Goal: Task Accomplishment & Management: Complete application form

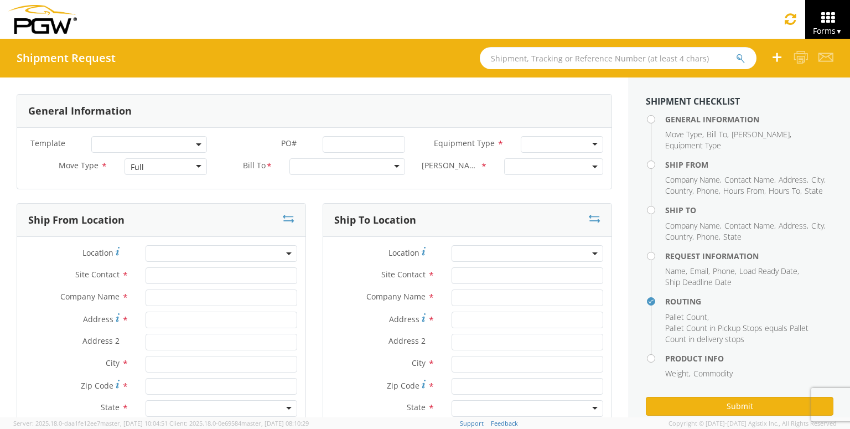
click at [602, 59] on input "text" at bounding box center [618, 58] width 277 height 22
paste input "56648853"
type input "56648853"
click at [736, 53] on button "submit" at bounding box center [740, 59] width 9 height 13
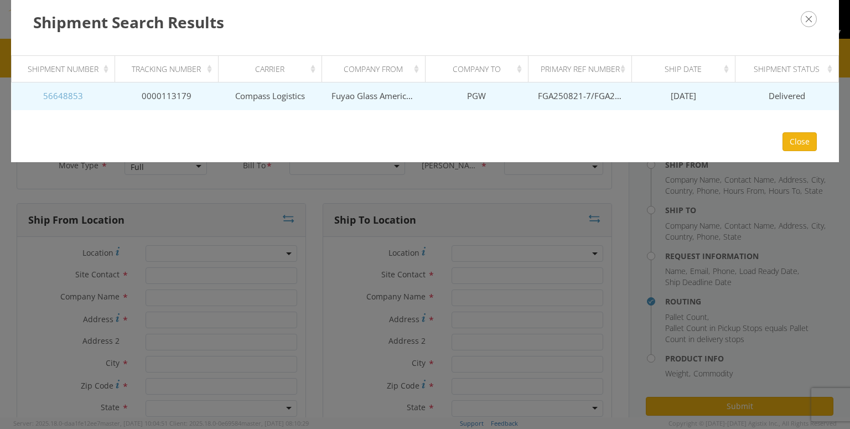
click at [55, 98] on link "56648853" at bounding box center [63, 95] width 40 height 11
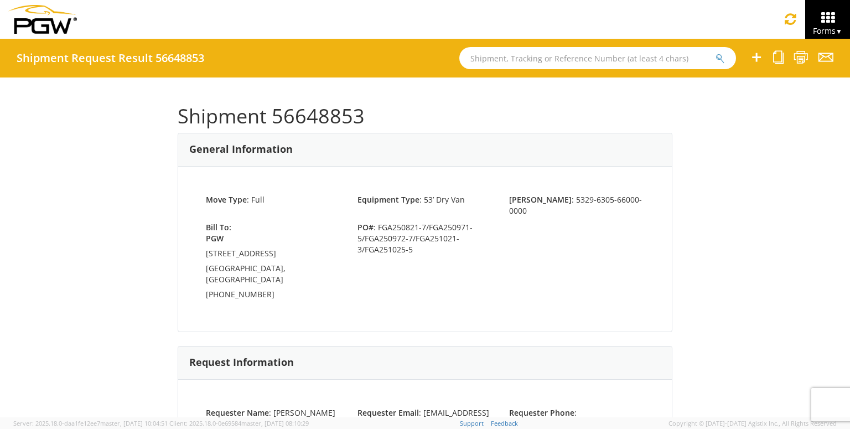
click at [754, 61] on icon at bounding box center [755, 57] width 13 height 14
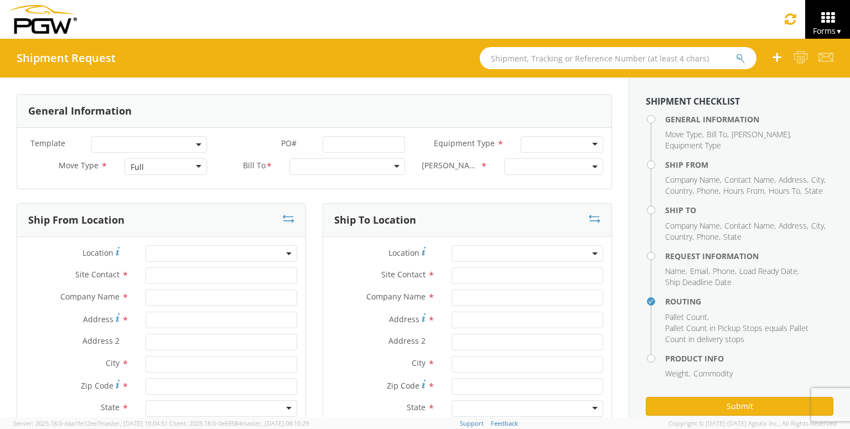
click at [702, 134] on li "Move Type ," at bounding box center [684, 134] width 39 height 11
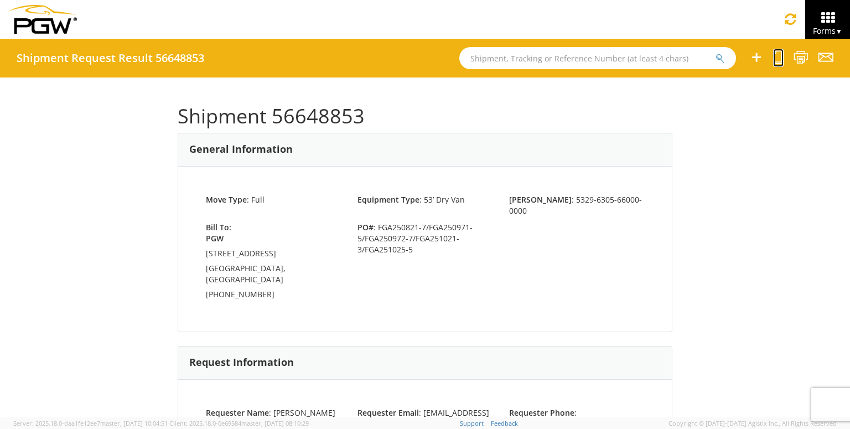
click at [779, 60] on icon at bounding box center [778, 57] width 11 height 14
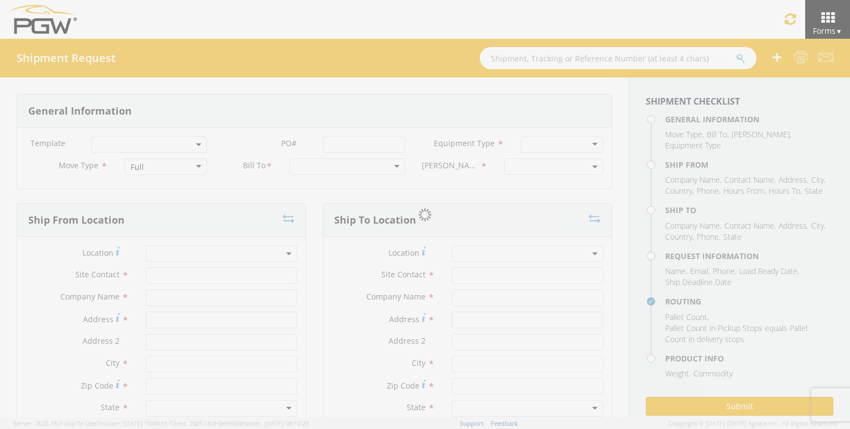
select select
type input "ARG Warehouse"
type input "Fuyao Glass America Inc"
type input "[STREET_ADDRESS][PERSON_NAME]"
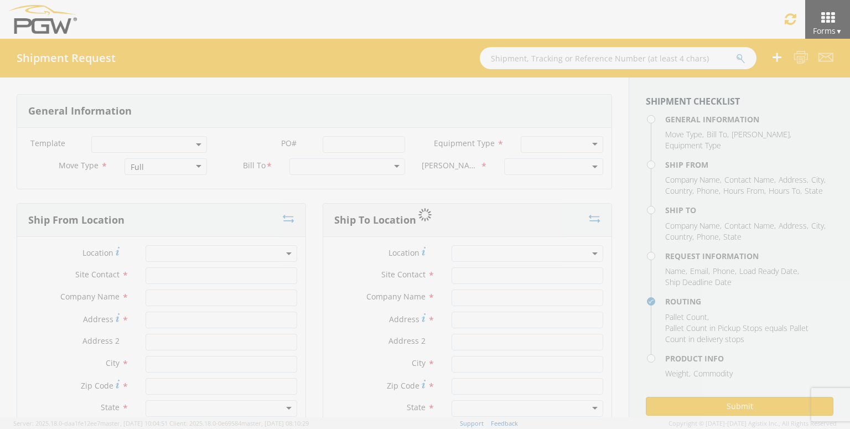
type input "Attn: 2601 ARG Warehouse"
type input "Moraine"
type input "45439"
type input "[EMAIL_ADDRESS][DOMAIN_NAME]"
type input "9374965777"
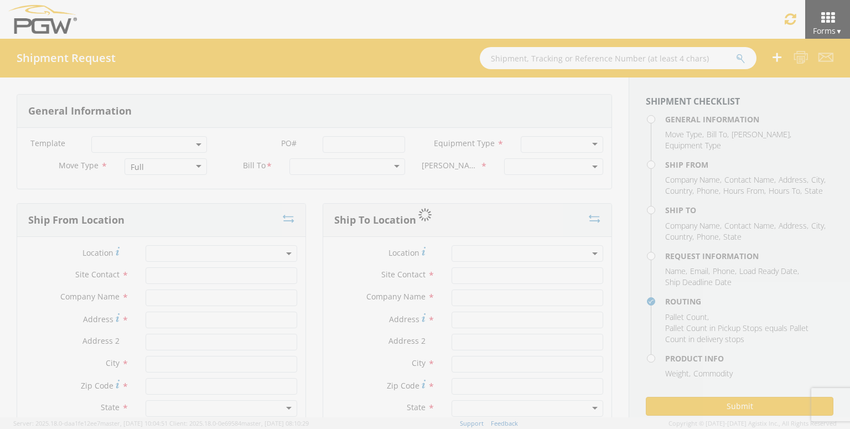
type input "4004"
type input "12:00 PM"
type input "1:00 PM"
type input "5329 Branch Manager"
type input "PGW"
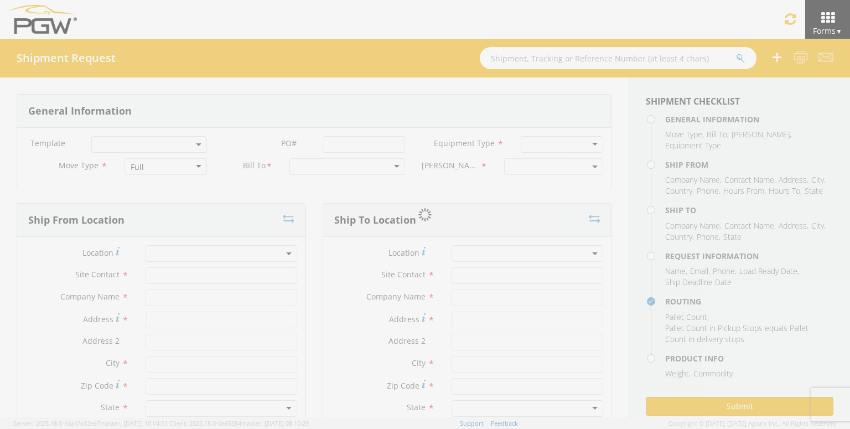
type input "[STREET_ADDRESS]"
type input "Chillicothe"
type input "45601"
type input "[EMAIL_ADDRESS][DOMAIN_NAME]"
type input "[PHONE_NUMBER]"
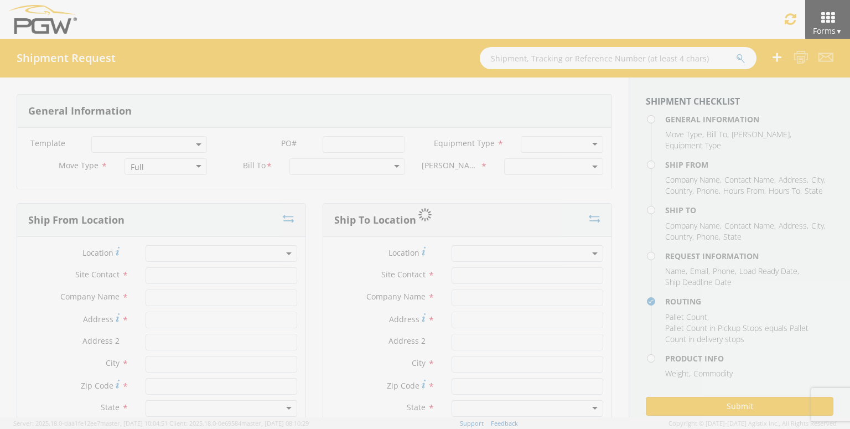
type input "3:00 PM"
type input "11:00 PM"
type input "[PERSON_NAME]"
type input "[EMAIL_ADDRESS][DOMAIN_NAME]"
checkbox input "true"
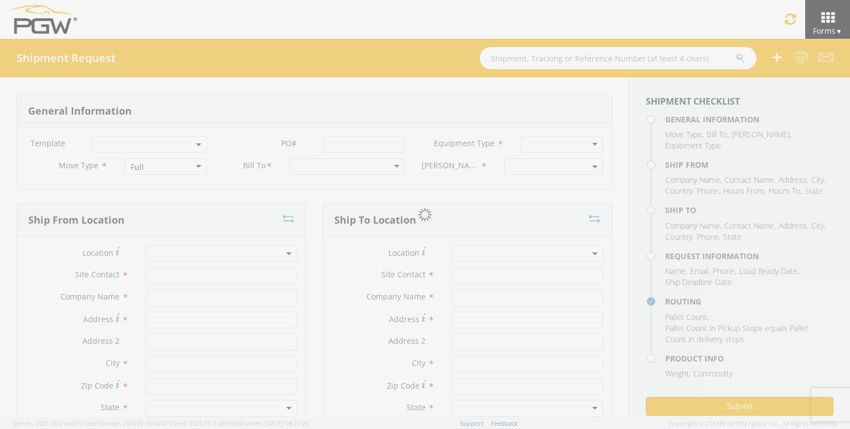
type input "[PHONE_NUMBER]"
type textarea "PGW/ARG Shipment FGA250821-7/FGA250971-5/FGA250972-7/FGA251021-3/FGA251025-5 (4…"
type textarea "Secondary contact [PERSON_NAME] at [PHONE_NUMBER]"
type input "39000"
type input "48"
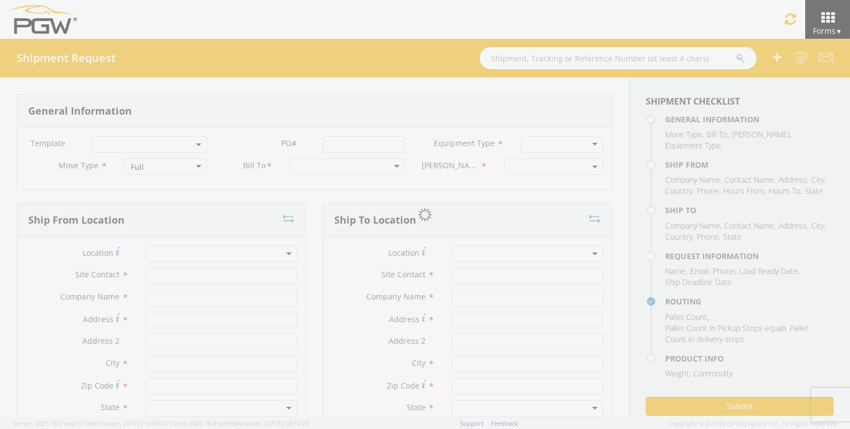
type textarea "PGW/ARG Shipment FGA250821-7/FGA250971-5/FGA250972-7/FGA251021-3/FGA251025-5 (4…"
checkbox input "true"
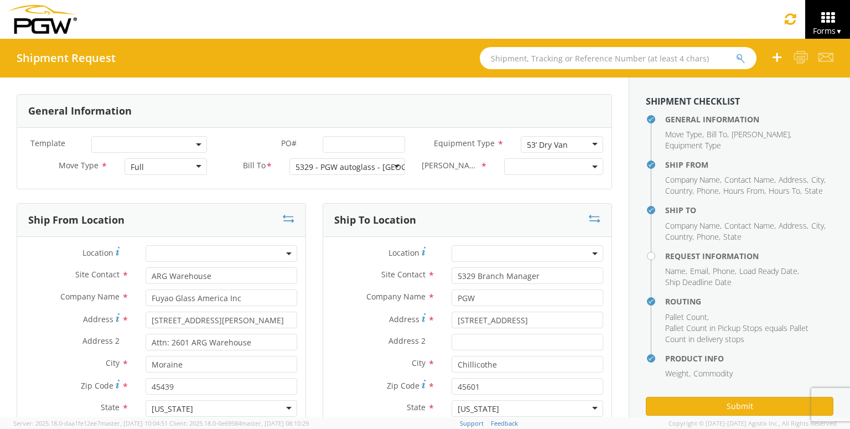
select select "5329-6305-66000-0000"
select select "28253"
click at [355, 143] on input "PO# *" at bounding box center [363, 144] width 82 height 17
paste input "FGA250995-6 FGA250996-4 FGA251021-4"
drag, startPoint x: 351, startPoint y: 144, endPoint x: 385, endPoint y: 144, distance: 33.7
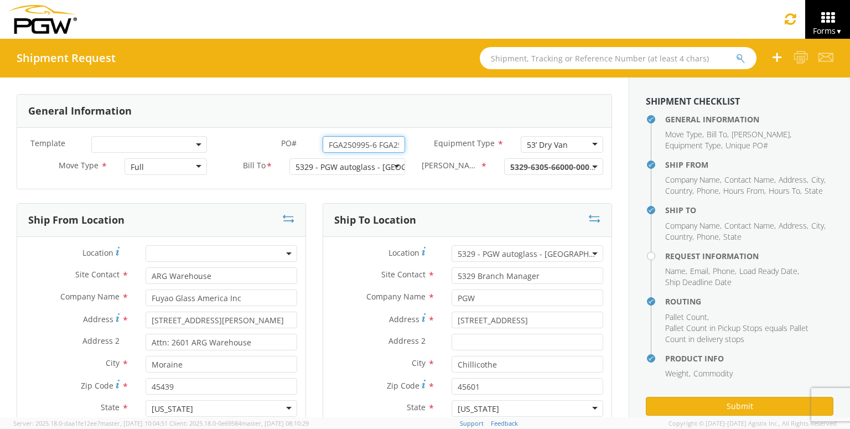
click at [280, 147] on div "PO# * FGA250995-6 FGA250996-4 FGA251021-4" at bounding box center [314, 144] width 198 height 17
click at [377, 145] on input "FGA250995-6 FGA250996-4 FGA251021-4" at bounding box center [363, 144] width 82 height 17
click at [380, 142] on input "FGA250995-6 FGA250996-4 FGA251021-4" at bounding box center [363, 144] width 82 height 17
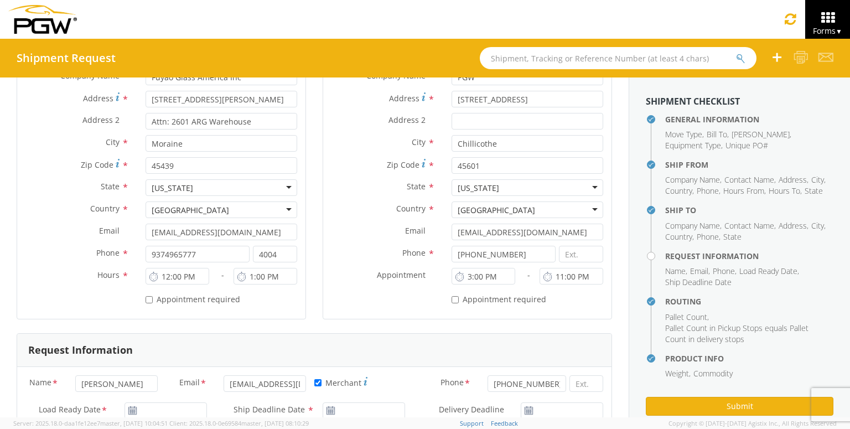
scroll to position [221, 0]
type input "FGA250995-6 /FGA250996-4 /FGA251021-4"
click at [243, 232] on input "[EMAIL_ADDRESS][DOMAIN_NAME]" at bounding box center [221, 231] width 152 height 17
drag, startPoint x: 265, startPoint y: 234, endPoint x: 5, endPoint y: 221, distance: 260.8
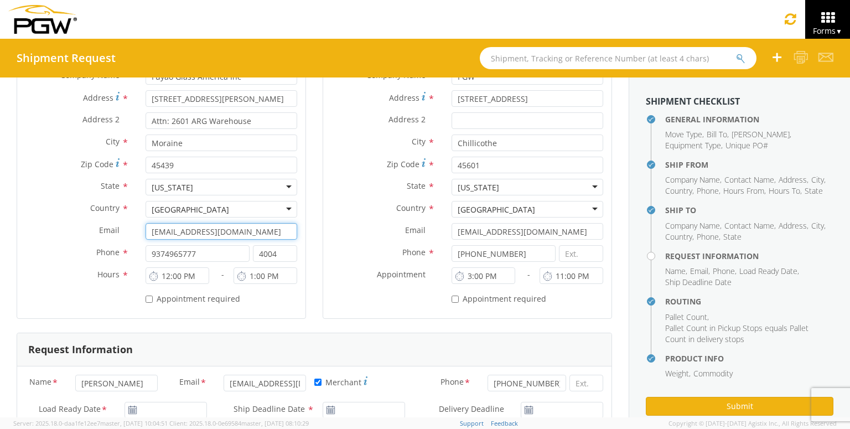
paste input "[EMAIL_ADDRESS][DOMAIN_NAME]"
type input "[EMAIL_ADDRESS][DOMAIN_NAME]"
click at [339, 316] on div "Location * 5329 - PGW autoglass - [GEOGRAPHIC_DATA] 5329 - PGW autoglass - [GEO…" at bounding box center [467, 166] width 288 height 303
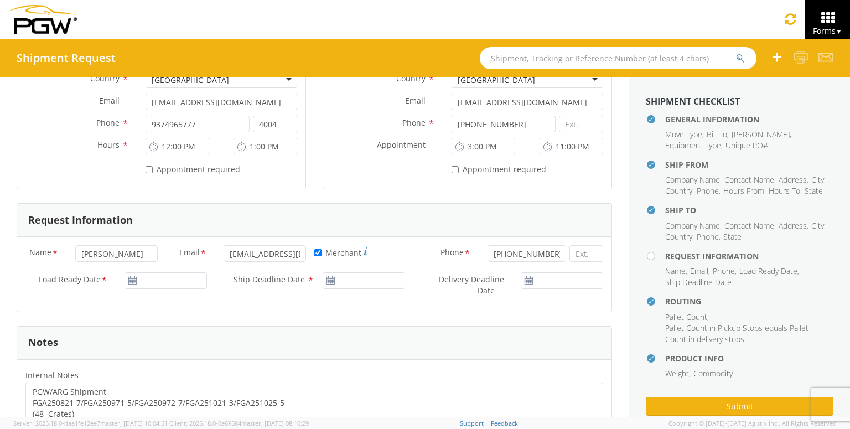
scroll to position [332, 0]
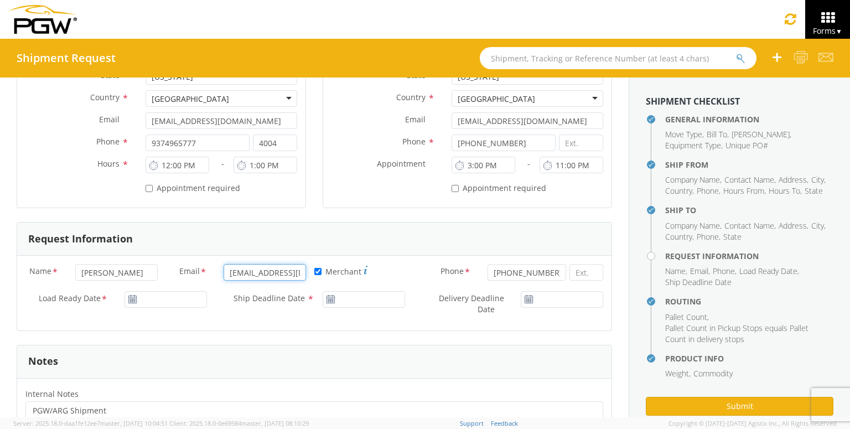
click at [260, 274] on input "[EMAIL_ADDRESS][DOMAIN_NAME]" at bounding box center [264, 272] width 82 height 17
paste input "[EMAIL_ADDRESS][DOMAIN_NAME]"
click at [277, 272] on input "[EMAIL_ADDRESS][DOMAIN_NAME]" at bounding box center [264, 272] width 82 height 17
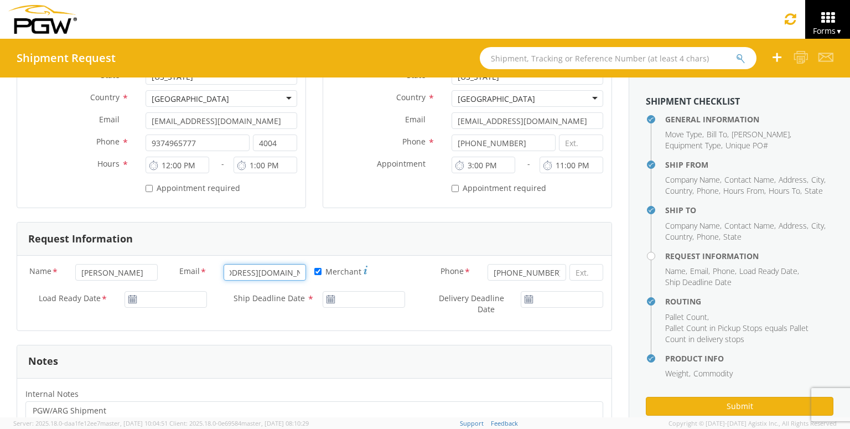
paste input "zzhou@"
drag, startPoint x: 275, startPoint y: 270, endPoint x: 147, endPoint y: 271, distance: 128.3
click at [147, 271] on div "Name * [PERSON_NAME] Email * [EMAIL_ADDRESS][DOMAIN_NAME] * Merchant Phone * [P…" at bounding box center [314, 277] width 594 height 27
click at [246, 271] on input "[EMAIL_ADDRESS][DOMAIN_NAME]" at bounding box center [264, 272] width 82 height 17
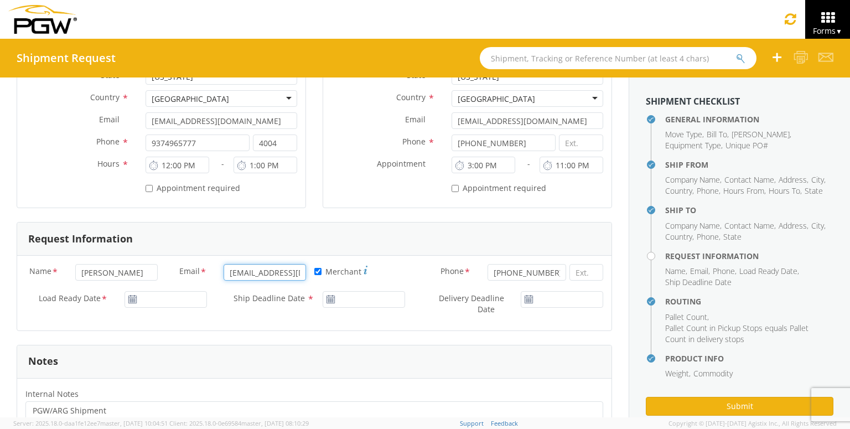
type input "[EMAIL_ADDRESS][DOMAIN_NAME]"
drag, startPoint x: 138, startPoint y: 270, endPoint x: 0, endPoint y: 242, distance: 141.1
click at [0, 243] on div "General Information Template * PO# * FGA250995-6 /FGA250996-4 /FGA251021-4 Equi…" at bounding box center [314, 359] width 628 height 1226
type input "[PERSON_NAME]"
click at [110, 327] on div "Name * [PERSON_NAME] Email * [EMAIL_ADDRESS][DOMAIN_NAME] * Merchant Phone * [P…" at bounding box center [314, 293] width 594 height 75
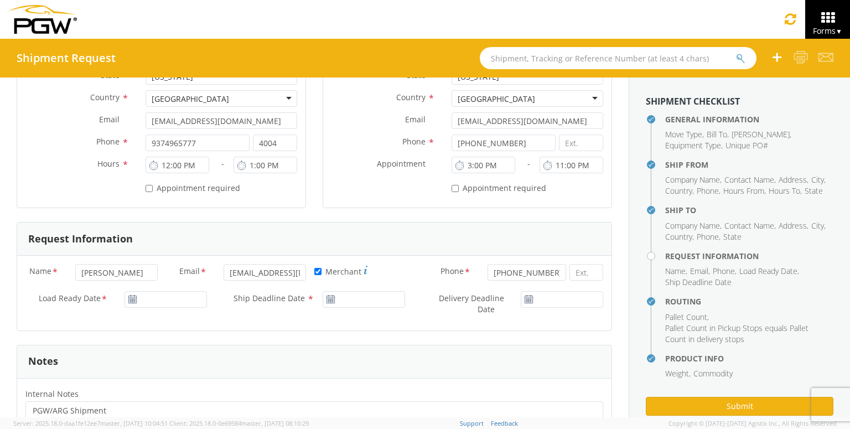
click at [134, 299] on use at bounding box center [132, 299] width 8 height 8
click at [146, 298] on input "[DATE]" at bounding box center [165, 299] width 82 height 17
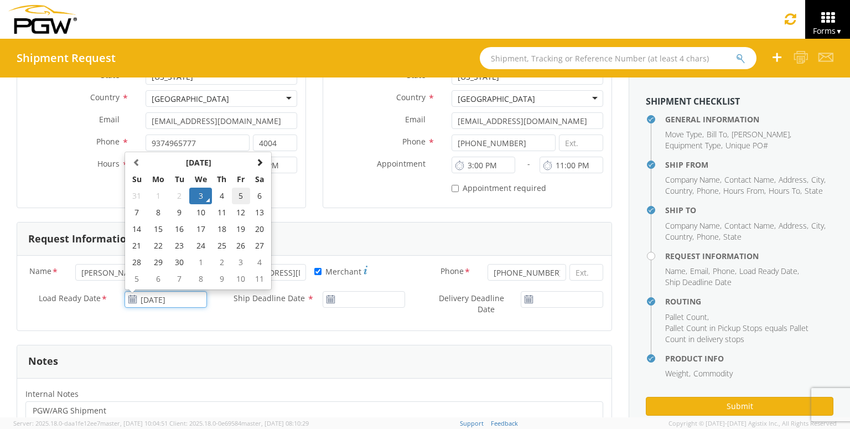
click at [239, 194] on td "5" at bounding box center [241, 195] width 19 height 17
type input "[DATE]"
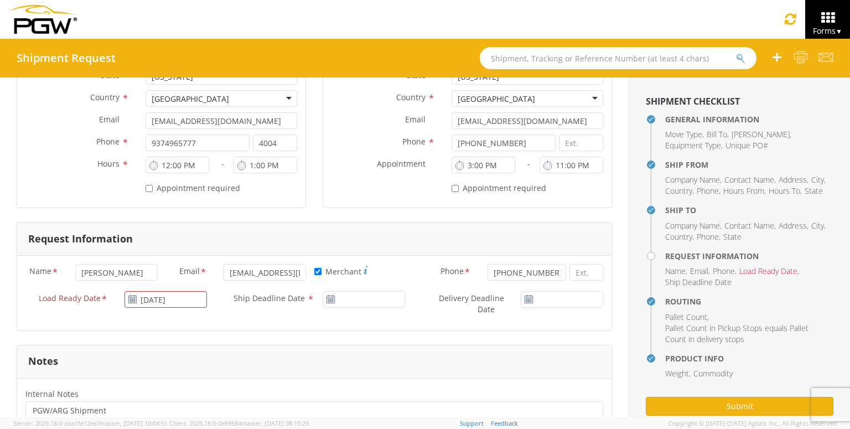
click at [327, 297] on icon at bounding box center [330, 299] width 9 height 9
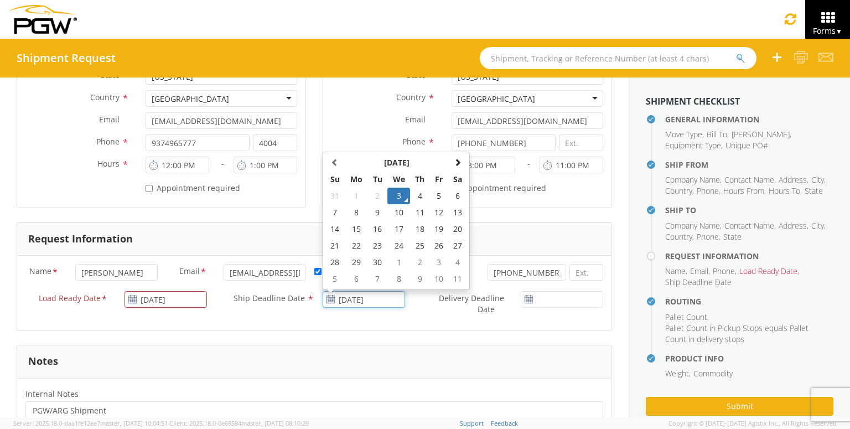
click at [345, 296] on input "[DATE]" at bounding box center [363, 299] width 82 height 17
click at [442, 196] on td "5" at bounding box center [439, 195] width 19 height 17
type input "[DATE]"
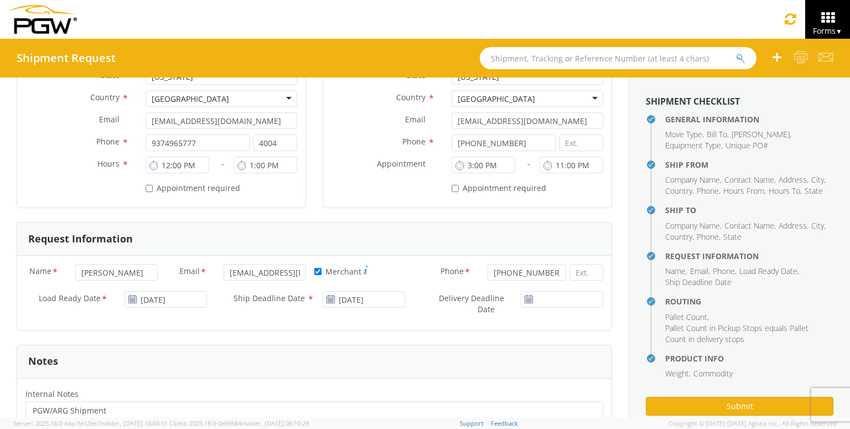
click at [531, 296] on icon at bounding box center [528, 299] width 9 height 9
click at [529, 300] on icon at bounding box center [528, 299] width 9 height 9
click at [309, 333] on form "General Information Template * PO# * FGA250995-6 /FGA250996-4 /FGA251021-4 Equi…" at bounding box center [314, 367] width 595 height 1210
click at [524, 297] on use at bounding box center [528, 299] width 8 height 8
click at [529, 301] on icon at bounding box center [528, 299] width 9 height 9
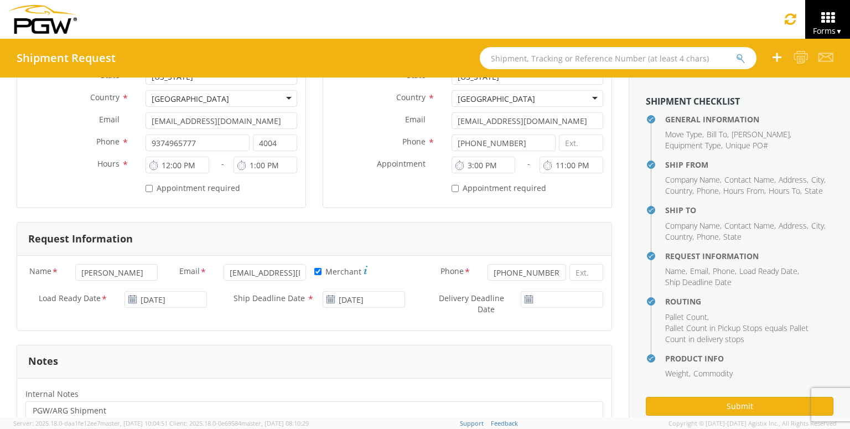
click at [530, 297] on icon at bounding box center [528, 299] width 9 height 9
click at [559, 294] on input "[DATE]" at bounding box center [561, 299] width 82 height 17
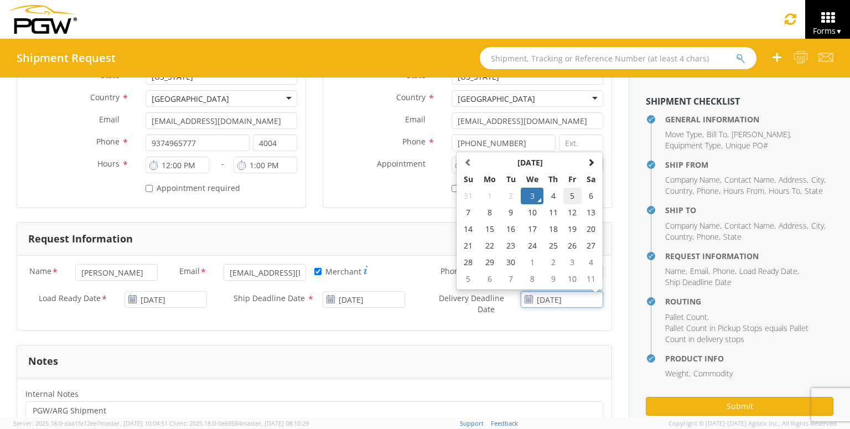
click at [569, 195] on td "5" at bounding box center [572, 195] width 19 height 17
type input "[DATE]"
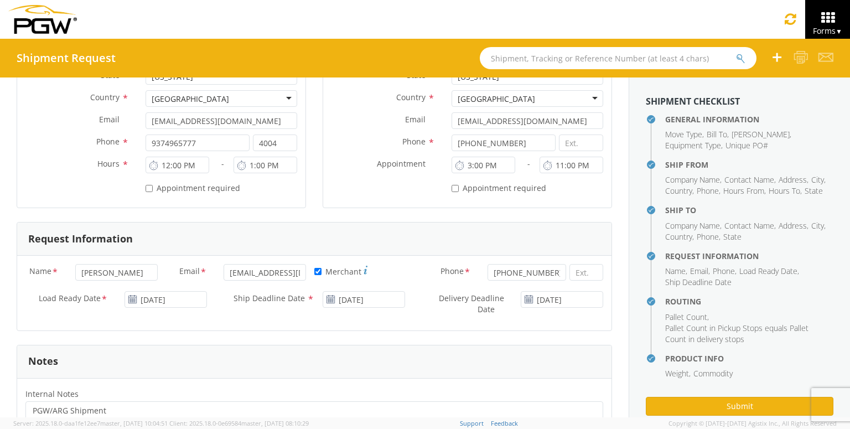
click at [378, 336] on form "General Information Template * PO# * FGA250995-6 /FGA250996-4 /FGA251021-4 Equi…" at bounding box center [314, 367] width 595 height 1210
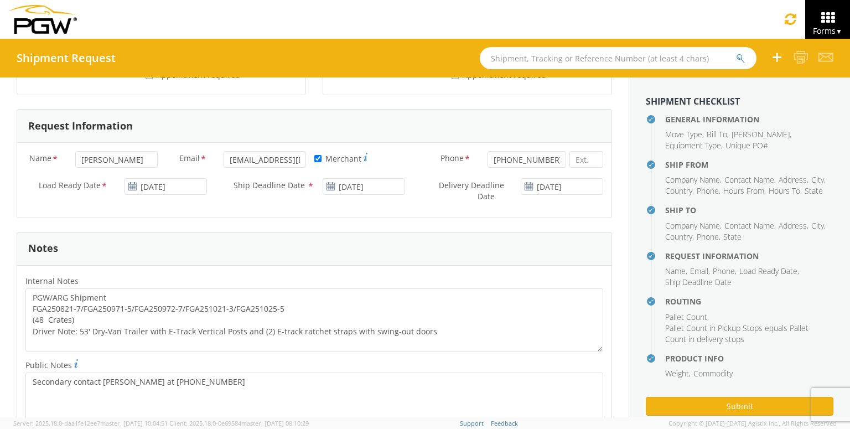
scroll to position [498, 0]
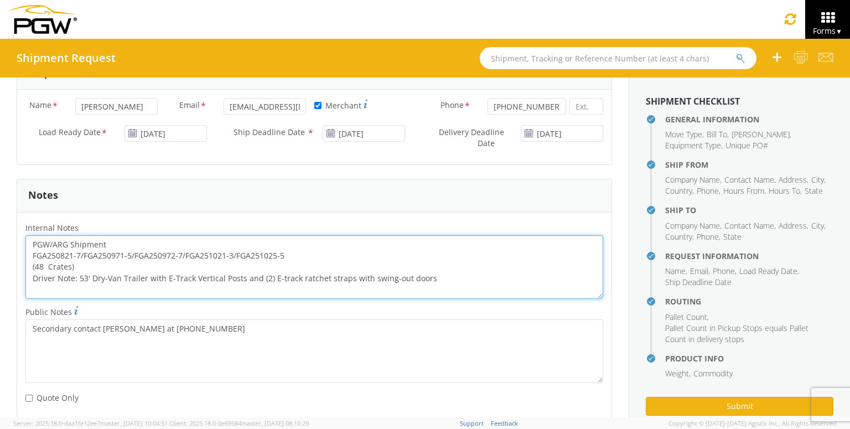
click at [341, 256] on textarea "PGW/ARG Shipment FGA250821-7/FGA250971-5/FGA250972-7/FGA251021-3/FGA251025-5 (4…" at bounding box center [313, 267] width 577 height 64
drag, startPoint x: 304, startPoint y: 253, endPoint x: 22, endPoint y: 256, distance: 282.1
click at [22, 256] on div "PGW/ARG Shipment FGA250821-7/FGA250971-5/FGA250972-7/FGA251021-3/FGA251025-5 (4…" at bounding box center [314, 267] width 594 height 64
paste textarea "995-6 FGA250996-4 FGA251021-4"
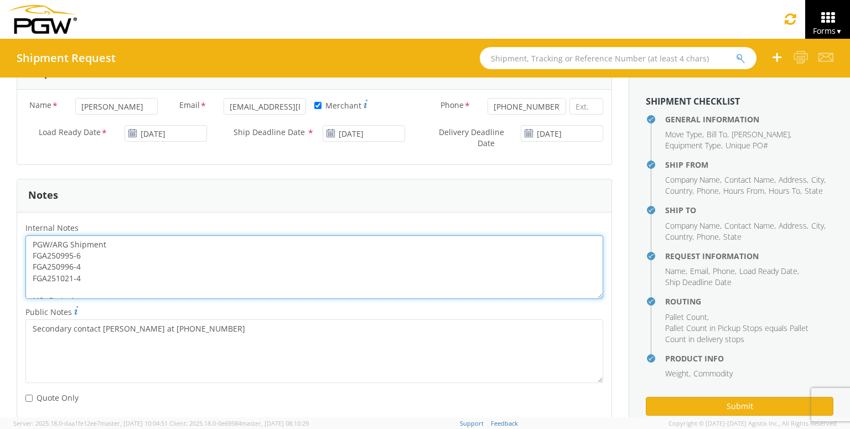
click at [88, 250] on textarea "PGW/ARG Shipment FGA250995-6 FGA250996-4 FGA251021-4 (48 Crates) Driver Note: 5…" at bounding box center [313, 267] width 577 height 64
click at [206, 257] on textarea "PGW/ARG Shipment FGA250995-6/FGA250996-4 FGA251021-4 (48 Crates) Driver Note: 5…" at bounding box center [313, 267] width 577 height 64
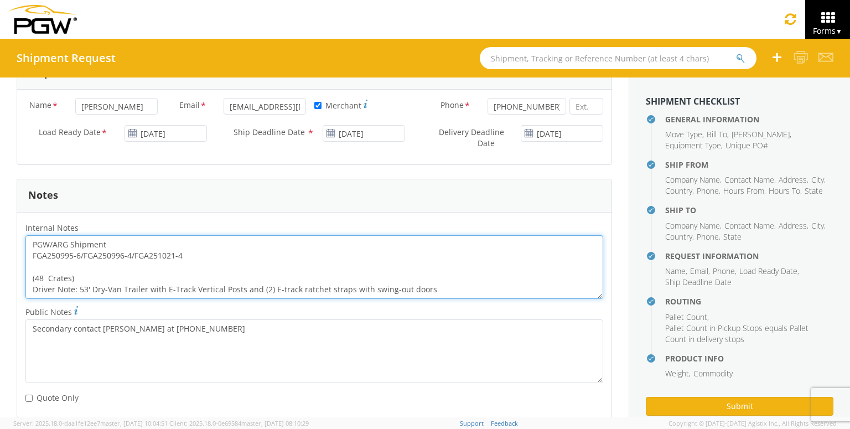
click at [140, 265] on textarea "PGW/ARG Shipment FGA250995-6/FGA250996-4/FGA251021-4 (48 Crates) Driver Note: 5…" at bounding box center [313, 267] width 577 height 64
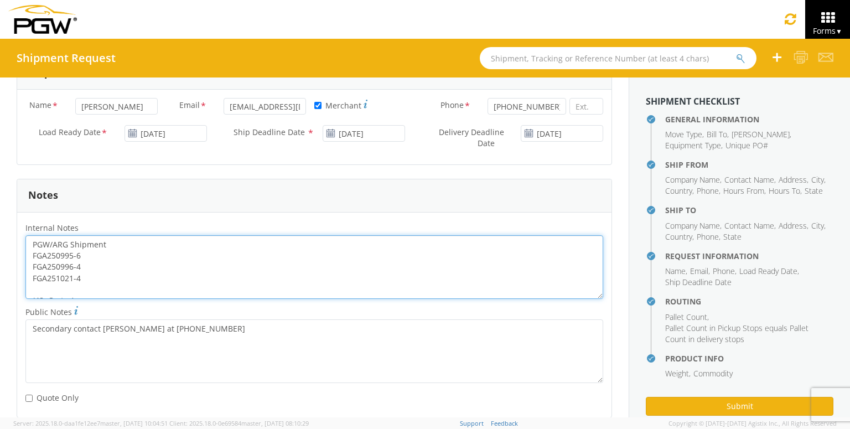
click at [140, 261] on textarea "PGW/ARG Shipment FGA250995-6 FGA250996-4 FGA251021-4 (48 Crates) Driver Note: 5…" at bounding box center [313, 267] width 577 height 64
drag, startPoint x: 60, startPoint y: 265, endPoint x: 117, endPoint y: 269, distance: 57.1
click at [60, 265] on textarea "PGW/ARG Shipment FGA250995-6 FGA250996-4 FGA251021-4 (48 Crates) Driver Note: 5…" at bounding box center [313, 267] width 577 height 64
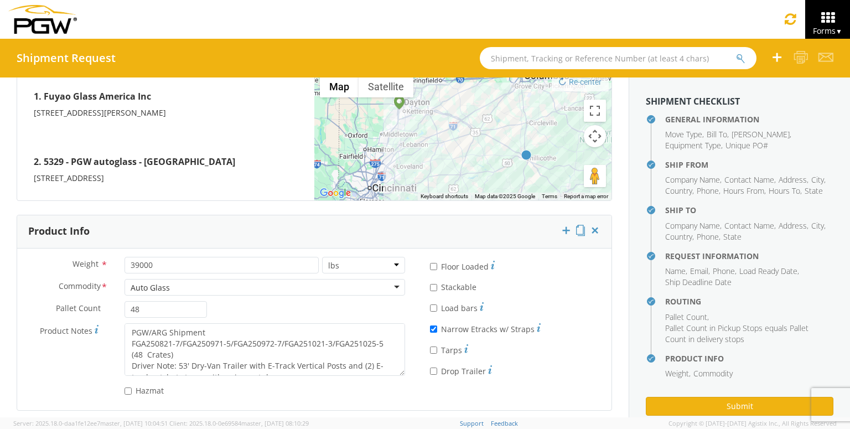
scroll to position [898, 0]
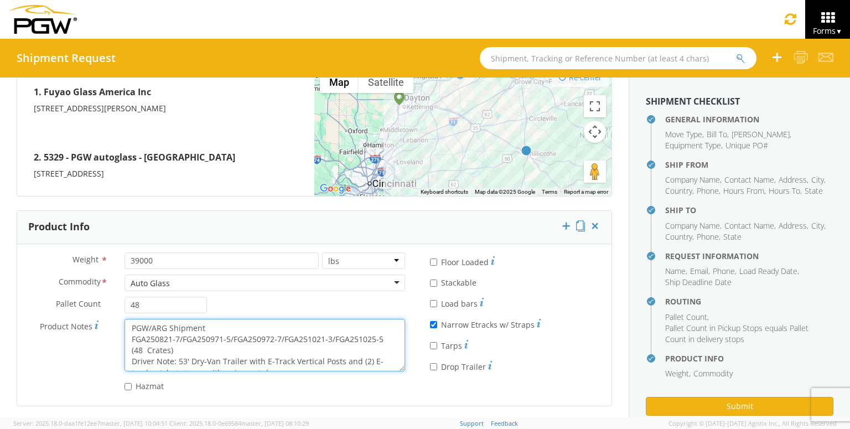
drag, startPoint x: 387, startPoint y: 338, endPoint x: 128, endPoint y: 339, distance: 258.8
click at [128, 339] on textarea "PGW/ARG Shipment FGA250821-7/FGA250971-5/FGA250972-7/FGA251021-3/FGA251025-5 (4…" at bounding box center [264, 345] width 280 height 53
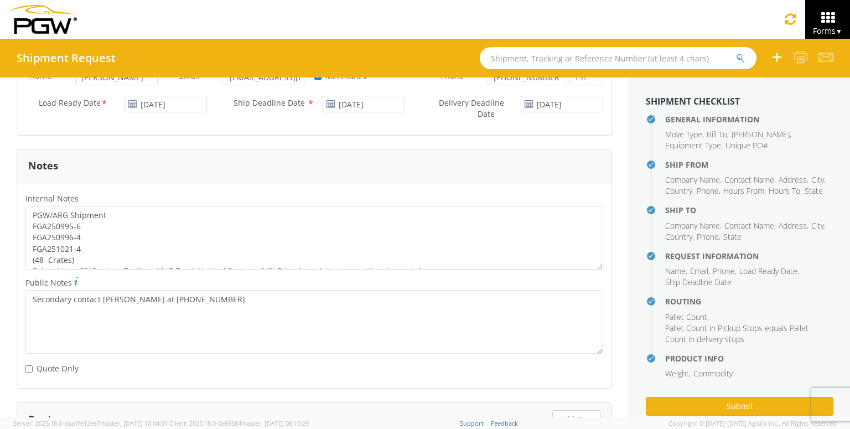
scroll to position [510, 0]
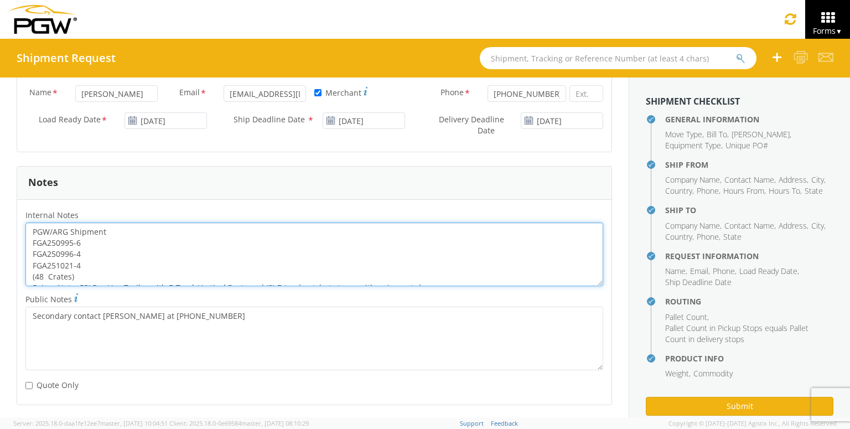
drag, startPoint x: 90, startPoint y: 262, endPoint x: 22, endPoint y: 238, distance: 71.4
click at [22, 238] on div "PGW/ARG Shipment FGA250995-6 FGA250996-4 FGA251021-4 (48 Crates) Driver Note: 5…" at bounding box center [314, 254] width 594 height 64
click at [104, 242] on textarea "PGW/ARG Shipment FGA250995-6 FGA250996-4 FGA251021-4 (48 Crates) Driver Note: 5…" at bounding box center [313, 254] width 577 height 64
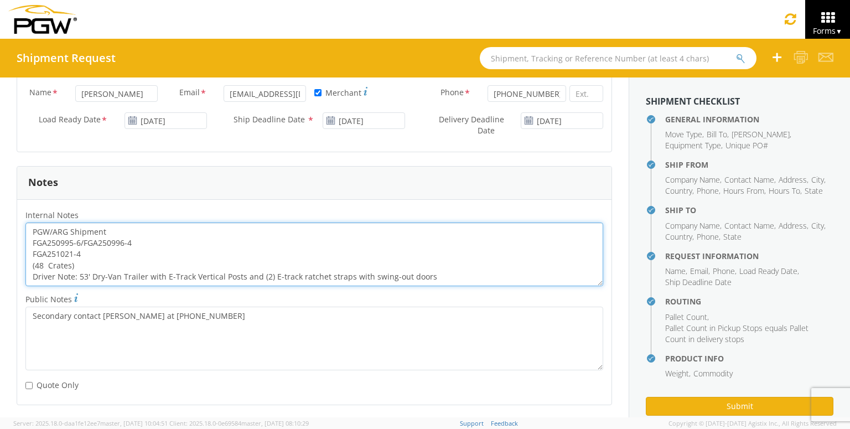
click at [150, 239] on textarea "PGW/ARG Shipment FGA250995-6/FGA250996-4 FGA251021-4 (48 Crates) Driver Note: 5…" at bounding box center [313, 254] width 577 height 64
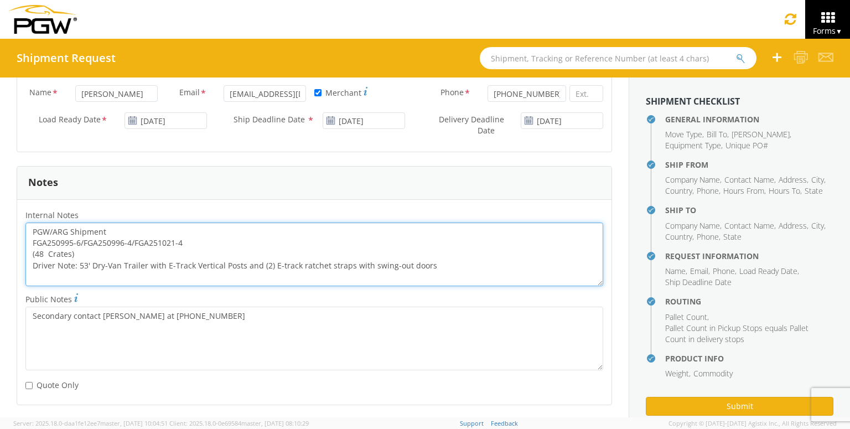
drag, startPoint x: 158, startPoint y: 243, endPoint x: 24, endPoint y: 245, distance: 133.9
click at [24, 245] on div "PGW/ARG Shipment FGA250995-6/FGA250996-4/FGA251021-4 (48 Crates) Driver Note: 5…" at bounding box center [314, 254] width 594 height 64
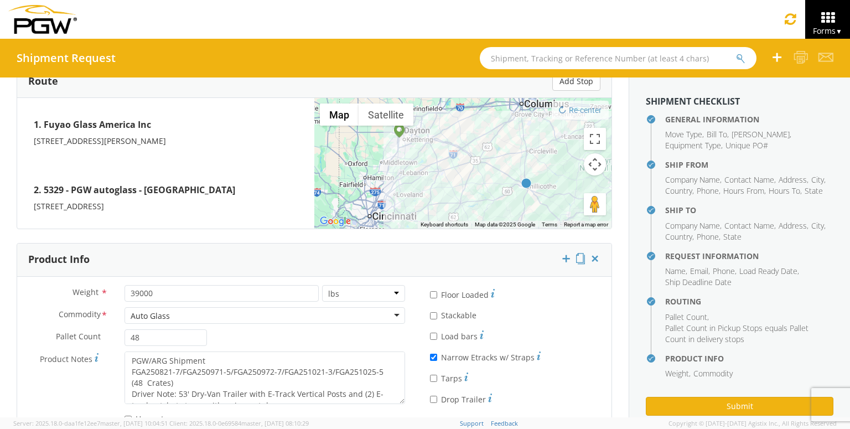
scroll to position [898, 0]
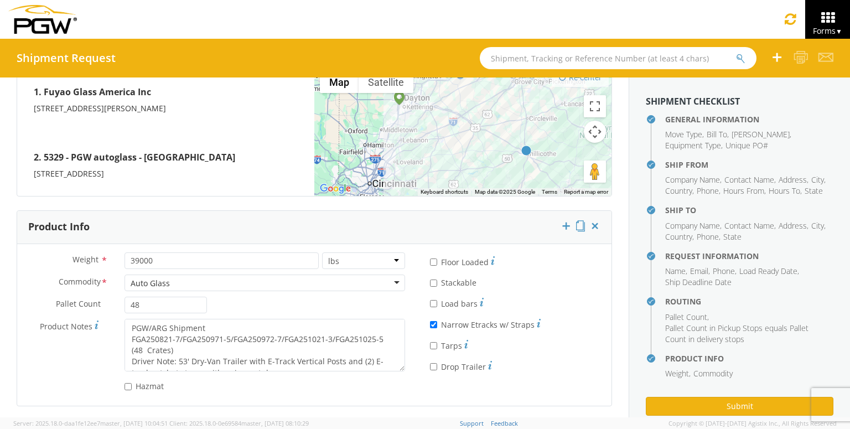
type textarea "PGW/ARG Shipment FGA250995-6/FGA250996-4/FGA251021-4 (48 Crates) Driver Note: 5…"
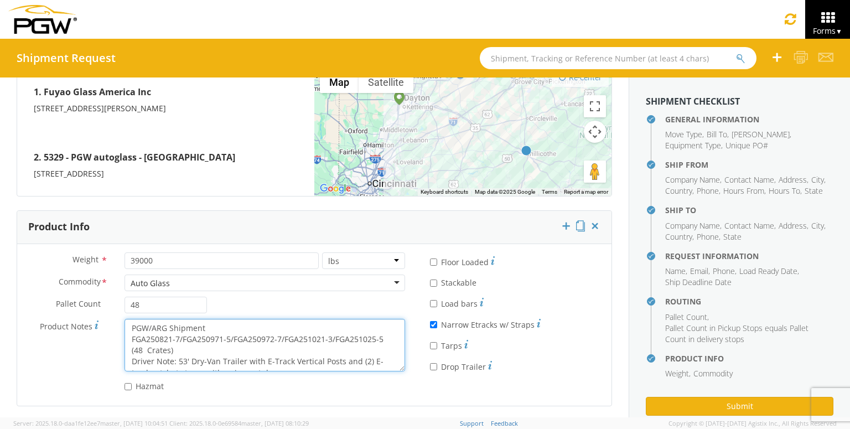
drag, startPoint x: 387, startPoint y: 336, endPoint x: 90, endPoint y: 336, distance: 297.5
click at [90, 336] on div "Product Notes * PGW/ARG Shipment FGA250821-7/FGA250971-5/FGA250972-7/FGA251021-…" at bounding box center [215, 345] width 396 height 53
paste textarea "995-6/FGA250996-4/FGA251021-4"
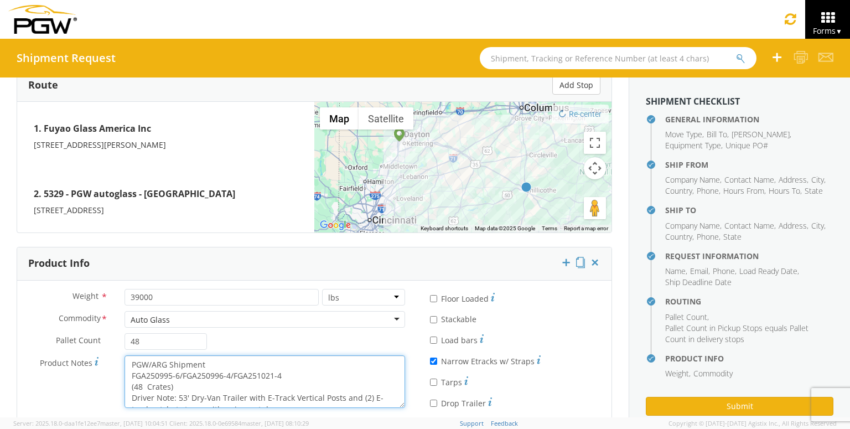
scroll to position [842, 0]
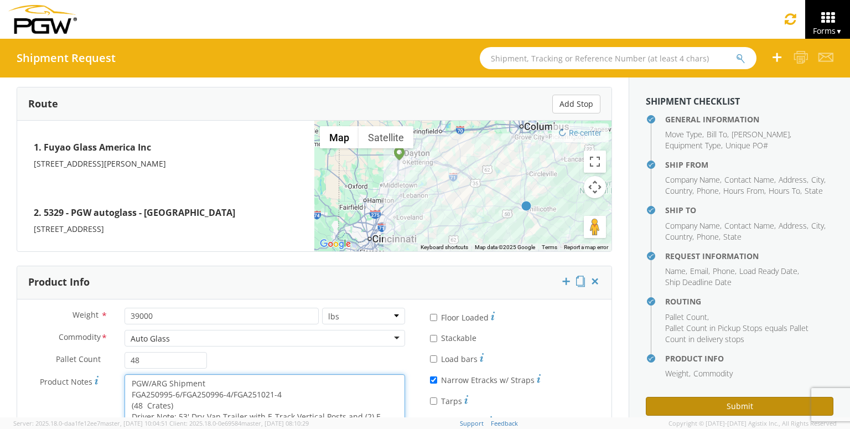
type textarea "PGW/ARG Shipment FGA250995-6/FGA250996-4/FGA251021-4 (48 Crates) Driver Note: 5…"
click at [752, 405] on button "Submit" at bounding box center [738, 406] width 187 height 19
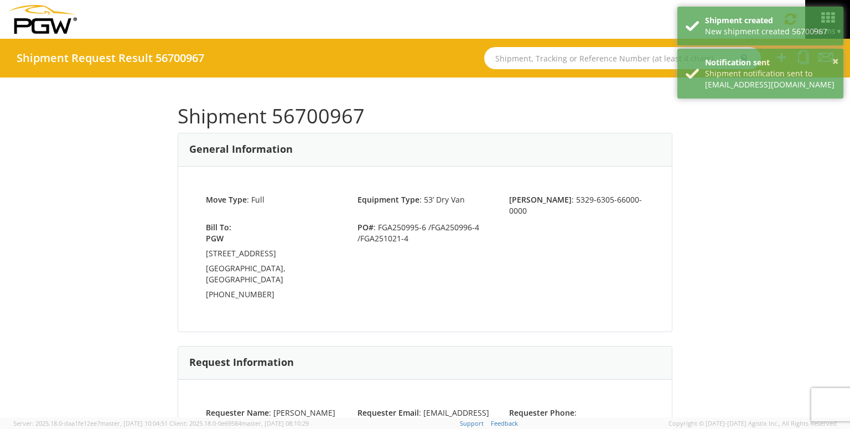
click at [427, 108] on h1 "Shipment 56700967" at bounding box center [425, 116] width 494 height 22
click at [314, 117] on h1 "Shipment 56700967" at bounding box center [425, 116] width 494 height 22
copy h1 "56700967"
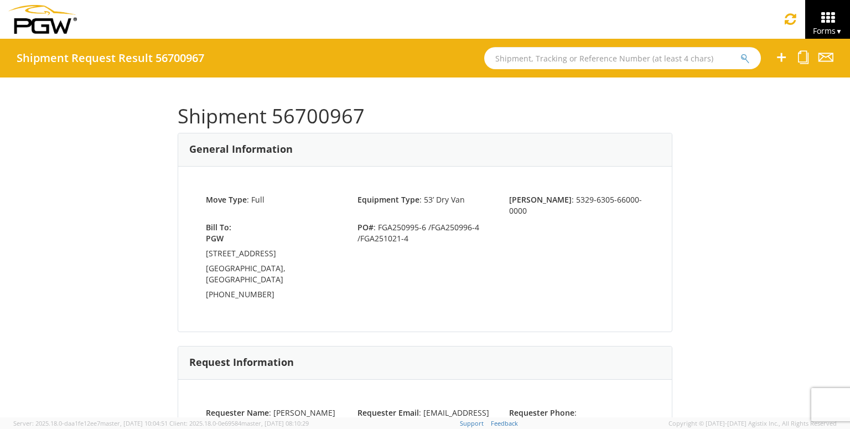
click at [575, 53] on input "text" at bounding box center [622, 58] width 277 height 22
click at [727, 173] on div "Shipment 56700967 General Information Move Type : Full Equipment Type : 53’ Dry…" at bounding box center [425, 247] width 850 height 340
click at [805, 53] on icon at bounding box center [803, 57] width 11 height 14
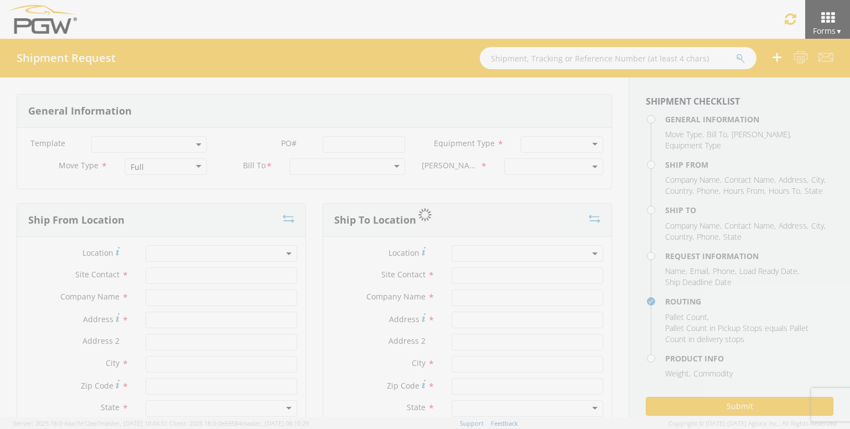
select select
type input "ARG Warehouse"
type input "Fuyao Glass America Inc"
type input "[STREET_ADDRESS][PERSON_NAME]"
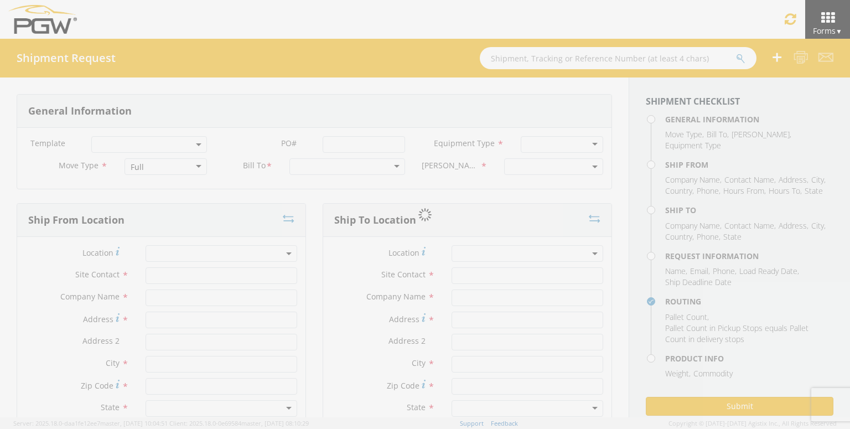
type input "Attn: 2601 ARG Warehouse"
type input "Moraine"
type input "45439"
type input "[EMAIL_ADDRESS][DOMAIN_NAME]"
type input "9374965777"
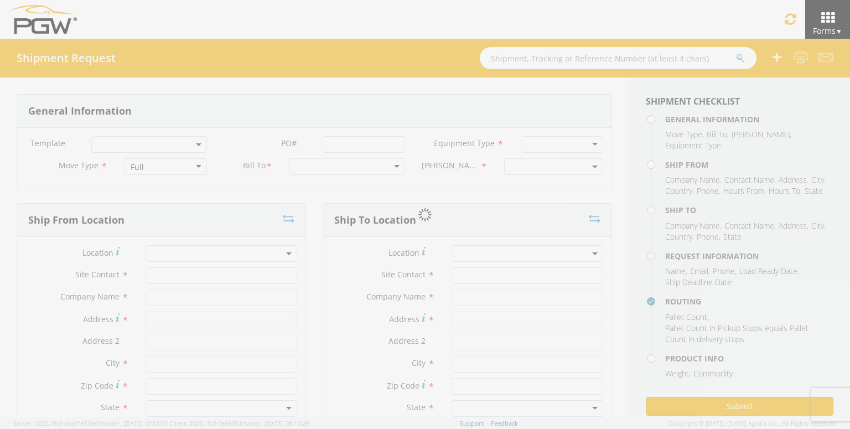
type input "4004"
type input "12:00 PM"
type input "1:00 PM"
type input "5329 Branch Manager"
type input "PGW"
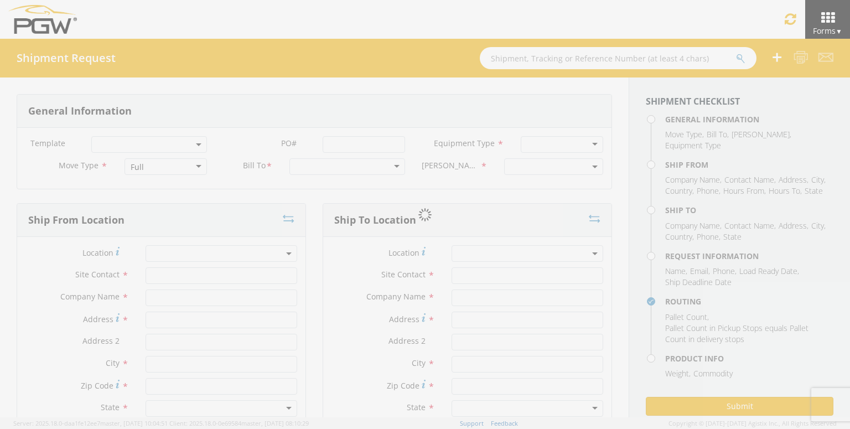
type input "[STREET_ADDRESS]"
type input "Chillicothe"
type input "45601"
type input "[EMAIL_ADDRESS][DOMAIN_NAME]"
type input "[PHONE_NUMBER]"
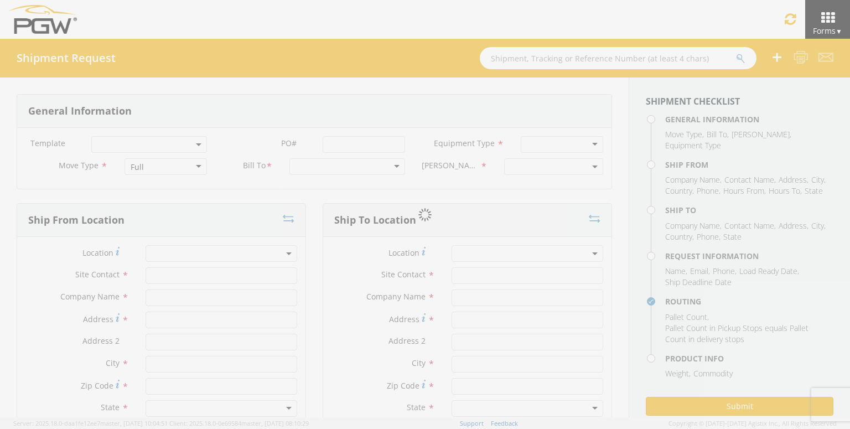
type input "3:00 PM"
type input "11:00 PM"
type input "[PERSON_NAME]"
type input "[EMAIL_ADDRESS][DOMAIN_NAME]"
checkbox input "true"
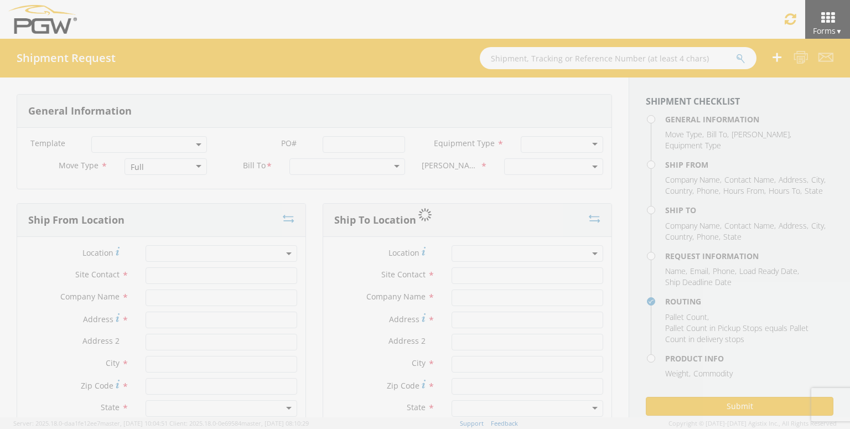
type input "[PHONE_NUMBER]"
type textarea "PGW/ARG Shipment FGA250995-6/FGA250996-4/FGA251021-4 (48 Crates) Driver Note: 5…"
type textarea "Secondary contact [PERSON_NAME] at [PHONE_NUMBER]"
type input "39000"
type input "48"
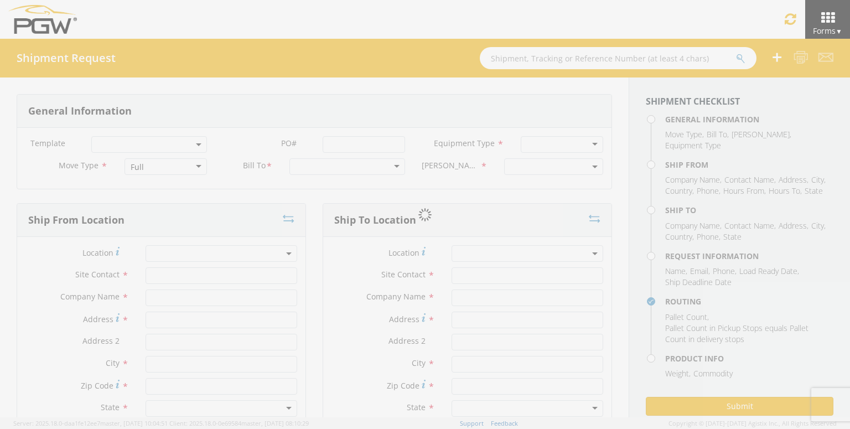
type textarea "PGW/ARG Shipment FGA250995-6/FGA250996-4/FGA251021-4 (48 Crates) Driver Note: 5…"
checkbox input "true"
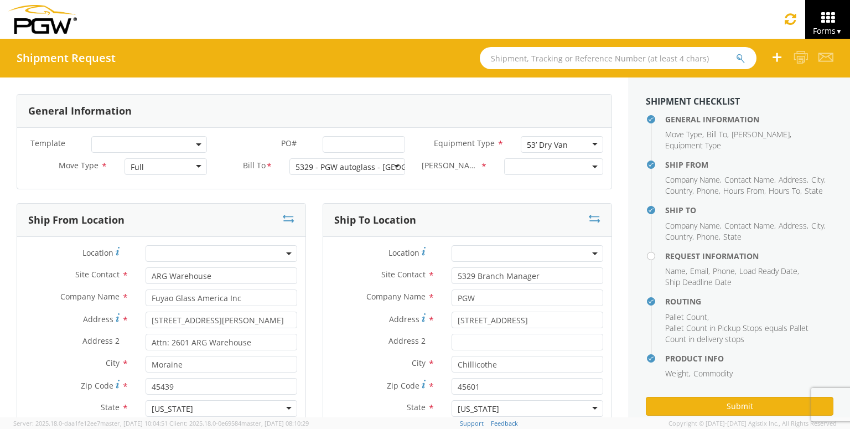
select select "5329-6305-66000-0000"
select select "28253"
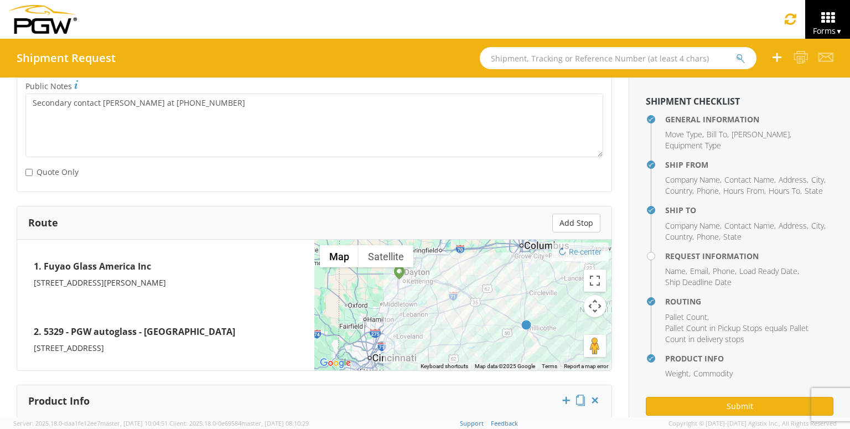
scroll to position [719, 0]
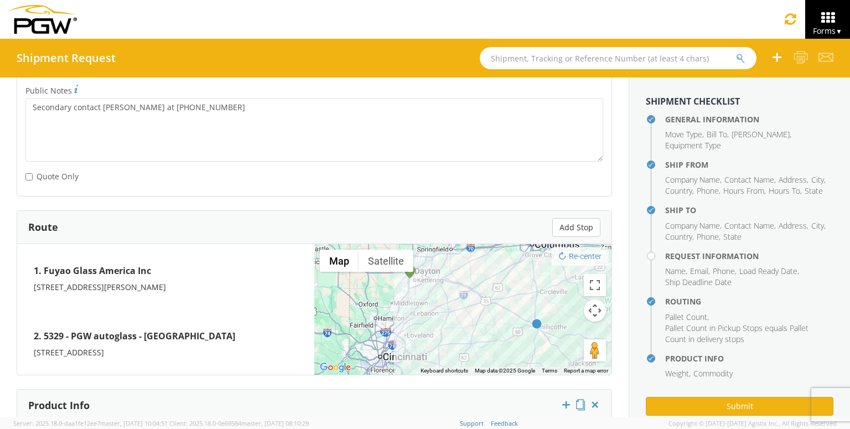
click at [460, 190] on div "Internal Notes * PGW/ARG Shipment FGA250995-6/FGA250996-4/FGA251021-4 (48 Crate…" at bounding box center [314, 93] width 594 height 205
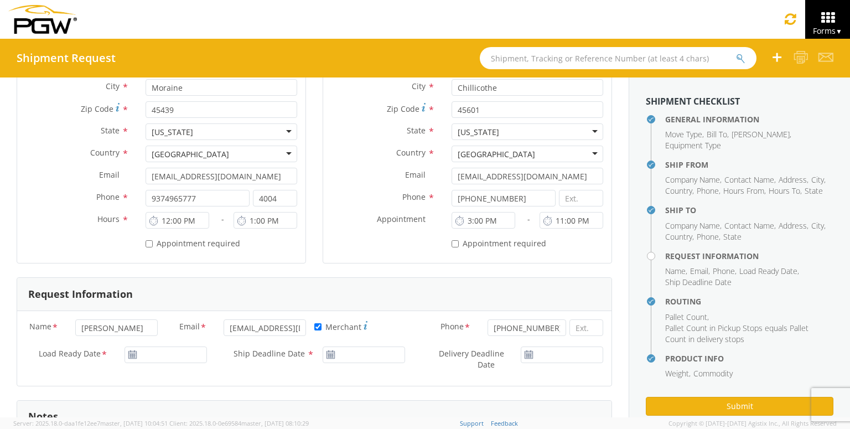
scroll to position [0, 0]
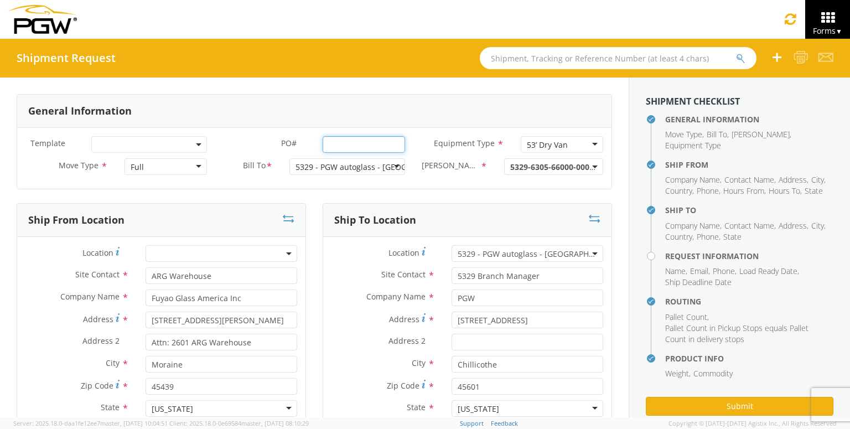
click at [335, 143] on input "PO# *" at bounding box center [363, 144] width 82 height 17
paste input "FGA250993-6 FGA250994-7 FGA251090-6"
click at [351, 142] on input "FGA250993-6 FGA250994-7 FGA251090-6" at bounding box center [363, 144] width 82 height 17
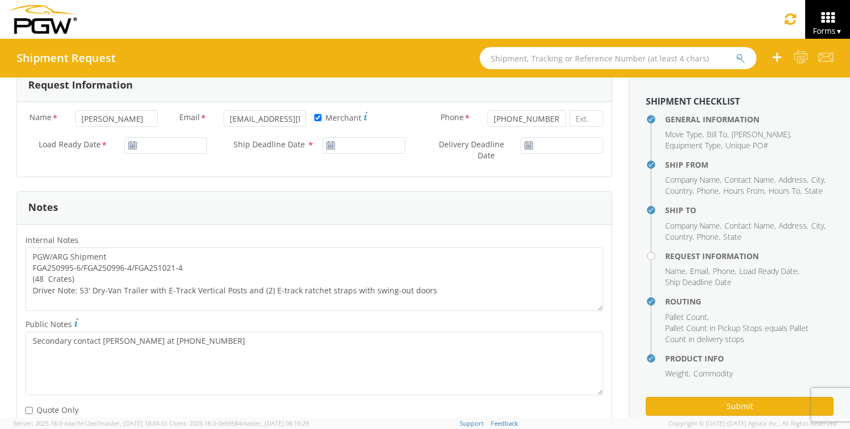
scroll to position [498, 0]
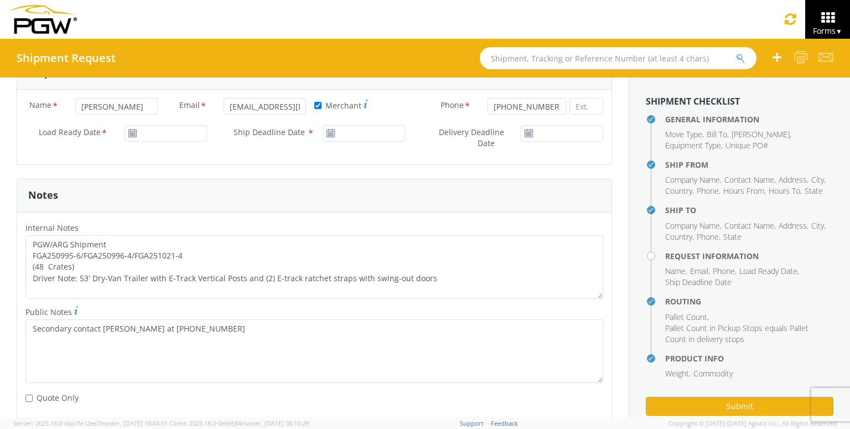
type input "FGA250993-6/ FGA250994-7 /FGA251090-6"
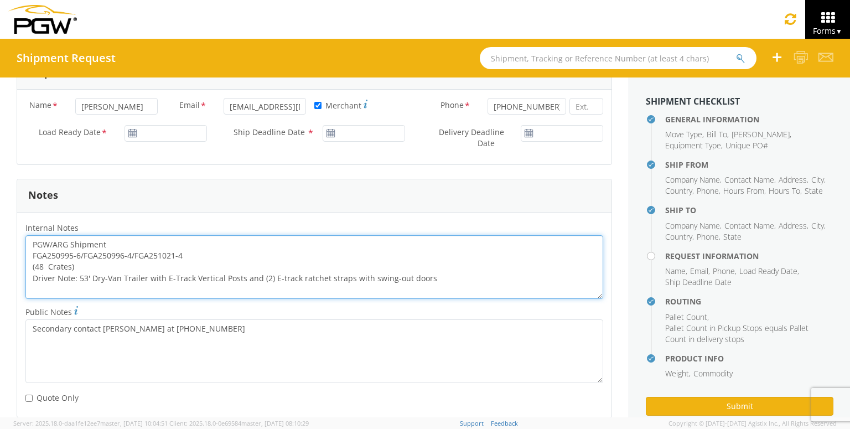
scroll to position [0, 0]
drag, startPoint x: 207, startPoint y: 258, endPoint x: 0, endPoint y: 253, distance: 206.9
click at [0, 253] on div "General Information Template * PO# * FGA250993-6/ FGA250994-7 /FGA251090-6 Equi…" at bounding box center [314, 193] width 628 height 1226
paste textarea "3-6/ FGA250994-7 /FGA251090-6"
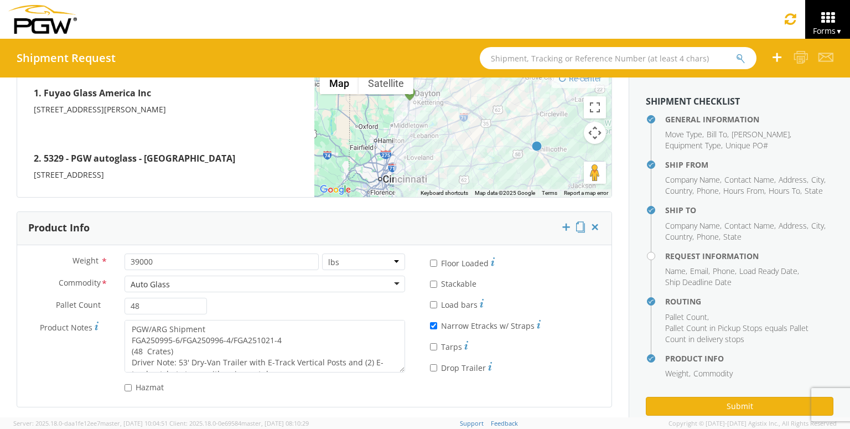
scroll to position [898, 0]
type textarea "PGW/ARG Shipment FGA250993-6/ FGA250994-7 /FGA251090-6 (48 Crates) Driver Note:…"
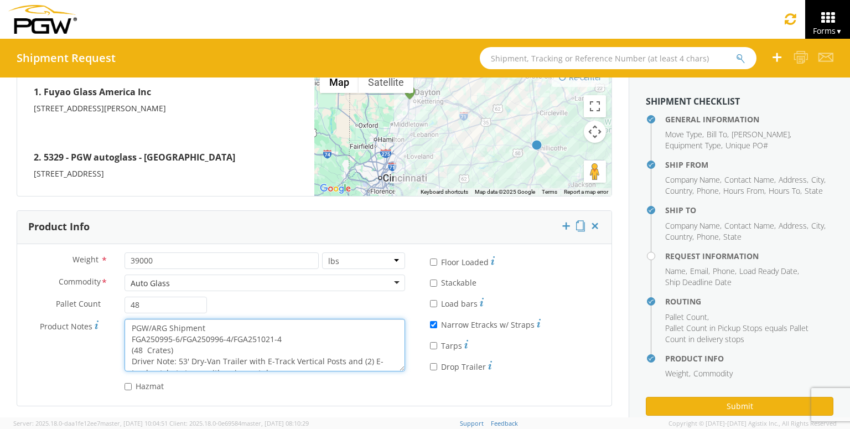
drag, startPoint x: 275, startPoint y: 338, endPoint x: 122, endPoint y: 338, distance: 153.8
click at [122, 338] on div "PGW/ARG Shipment FGA250995-6/FGA250996-4/FGA251021-4 (48 Crates) Driver Note: 5…" at bounding box center [264, 345] width 297 height 53
paste textarea "3-6/ FGA250994-7 /FGA251090-6"
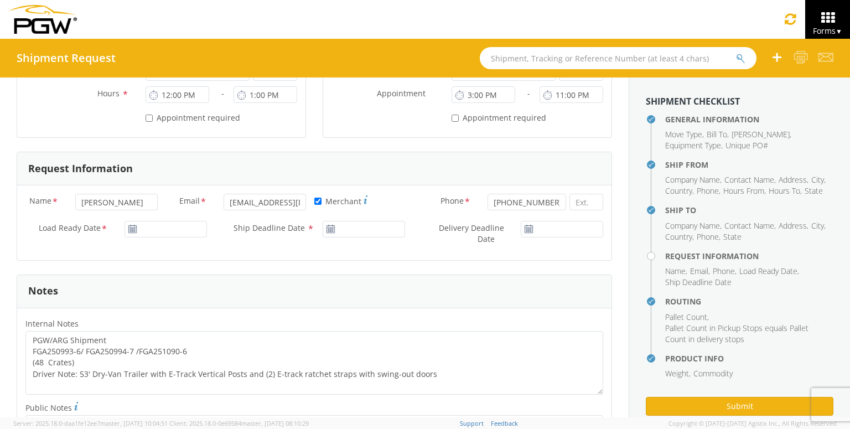
scroll to position [400, 0]
type textarea "PGW/ARG Shipment FGA250993-6/ FGA250994-7 /FGA251090-6 (48 Crates) Driver Note:…"
click at [134, 230] on use at bounding box center [132, 231] width 8 height 8
click at [133, 231] on use at bounding box center [132, 231] width 8 height 8
click at [149, 230] on input "[DATE]" at bounding box center [165, 231] width 82 height 17
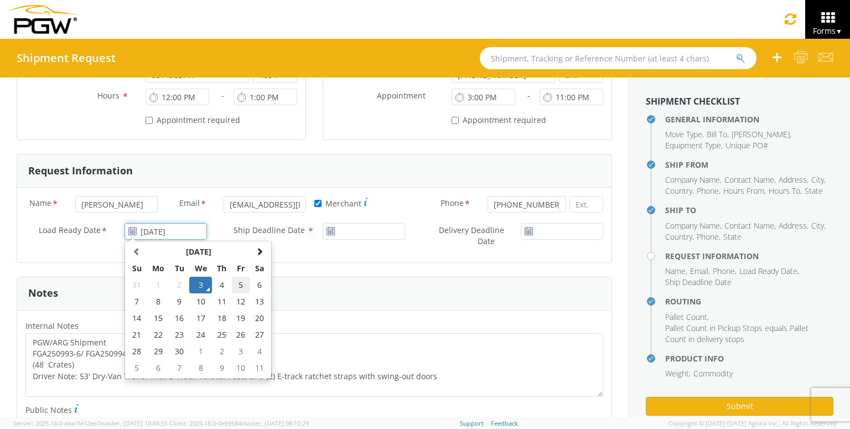
click at [238, 285] on td "5" at bounding box center [241, 285] width 19 height 17
type input "[DATE]"
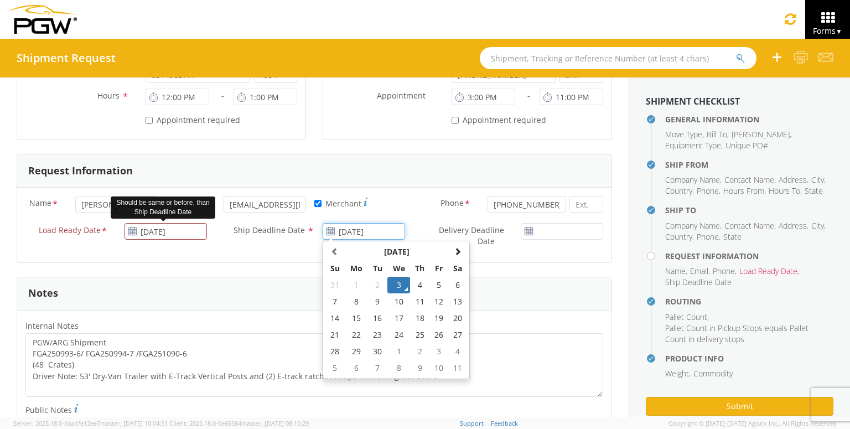
click at [381, 232] on input "[DATE]" at bounding box center [363, 231] width 82 height 17
drag, startPoint x: 436, startPoint y: 282, endPoint x: 447, endPoint y: 272, distance: 14.9
click at [436, 281] on td "5" at bounding box center [439, 285] width 19 height 17
type input "[DATE]"
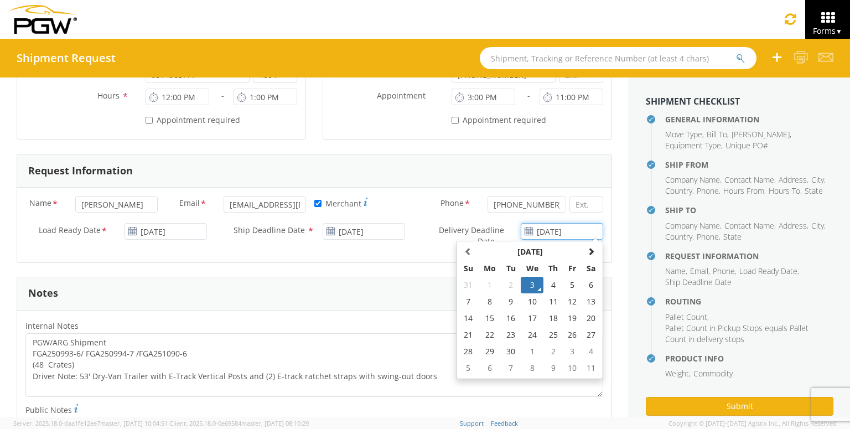
click at [566, 230] on input "[DATE]" at bounding box center [561, 231] width 82 height 17
click at [572, 283] on td "5" at bounding box center [572, 285] width 19 height 17
type input "[DATE]"
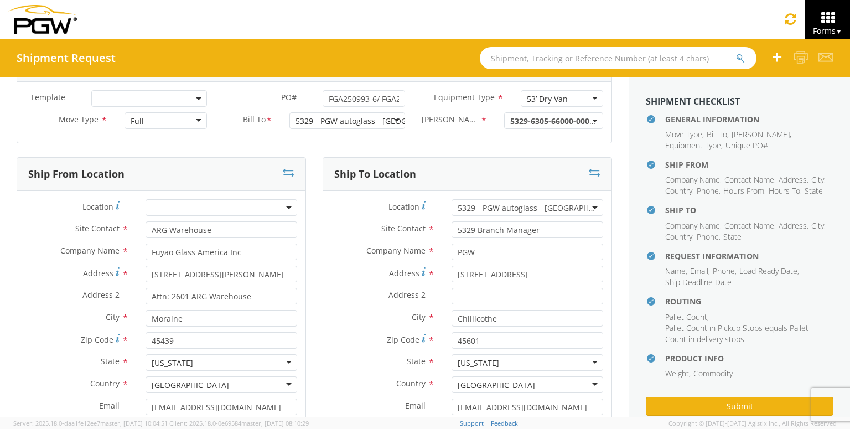
scroll to position [0, 0]
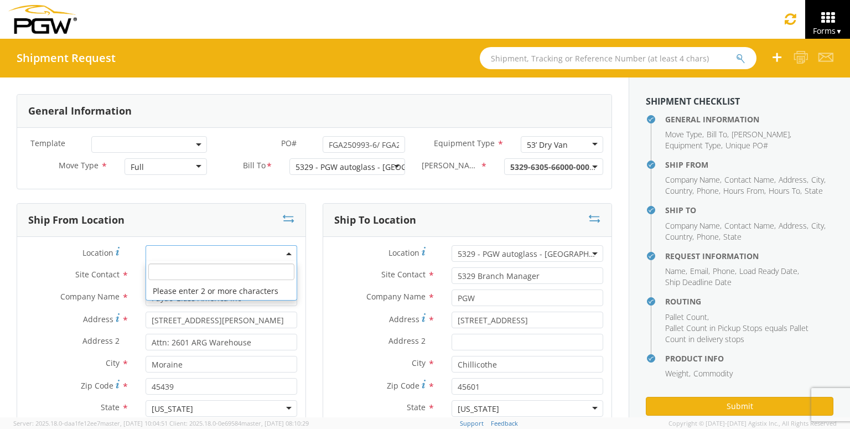
click at [207, 249] on span at bounding box center [221, 253] width 152 height 17
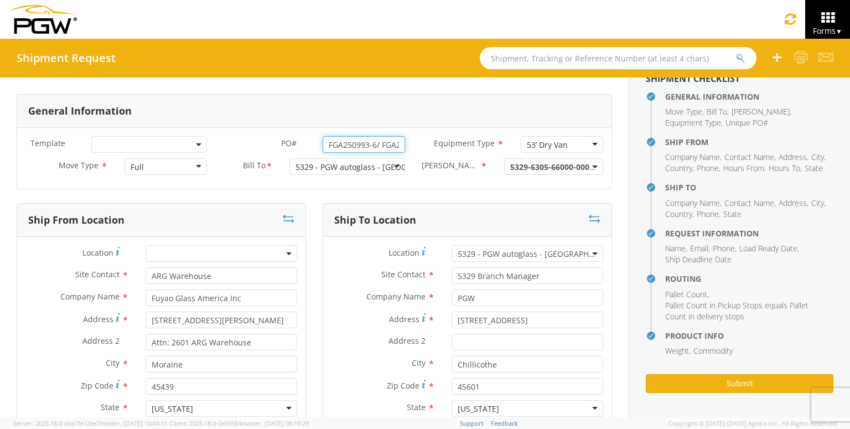
scroll to position [0, 83]
drag, startPoint x: 355, startPoint y: 144, endPoint x: 520, endPoint y: 147, distance: 165.4
click at [520, 147] on div "Template * PO# * FGA250993-6/ FGA250994-7 /FGA251090-6 Equipment Type * 53’ Dry…" at bounding box center [314, 147] width 594 height 22
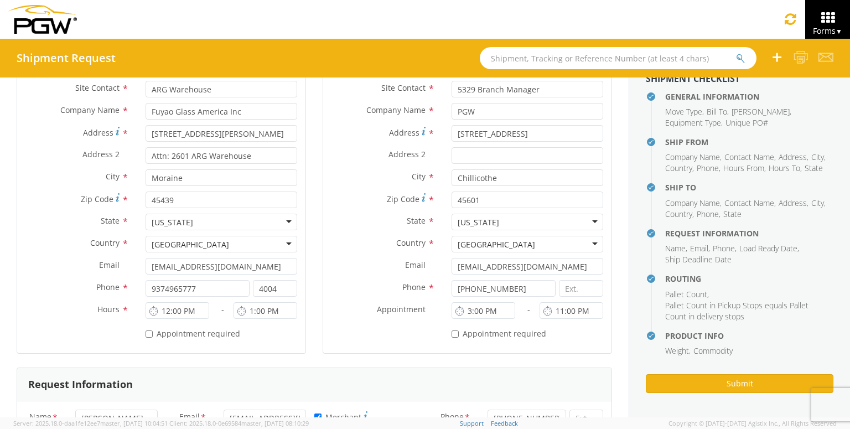
scroll to position [277, 0]
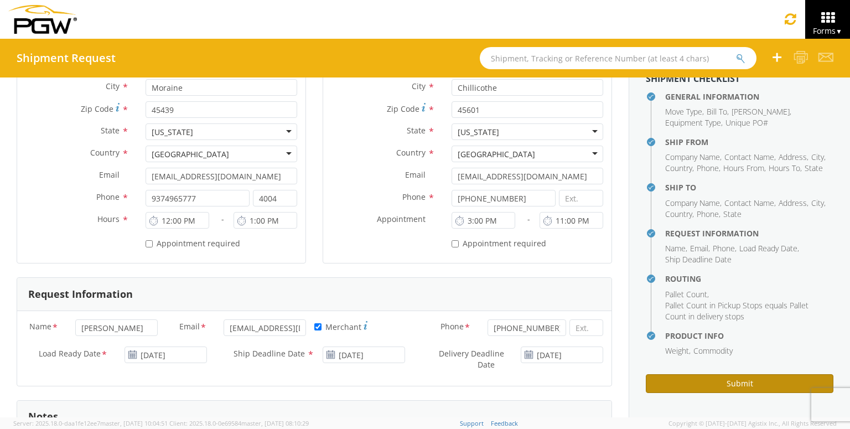
click at [774, 380] on button "Submit" at bounding box center [738, 383] width 187 height 19
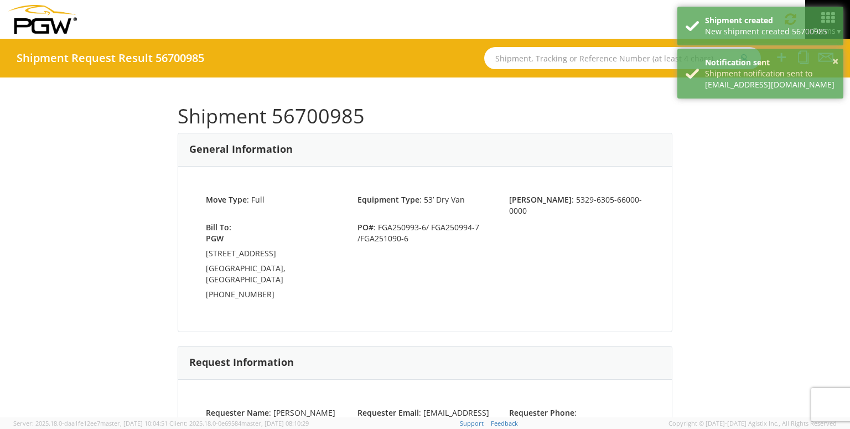
click at [303, 115] on h1 "Shipment 56700985" at bounding box center [425, 116] width 494 height 22
copy h1 "56700985"
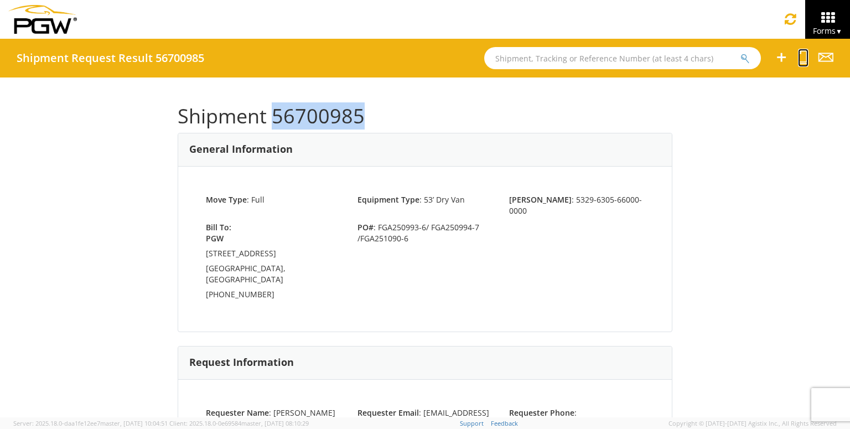
click at [803, 58] on icon at bounding box center [803, 57] width 11 height 14
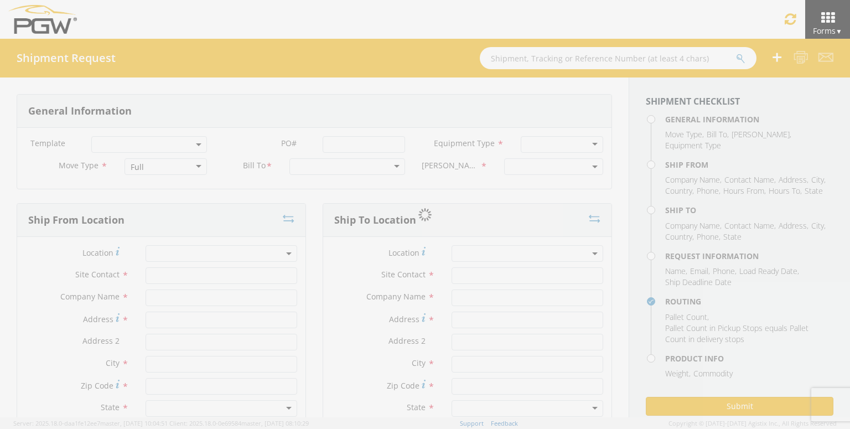
select select
type input "ARG Warehouse"
type input "Fuyao Glass America Inc"
type input "[STREET_ADDRESS][PERSON_NAME]"
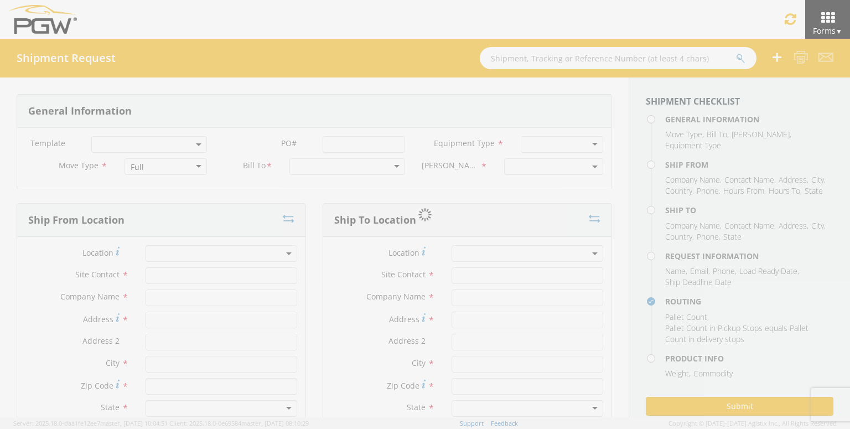
type input "Attn: 2601 ARG Warehouse"
type input "Moraine"
type input "45439"
type input "[EMAIL_ADDRESS][DOMAIN_NAME]"
type input "9374965777"
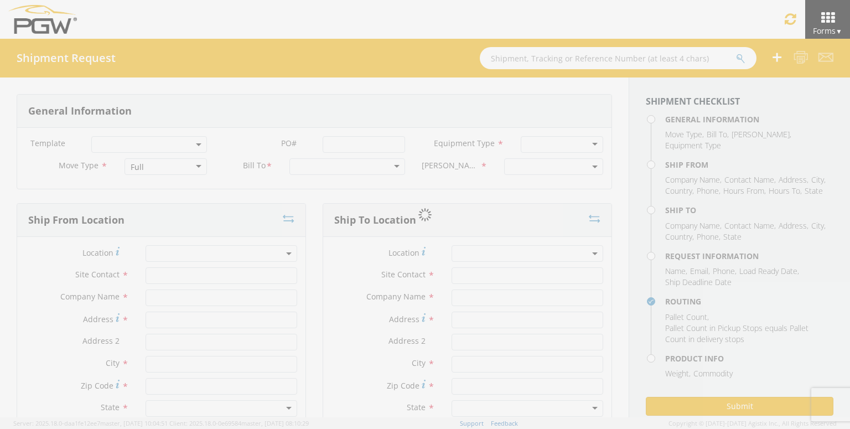
type input "4004"
type input "12:00 PM"
type input "1:00 PM"
type input "5329 Branch Manager"
type input "PGW"
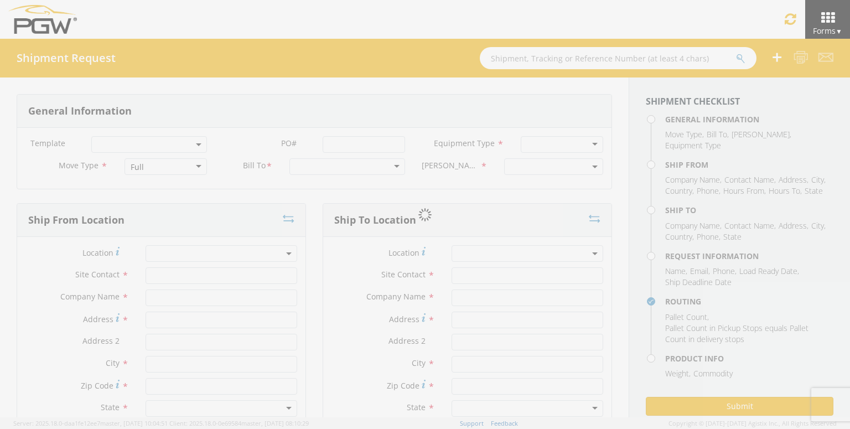
type input "[STREET_ADDRESS]"
type input "Chillicothe"
type input "45601"
type input "[EMAIL_ADDRESS][DOMAIN_NAME]"
type input "[PHONE_NUMBER]"
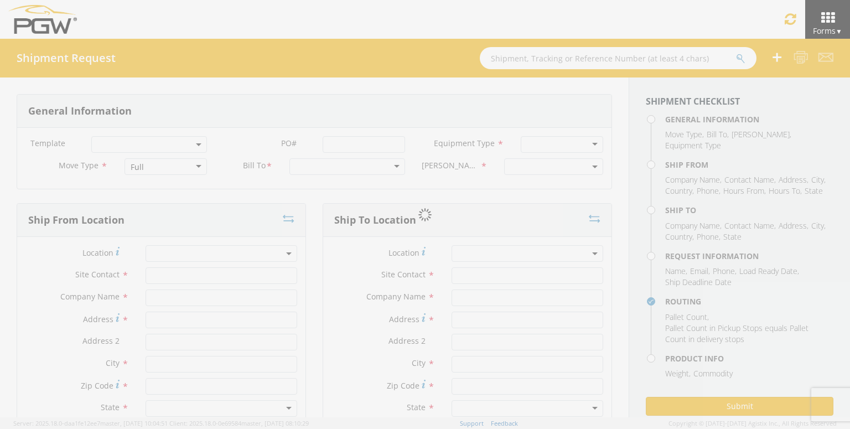
type input "3:00 PM"
type input "11:00 PM"
type input "[PERSON_NAME]"
type input "[EMAIL_ADDRESS][DOMAIN_NAME]"
checkbox input "true"
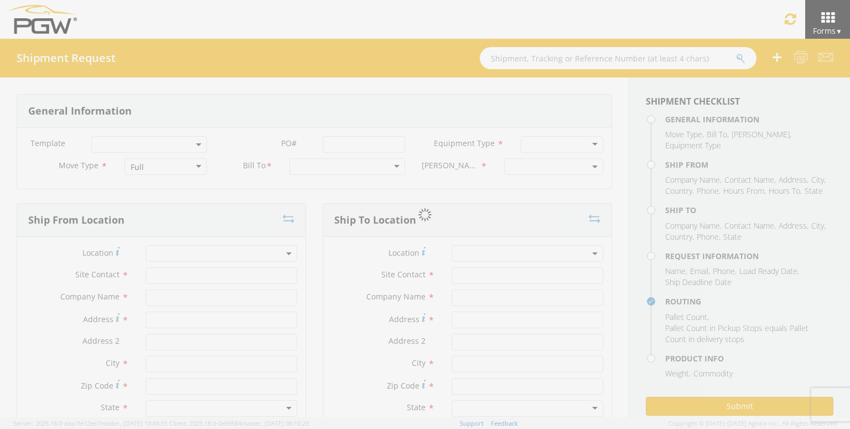
type input "[PHONE_NUMBER]"
type textarea "PGW/ARG Shipment FGA250993-6/ FGA250994-7 /FGA251090-6 (48 Crates) Driver Note:…"
type textarea "Secondary contact [PERSON_NAME] at [PHONE_NUMBER]"
type input "39000"
type input "48"
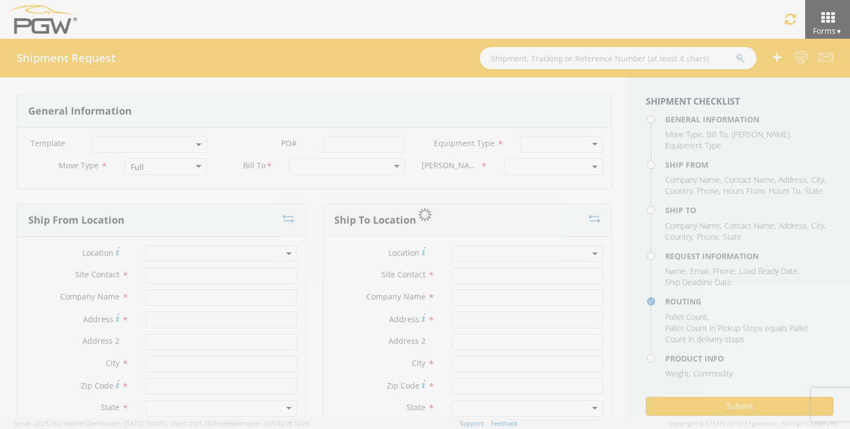
type textarea "PGW/ARG Shipment FGA250993-6/ FGA250994-7 /FGA251090-6 (48 Crates) Driver Note:…"
checkbox input "true"
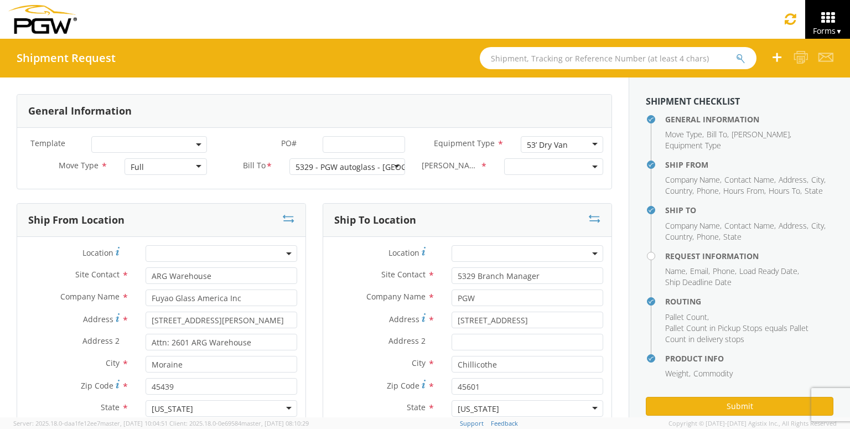
select select "5329-6305-66000-0000"
click at [354, 147] on input "PO# *" at bounding box center [363, 144] width 82 height 17
paste input "FGA251026-5 FGA251097-1 FGA251207-1 FGA251234-1"
type input "FGA251026-5 FGA251097-1 FGA251207-1 FGA251234-1"
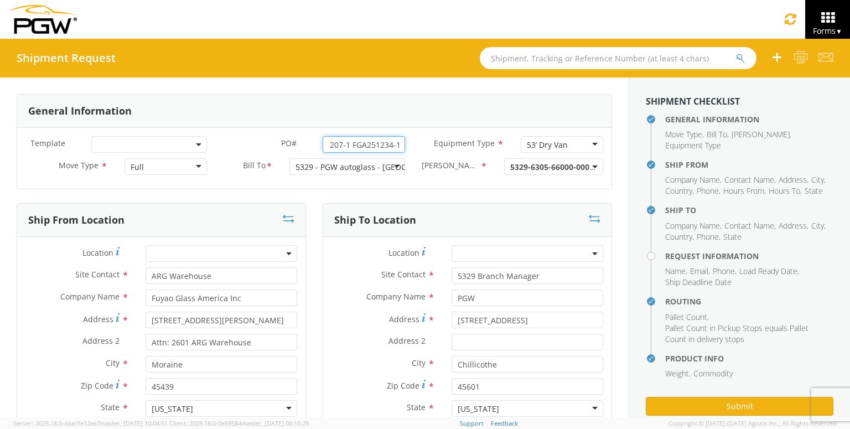
select select "28253"
click at [160, 159] on div "Template * PO# * FGA251026-5 FGA251097-1 FGA251207-1 FGA251234-1 Equipment Type…" at bounding box center [314, 158] width 594 height 61
click at [379, 145] on input "FGA251026-5 FGA251097-1 FGA251207-1 FGA251234-1" at bounding box center [363, 144] width 82 height 17
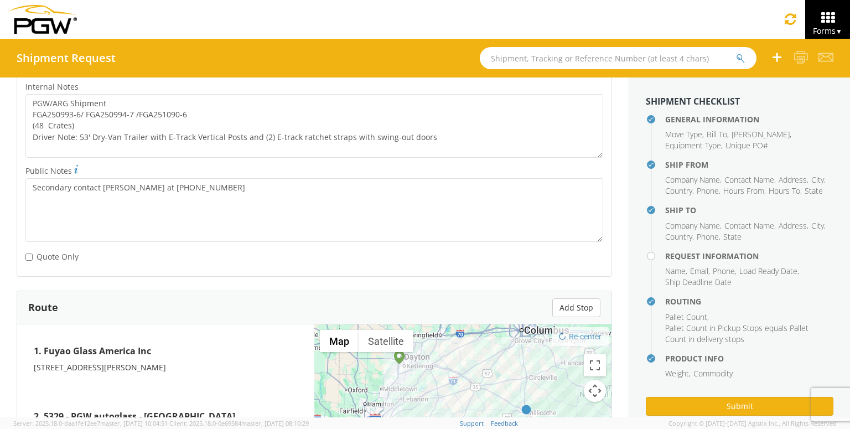
scroll to position [498, 0]
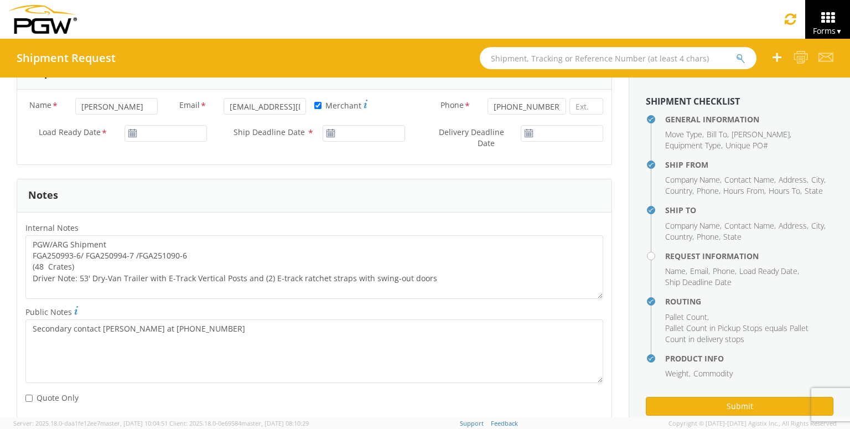
type input "FGA251026-5 /FGA251097-1 /FGA251207-1/ FGA251234-1"
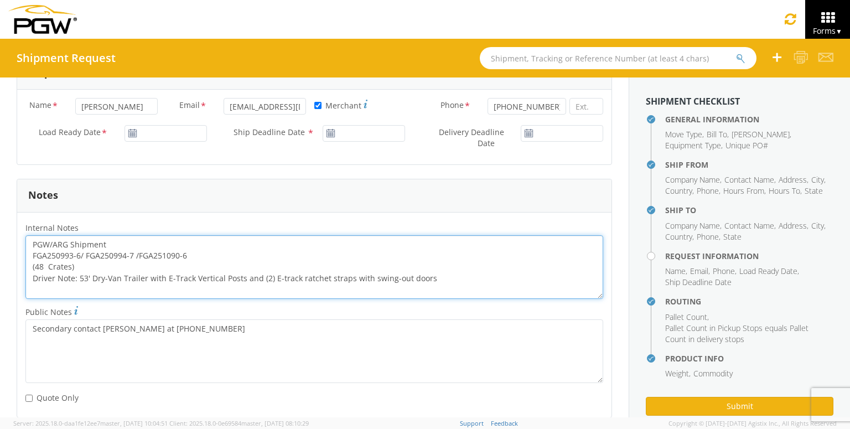
scroll to position [0, 0]
drag, startPoint x: 194, startPoint y: 254, endPoint x: 2, endPoint y: 254, distance: 191.4
click at [2, 254] on div "General Information Template * PO# * FGA251026-5 /FGA251097-1 /FGA251207-1/ FGA…" at bounding box center [314, 193] width 628 height 1226
paste textarea "1026-5 /FGA251097-1 /FGA251207-1/ FGA251234-1"
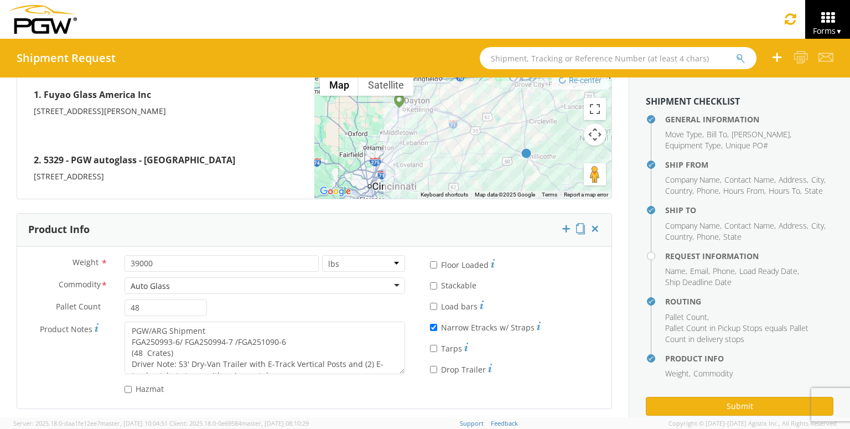
scroll to position [898, 0]
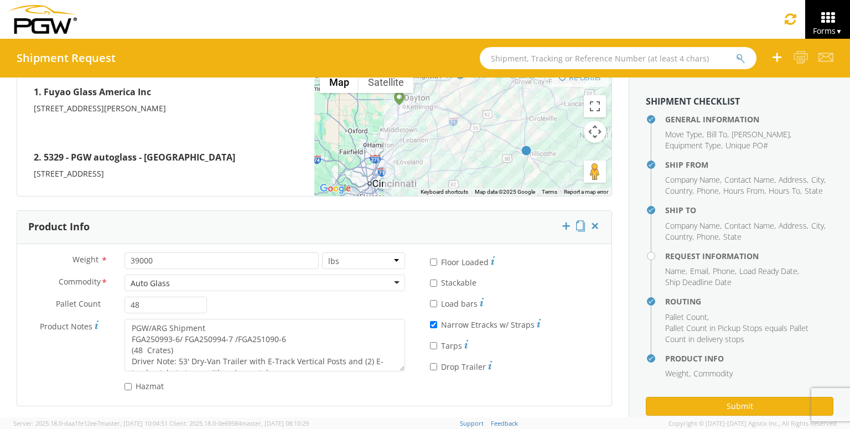
type textarea "PGW/ARG Shipment FGA251026-5 /FGA251097-1 /FGA251207-1/ FGA251234-1 (48 Crates)…"
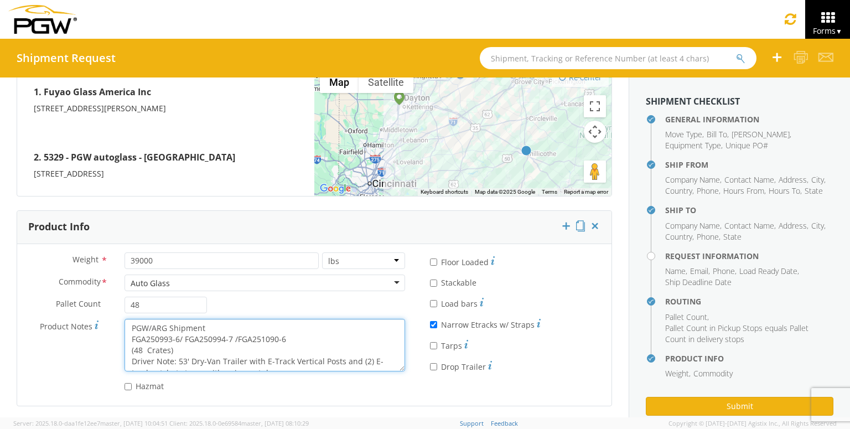
drag, startPoint x: 293, startPoint y: 338, endPoint x: 102, endPoint y: 338, distance: 190.8
click at [102, 338] on div "Product Notes * PGW/ARG Shipment FGA250993-6/ FGA250994-7 /FGA251090-6 (48 Crat…" at bounding box center [215, 345] width 396 height 53
paste textarea "1026-5 /FGA251097-1 /FGA251207-1/ FGA251234-1"
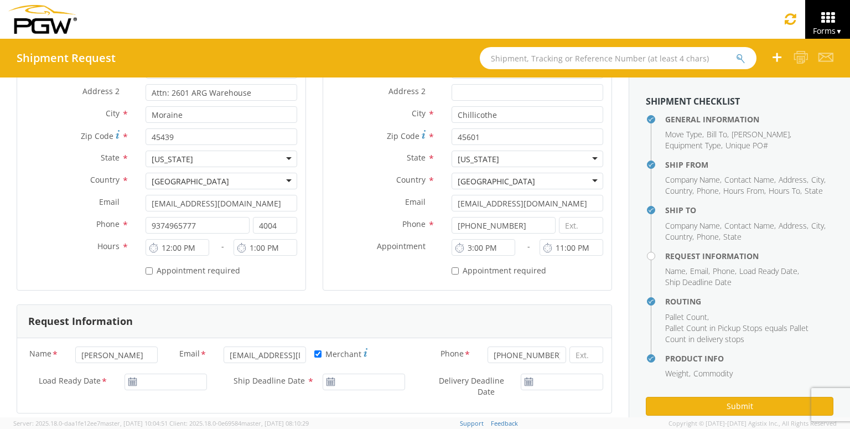
scroll to position [234, 0]
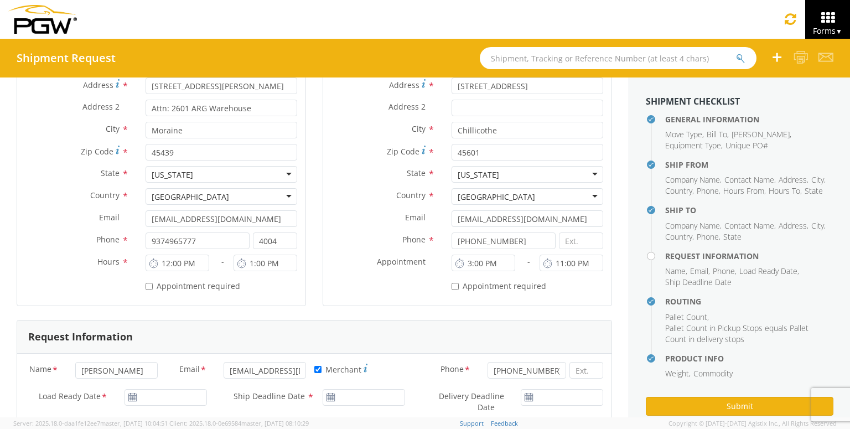
type textarea "PGW/ARG Shipment FGA251026-5 /FGA251097-1 /FGA251207-1/ FGA251234-1 (48 Crates)…"
click at [134, 397] on use at bounding box center [132, 397] width 8 height 8
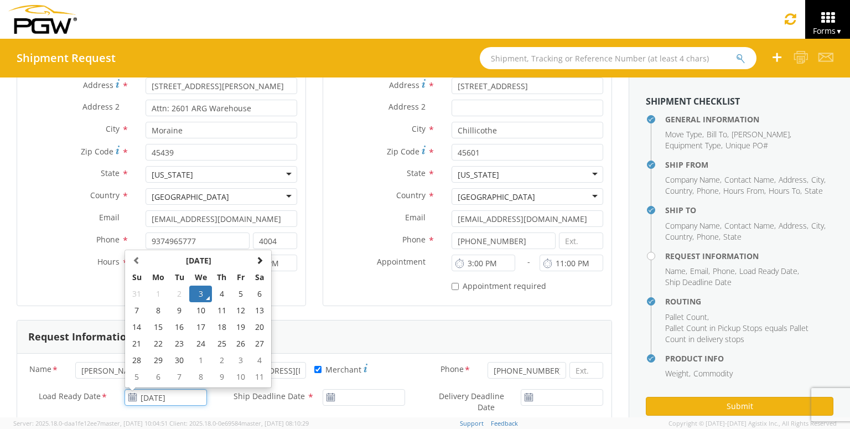
click at [162, 395] on input "[DATE]" at bounding box center [165, 397] width 82 height 17
click at [239, 293] on td "5" at bounding box center [241, 293] width 19 height 17
type input "[DATE]"
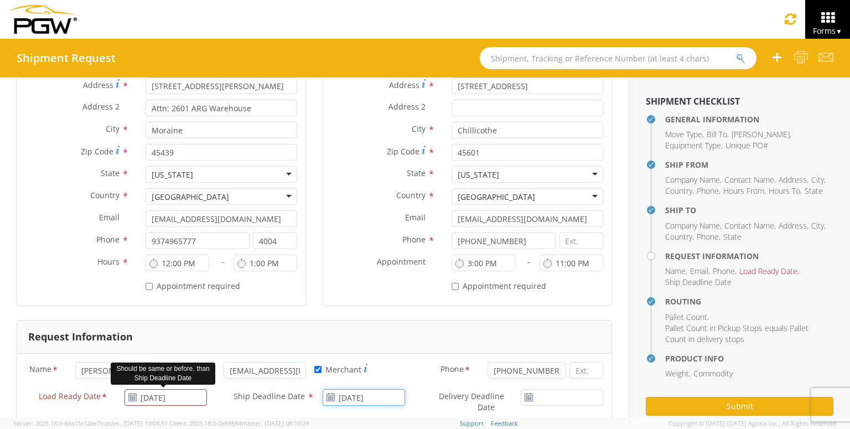
drag, startPoint x: 366, startPoint y: 398, endPoint x: 353, endPoint y: 400, distance: 12.4
click at [366, 398] on input "[DATE]" at bounding box center [363, 397] width 82 height 17
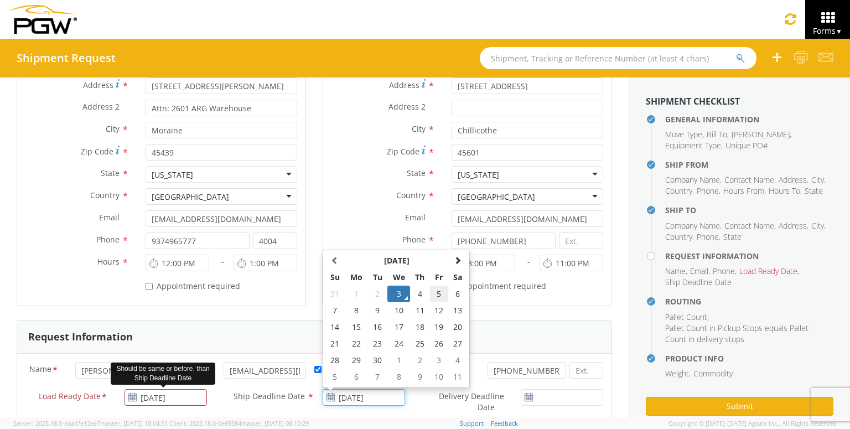
click at [445, 296] on td "5" at bounding box center [439, 293] width 19 height 17
type input "[DATE]"
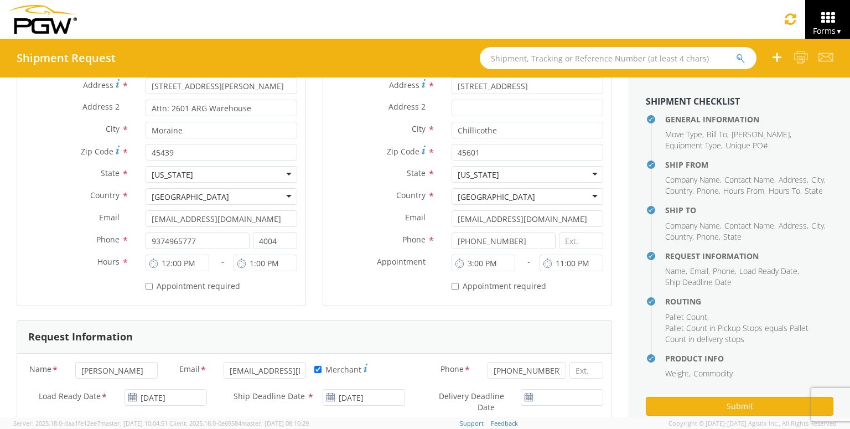
click at [532, 395] on use at bounding box center [528, 397] width 8 height 8
click at [529, 399] on icon at bounding box center [528, 397] width 9 height 9
click at [549, 398] on input "[DATE]" at bounding box center [561, 397] width 82 height 17
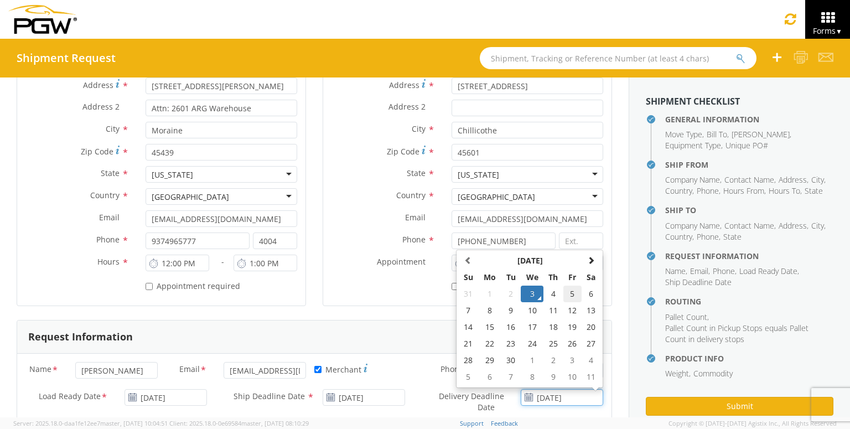
click at [568, 289] on td "5" at bounding box center [572, 293] width 19 height 17
type input "[DATE]"
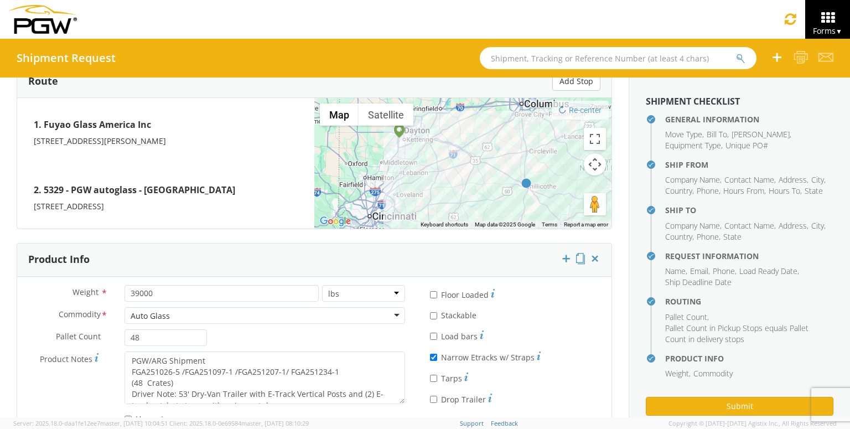
scroll to position [898, 0]
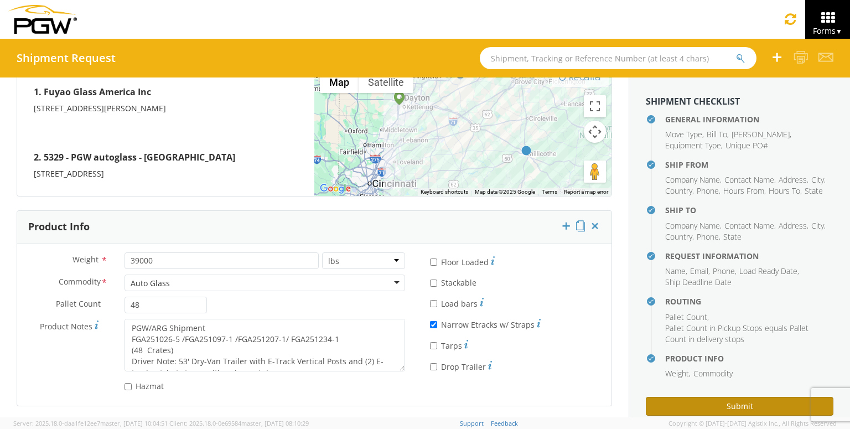
click at [749, 398] on button "Submit" at bounding box center [738, 406] width 187 height 19
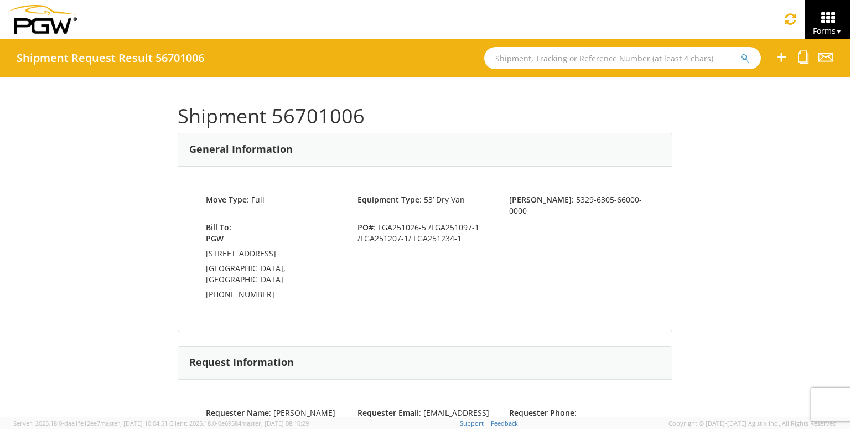
click at [325, 115] on h1 "Shipment 56701006" at bounding box center [425, 116] width 494 height 22
copy h1 "56701006"
click at [591, 61] on input "text" at bounding box center [622, 58] width 277 height 22
paste input "56648951"
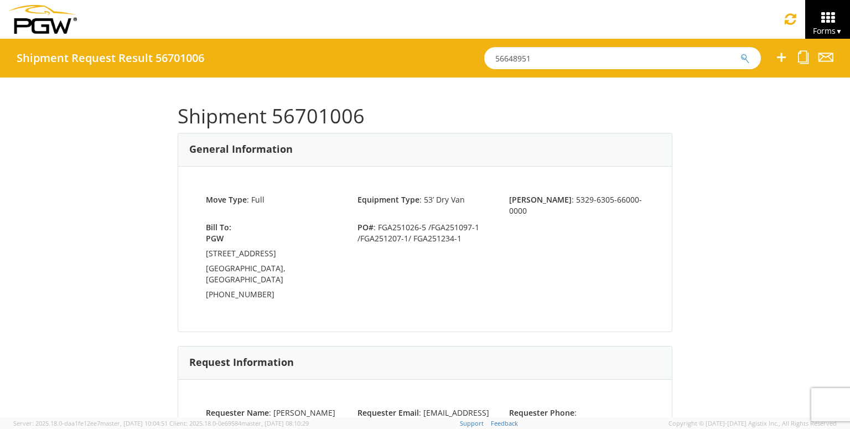
type input "56648951"
click at [740, 53] on button "submit" at bounding box center [744, 59] width 9 height 13
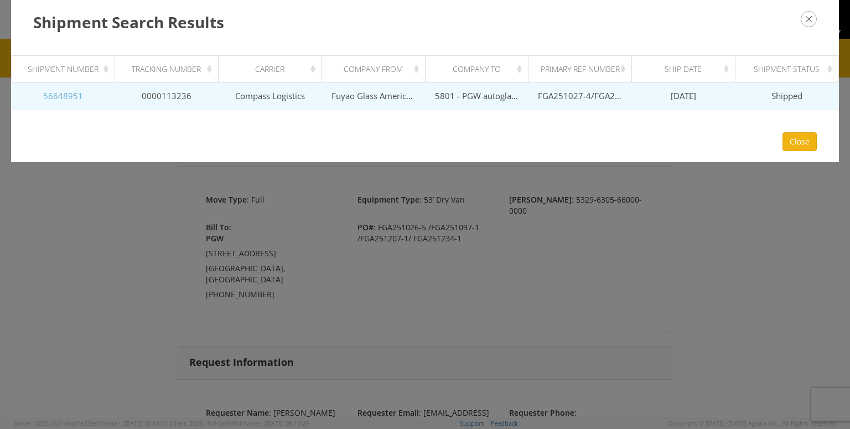
click at [64, 93] on link "56648951" at bounding box center [63, 95] width 40 height 11
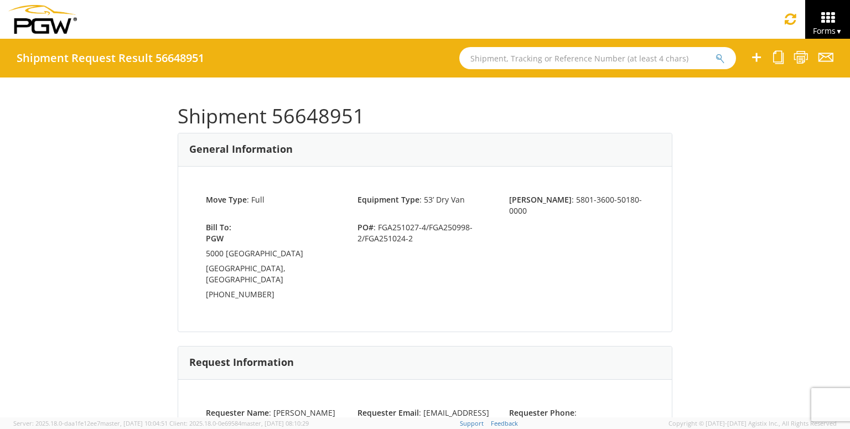
click at [759, 54] on icon at bounding box center [755, 57] width 13 height 14
click at [781, 55] on icon at bounding box center [778, 57] width 11 height 14
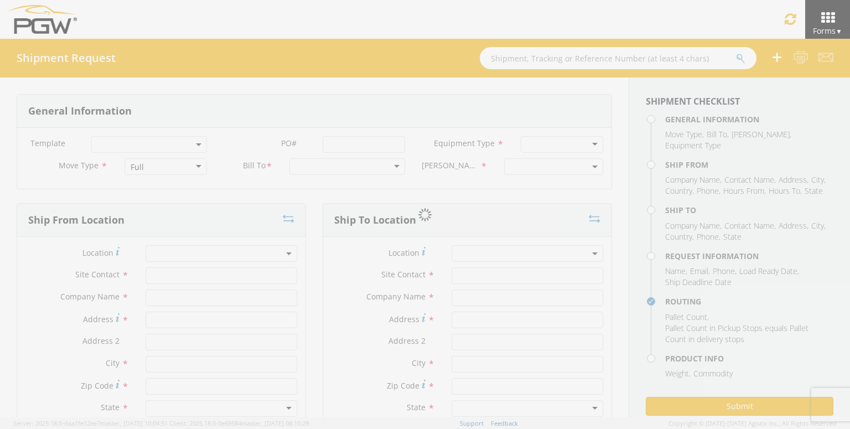
select select
type input "ARG Warehouse"
type input "Fuyao Glass America Inc"
type input "[STREET_ADDRESS][PERSON_NAME]"
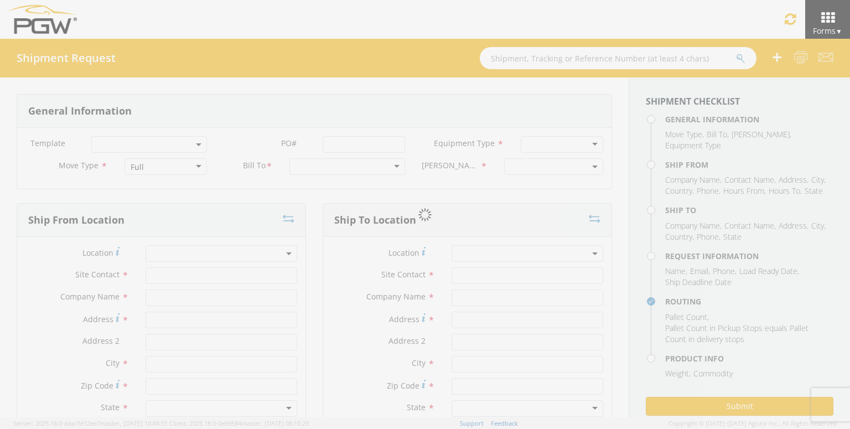
type input "Attn: 2601 ARG Warehouse"
type input "Moraine"
type input "45439"
type input "[EMAIL_ADDRESS][DOMAIN_NAME]"
type input "9374965777"
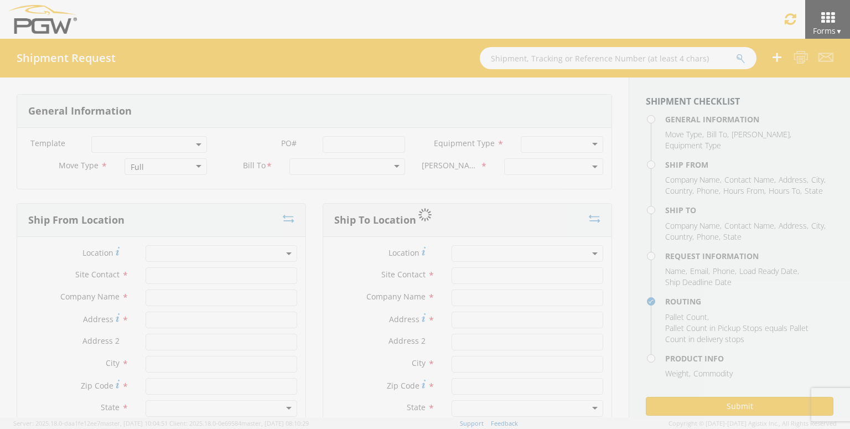
type input "4004"
type input "12:15 PM"
type input "1:15 PM"
type input "5801 Branch Manager"
type input "5801 - PGW autoglass - [GEOGRAPHIC_DATA] Hub"
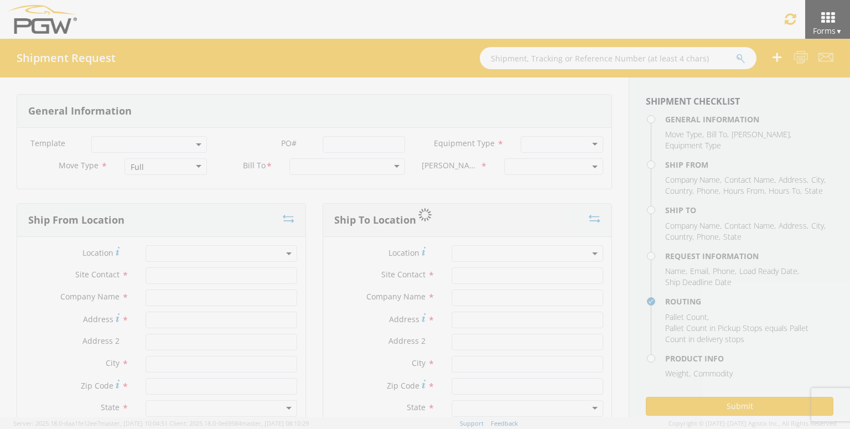
type input "5000 [GEOGRAPHIC_DATA]"
type input "[GEOGRAPHIC_DATA]"
type input "76115"
type input "[EMAIL_ADDRESS][DOMAIN_NAME]"
type input "[PHONE_NUMBER]"
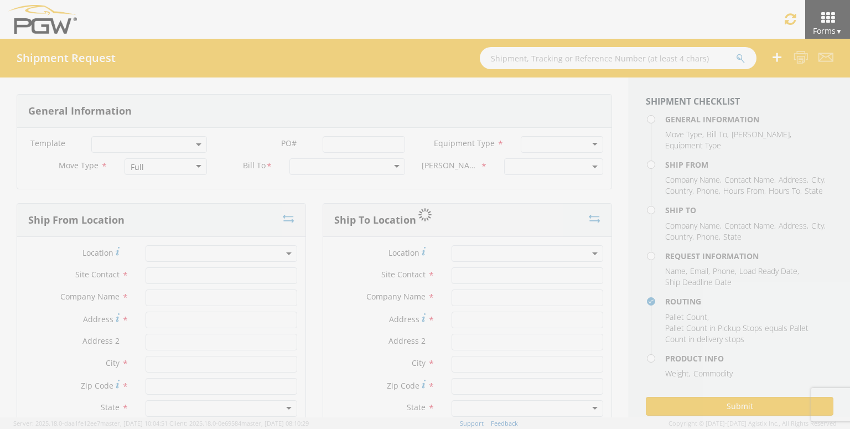
type input "10:00 AM"
type input "11:00 AM"
type input "[PERSON_NAME]"
type input "[EMAIL_ADDRESS][DOMAIN_NAME]"
checkbox input "true"
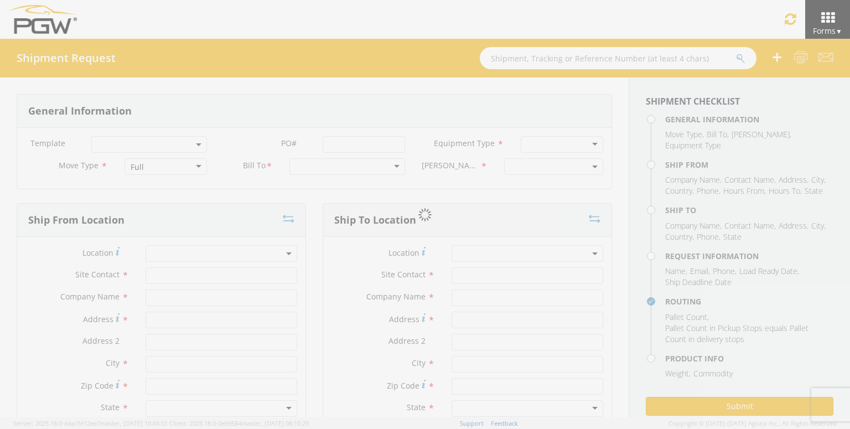
type input "[PHONE_NUMBER]"
type textarea "PGW Branch Direct - [GEOGRAPHIC_DATA] FGA251027-4/FGA250998-2/FGA251024-2 (48 C…"
type textarea "NO LTL Appt unless noted, ALL Truckload APPT Reqd."
type input "39000"
type input "48"
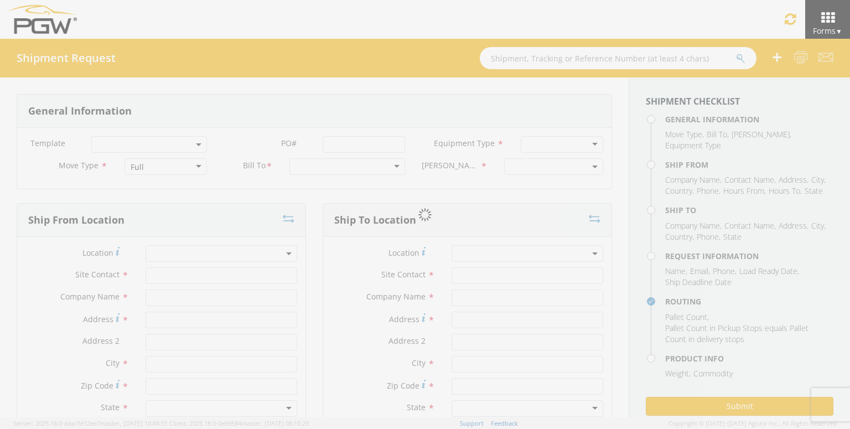
type textarea "PGW Branch Direct - [GEOGRAPHIC_DATA] FGA251027-4/FGA250998-2/FGA251024-2 (48 C…"
checkbox input "true"
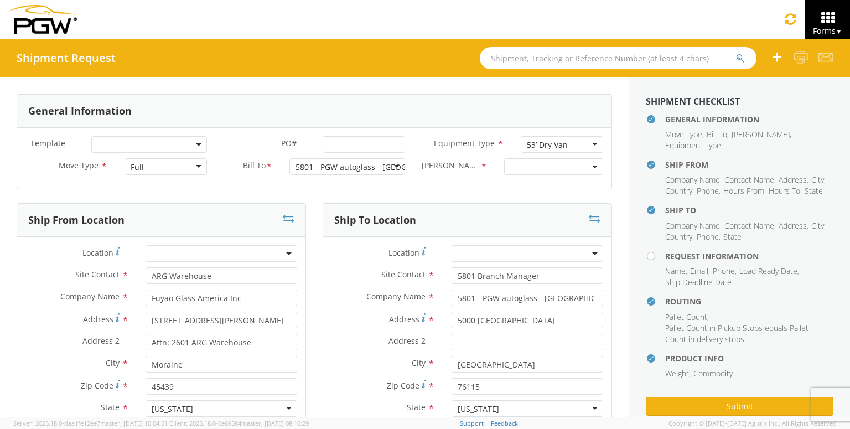
select select "5801-3600-50180-0000"
select select "62891"
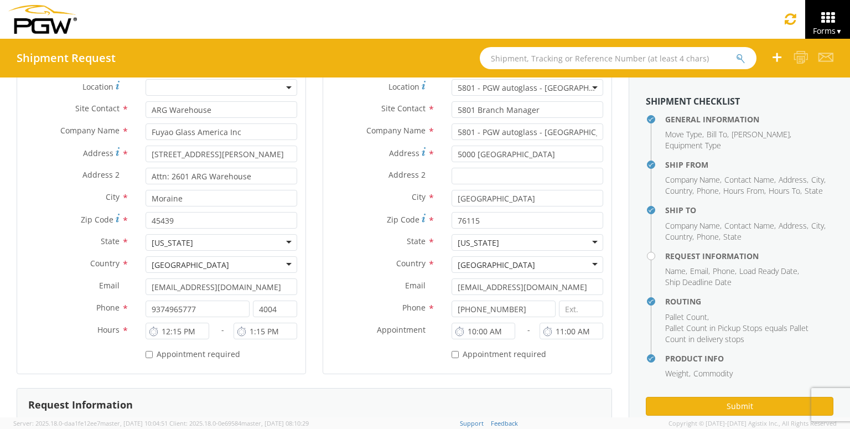
scroll to position [221, 0]
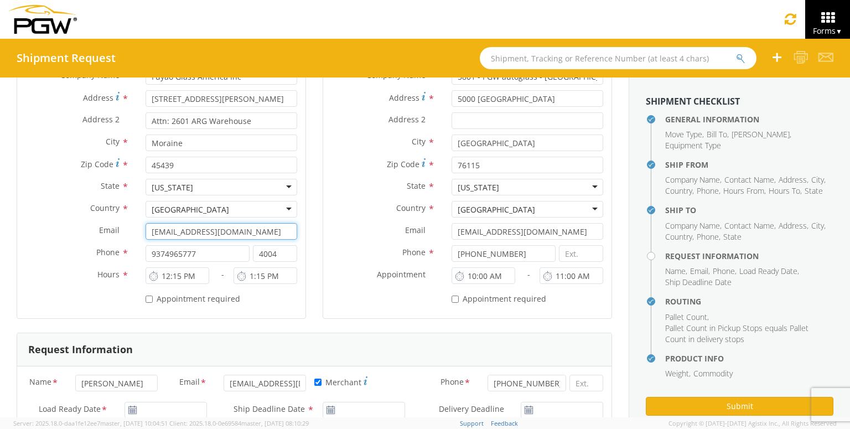
drag, startPoint x: 256, startPoint y: 231, endPoint x: 49, endPoint y: 227, distance: 206.3
click at [49, 227] on div "Email * [EMAIL_ADDRESS][DOMAIN_NAME]" at bounding box center [161, 231] width 288 height 17
click at [350, 316] on div "Location * 5801 - PGW autoglass - [GEOGRAPHIC_DATA] Hub 5801 - PGW autoglass - …" at bounding box center [467, 166] width 288 height 303
drag, startPoint x: 243, startPoint y: 233, endPoint x: 46, endPoint y: 233, distance: 197.4
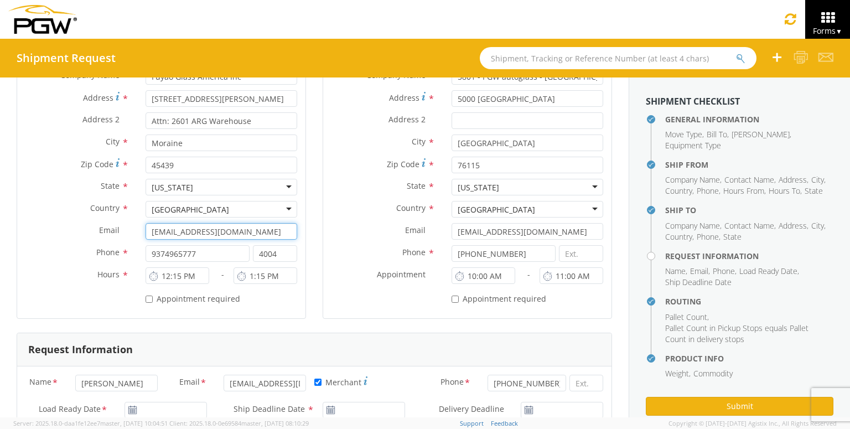
paste input "zzhou"
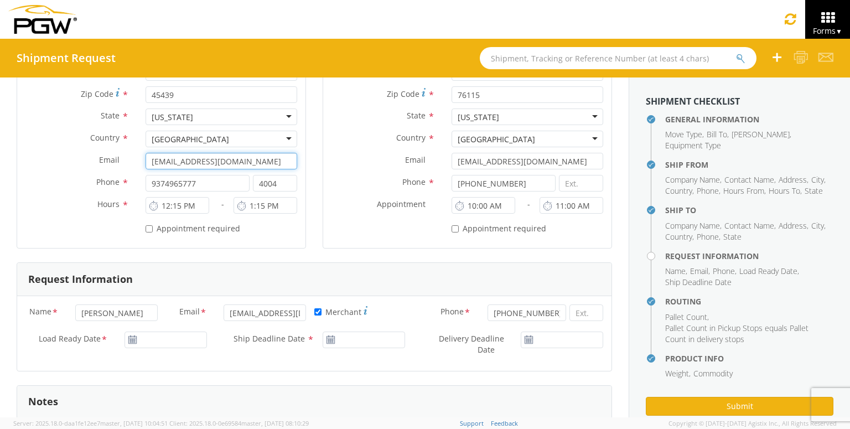
scroll to position [387, 0]
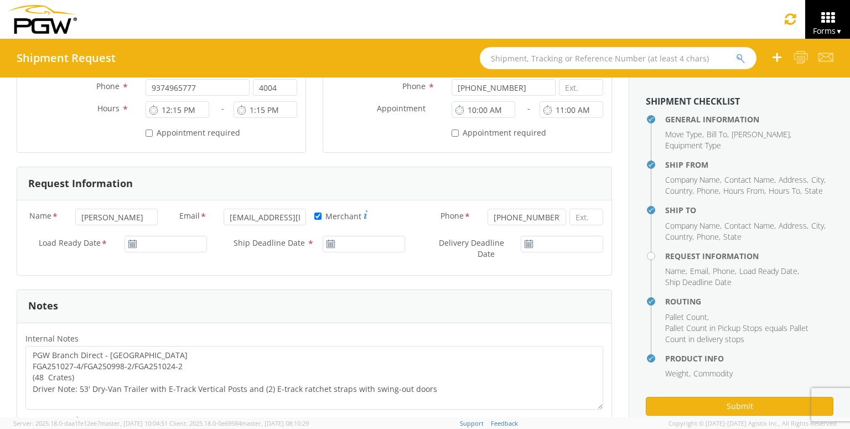
type input "[EMAIL_ADDRESS][DOMAIN_NAME]"
click at [305, 216] on input "[EMAIL_ADDRESS][DOMAIN_NAME]" at bounding box center [264, 217] width 82 height 17
click at [294, 216] on input "[EMAIL_ADDRESS][DOMAIN_NAME]" at bounding box center [264, 217] width 82 height 17
paste input "zzhou"
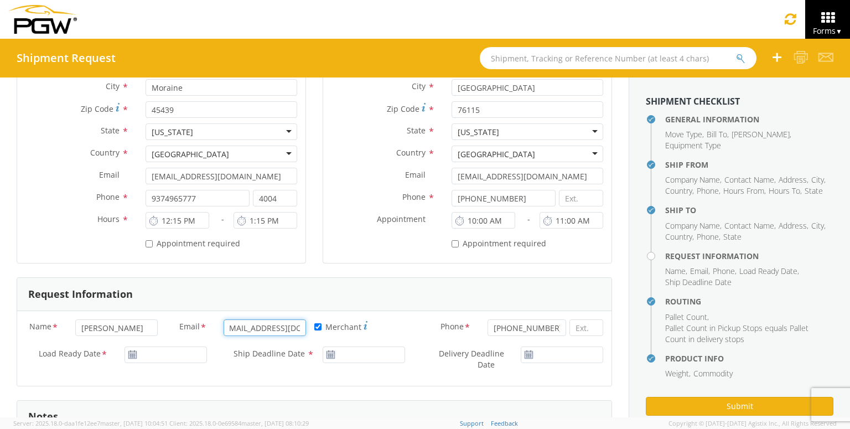
scroll to position [0, 0]
drag, startPoint x: 291, startPoint y: 328, endPoint x: 137, endPoint y: 326, distance: 154.9
click at [137, 326] on div "Name * [PERSON_NAME] Email * [EMAIL_ADDRESS][DOMAIN_NAME] * Merchant Phone * [P…" at bounding box center [314, 332] width 594 height 27
type input "[EMAIL_ADDRESS][DOMAIN_NAME]"
click at [126, 325] on input "[PERSON_NAME]" at bounding box center [116, 327] width 82 height 17
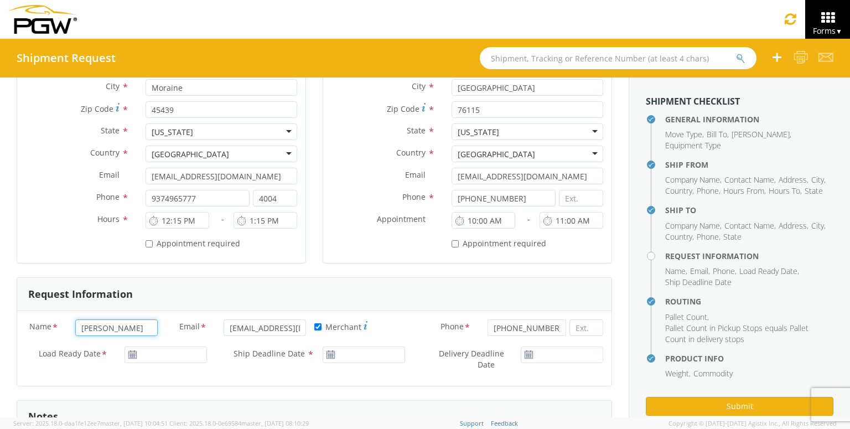
drag, startPoint x: 139, startPoint y: 325, endPoint x: 0, endPoint y: 301, distance: 140.8
click at [0, 301] on div "General Information Template * PO# * Equipment Type * 53’ Dry Van 53’ Dry Van 2…" at bounding box center [314, 414] width 628 height 1226
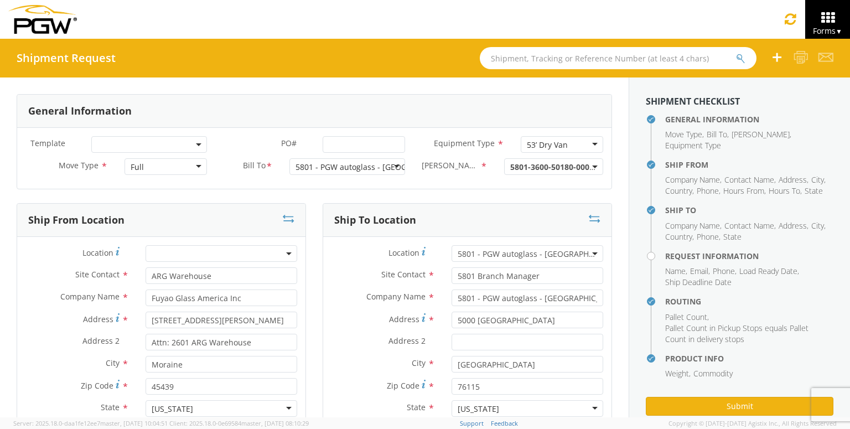
type input "[PERSON_NAME]"
click at [350, 143] on input "PO# *" at bounding box center [363, 144] width 82 height 17
paste input "FGA250997-7 FGA251093-4 FGA251148-2"
type input "FGA250997-7 FGA251093-4 FGA251148-2"
click at [357, 148] on input "PO# *" at bounding box center [363, 144] width 82 height 17
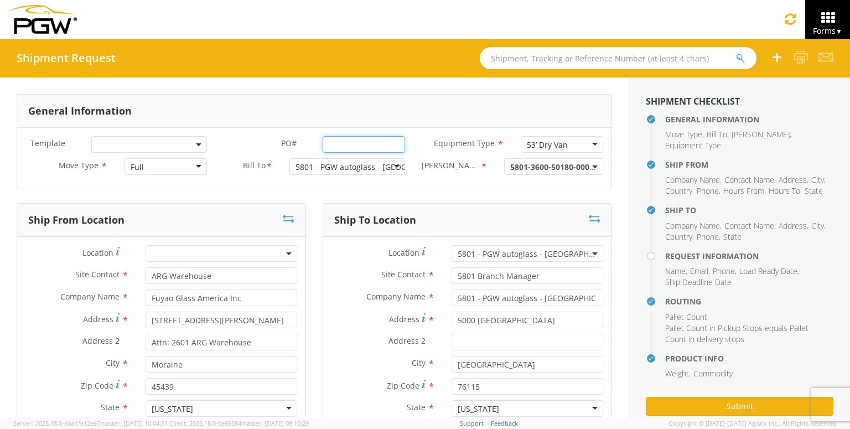
paste input "FGA250997-7 FGA251093-4 FGA251148-2"
drag, startPoint x: 350, startPoint y: 145, endPoint x: 281, endPoint y: 147, distance: 68.6
click at [281, 147] on div "PO# * FGA250997-7 FGA251093-4 FGA251148-2" at bounding box center [314, 144] width 198 height 17
click at [377, 144] on input "FGA250997-7 FGA251093-4 FGA251148-2" at bounding box center [363, 144] width 82 height 17
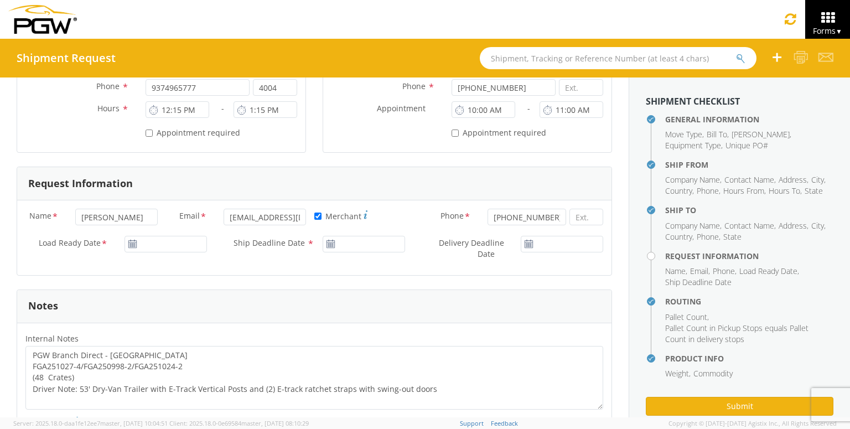
scroll to position [498, 0]
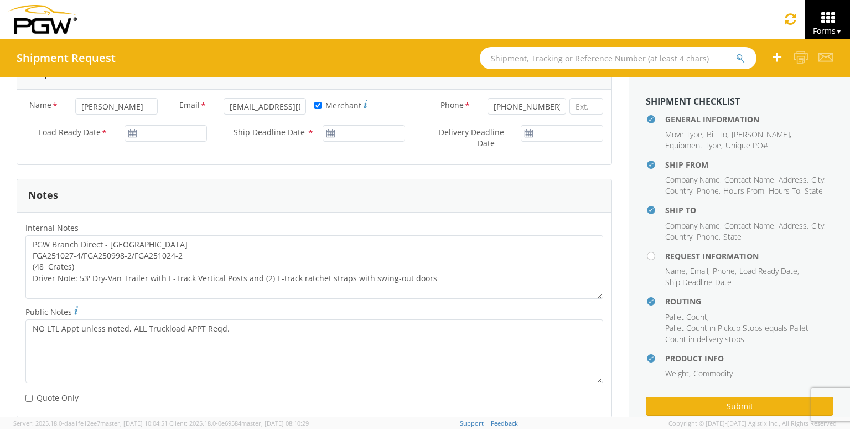
type input "FGA250997-7/ FGA251093-4 /FGA251148-2"
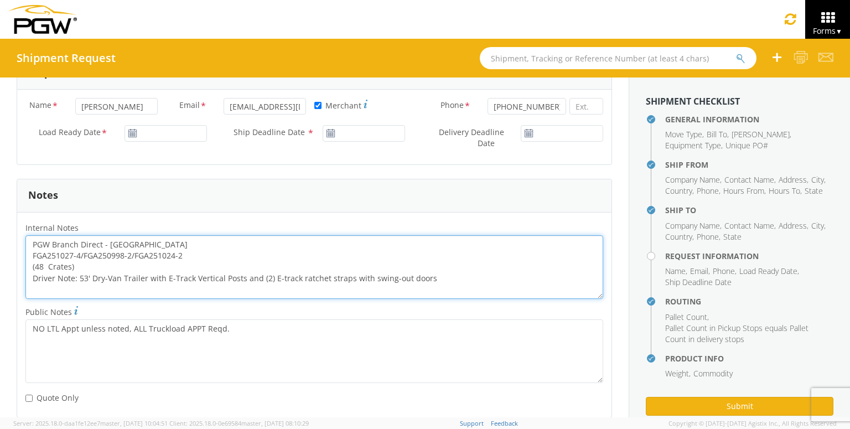
scroll to position [0, 0]
drag, startPoint x: 191, startPoint y: 257, endPoint x: 14, endPoint y: 256, distance: 177.5
click at [14, 256] on div "General Information Template * PO# * FGA250997-7/ FGA251093-4 /FGA251148-2 Equi…" at bounding box center [314, 193] width 628 height 1226
paste textarea "0997-7/ FGA251093-4 /FGA251148"
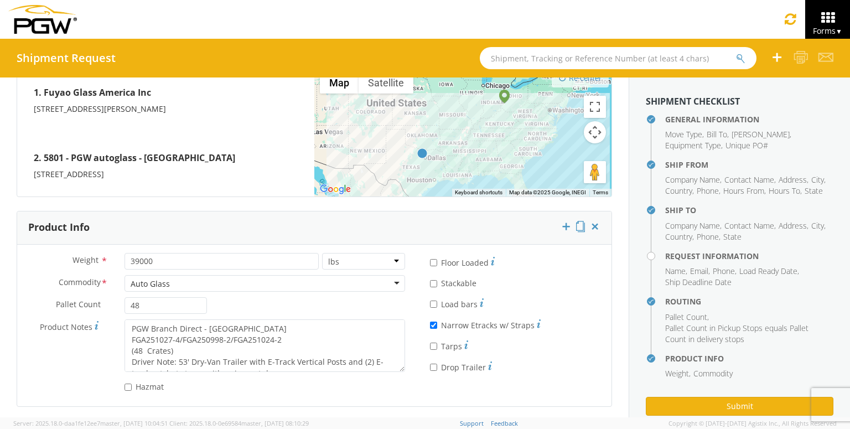
scroll to position [898, 0]
type textarea "PGW Branch Direct - [GEOGRAPHIC_DATA] FGA250997-7/ FGA251093-4 /FGA251148-2 (48…"
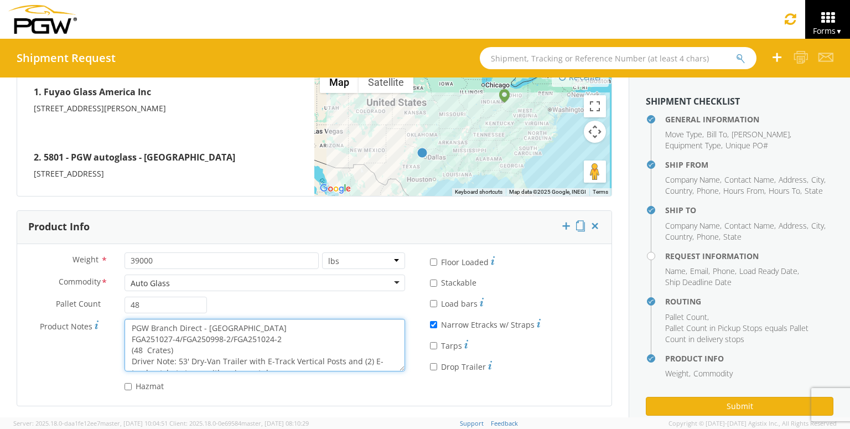
drag, startPoint x: 308, startPoint y: 340, endPoint x: 128, endPoint y: 336, distance: 179.2
click at [128, 336] on textarea "PGW Branch Direct - [GEOGRAPHIC_DATA] FGA251027-4/FGA250998-2/FGA251024-2 (48 C…" at bounding box center [264, 345] width 280 height 53
paste textarea "0997-7/ FGA251093-4 /FGA251148"
type textarea "PGW Branch Direct - [GEOGRAPHIC_DATA] FGA250997-7/ FGA251093-4 /FGA251148-2 (48…"
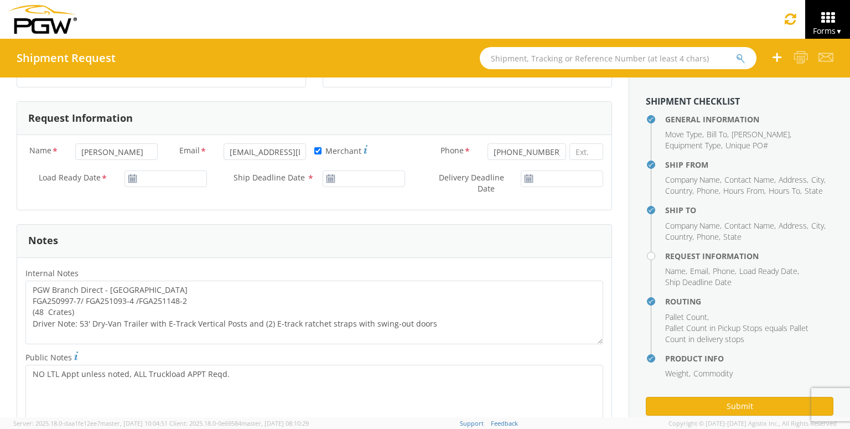
scroll to position [332, 0]
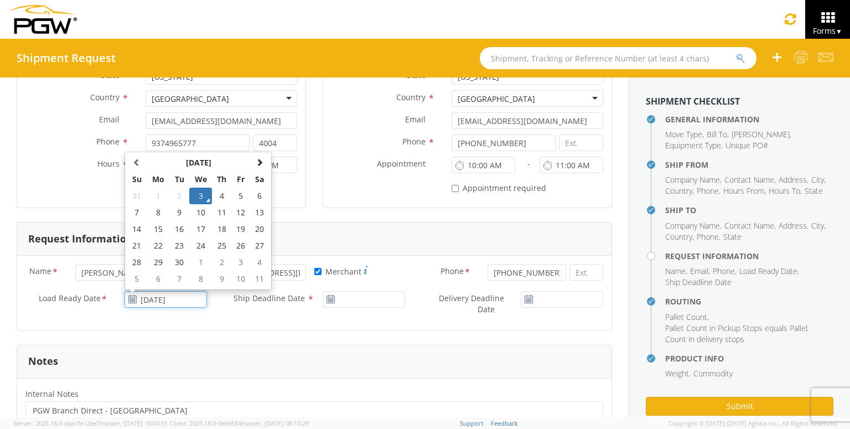
click at [157, 296] on input "[DATE]" at bounding box center [165, 299] width 82 height 17
click at [246, 199] on td "5" at bounding box center [241, 195] width 19 height 17
type input "[DATE]"
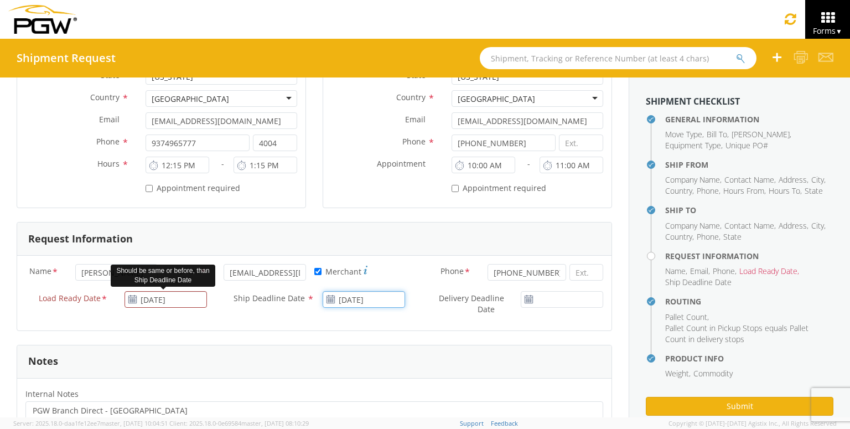
click at [378, 301] on input "[DATE]" at bounding box center [363, 299] width 82 height 17
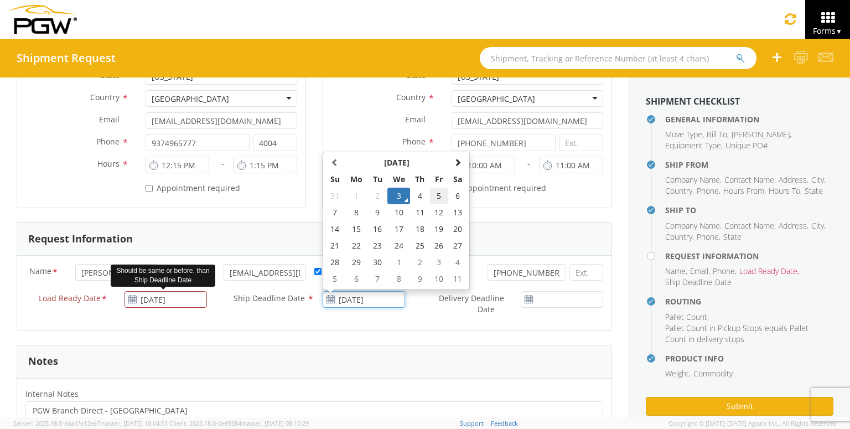
click at [442, 188] on td "5" at bounding box center [439, 195] width 19 height 17
type input "[DATE]"
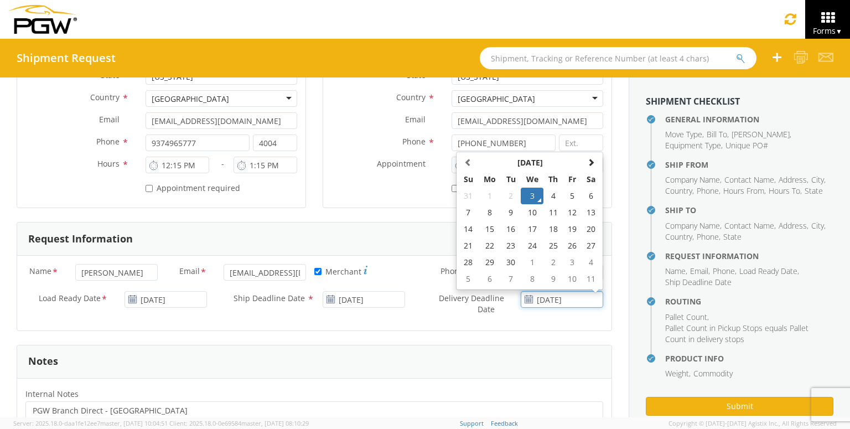
click at [582, 299] on input "[DATE]" at bounding box center [561, 299] width 82 height 17
click at [568, 195] on td "5" at bounding box center [572, 195] width 19 height 17
type input "[DATE]"
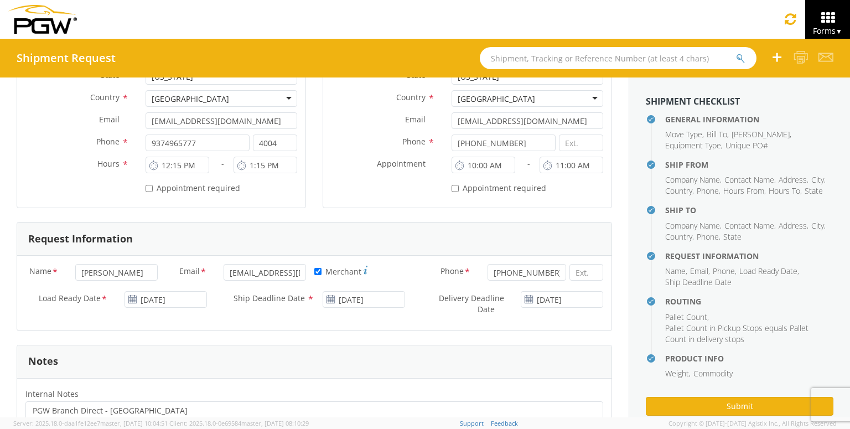
click at [511, 340] on form "General Information Template * PO# * FGA250997-7/ FGA251093-4 /FGA251148-2 Equi…" at bounding box center [314, 367] width 595 height 1210
click at [732, 400] on button "Submit" at bounding box center [738, 406] width 187 height 19
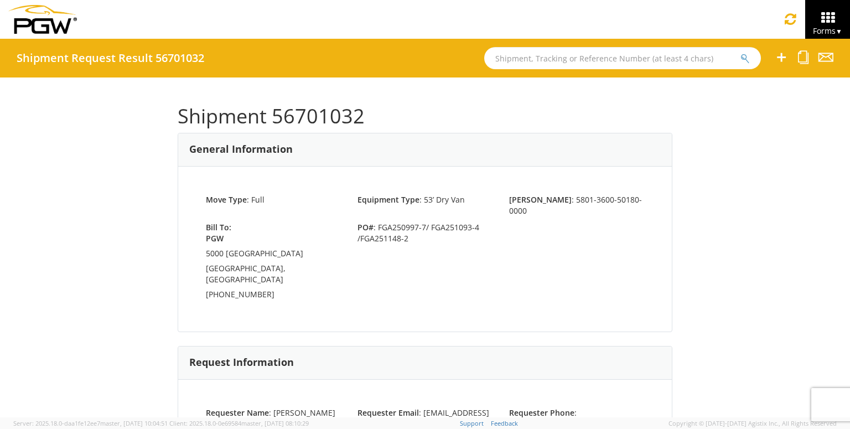
click at [538, 62] on input "text" at bounding box center [622, 58] width 277 height 22
paste input "FGA251024-3 FGA251028-3 FGA251094-4"
type input "FGA251024-3 FGA251028-3 FGA251094-4"
click at [327, 118] on h1 "Shipment 56701032" at bounding box center [425, 116] width 494 height 22
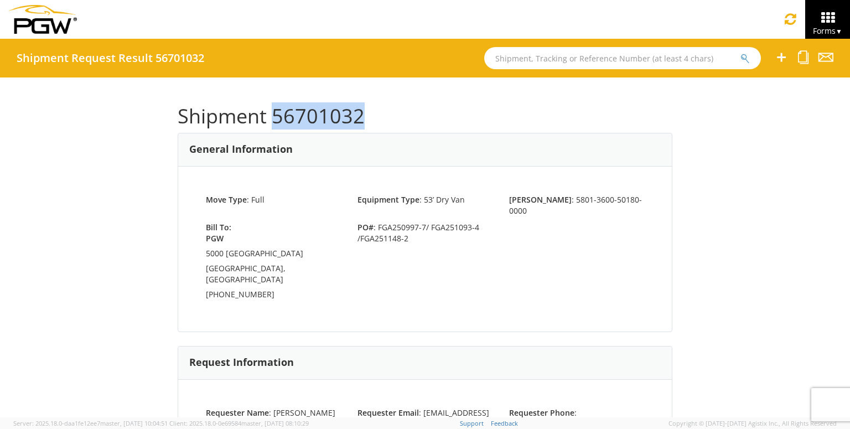
copy h1 "56701032"
click at [798, 59] on icon at bounding box center [803, 57] width 11 height 14
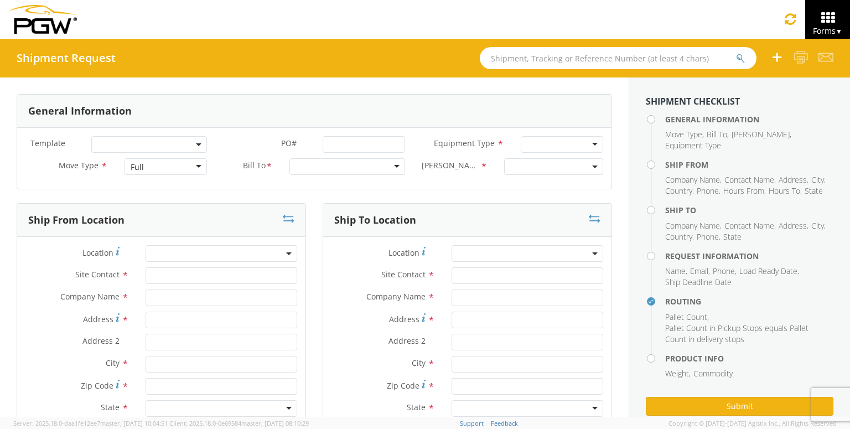
click at [802, 59] on div at bounding box center [425, 214] width 850 height 429
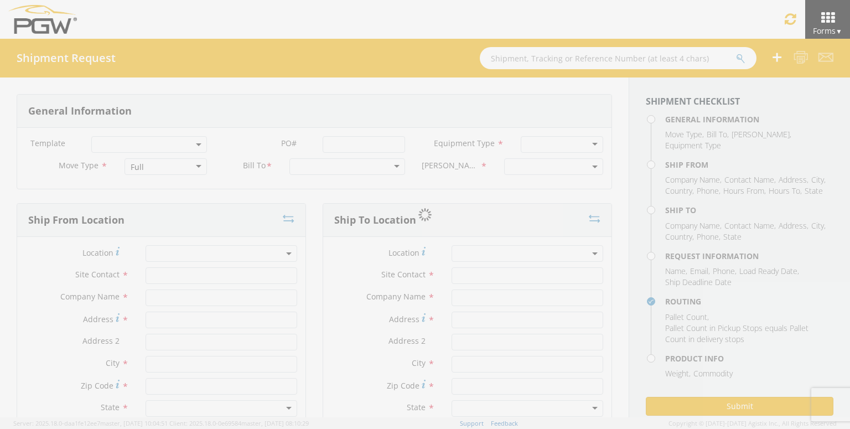
select select
type input "ARG Warehouse"
type input "Fuyao Glass America Inc"
type input "[STREET_ADDRESS][PERSON_NAME]"
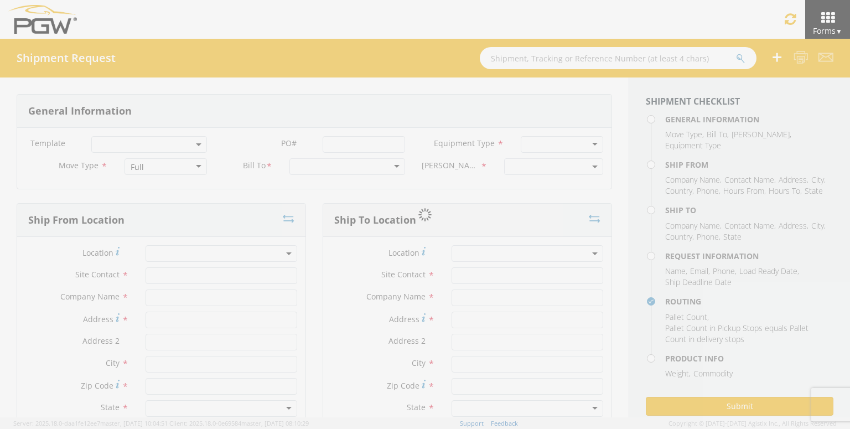
type input "Attn: 2601 ARG Warehouse"
type input "Moraine"
type input "45439"
type input "[EMAIL_ADDRESS][DOMAIN_NAME]"
type input "9374965777"
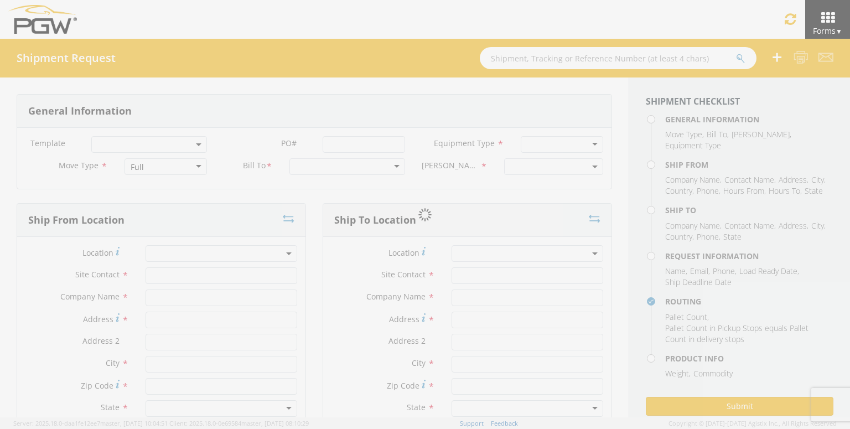
type input "4004"
type input "12:15 PM"
type input "1:15 PM"
type input "5801 Branch Manager"
type input "5801 - PGW autoglass - [GEOGRAPHIC_DATA] Hub"
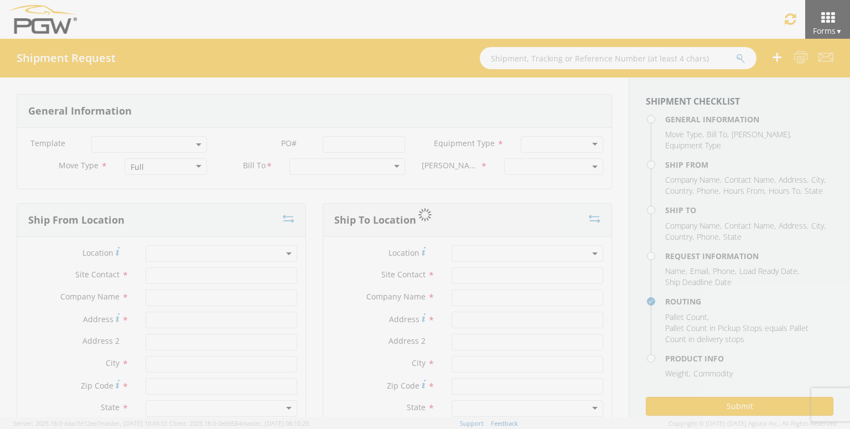
type input "5000 [GEOGRAPHIC_DATA]"
type input "[GEOGRAPHIC_DATA]"
type input "76115"
type input "[EMAIL_ADDRESS][DOMAIN_NAME]"
type input "[PHONE_NUMBER]"
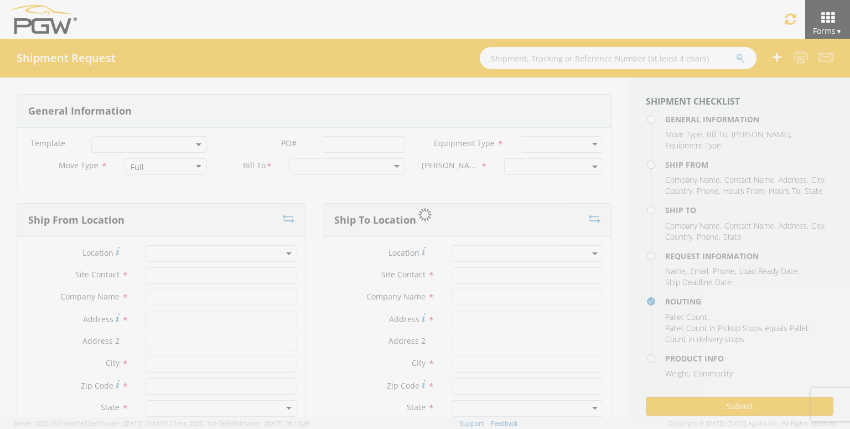
type input "2:15 PM"
type input "3:15 PM"
type input "[PERSON_NAME]"
type input "[EMAIL_ADDRESS][DOMAIN_NAME]"
checkbox input "true"
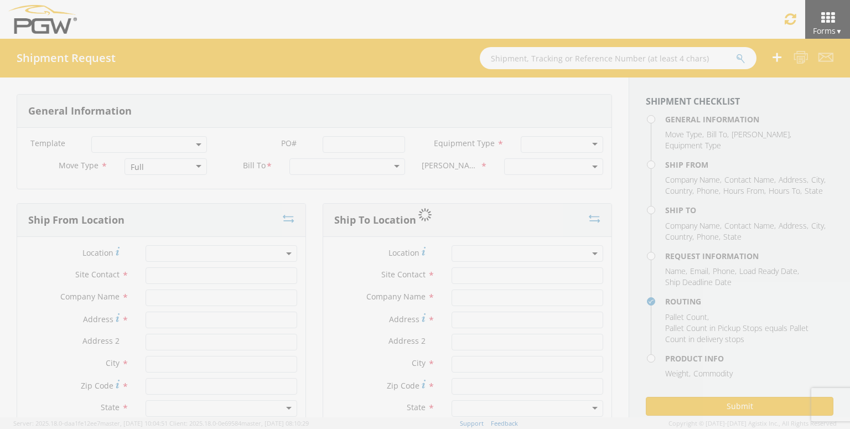
type input "[PHONE_NUMBER]"
type textarea "PGW Branch Direct - [GEOGRAPHIC_DATA] FGA250997-7/ FGA251093-4 /FGA251148-2 (48…"
type textarea "NO LTL Appt unless noted, ALL Truckload APPT Reqd."
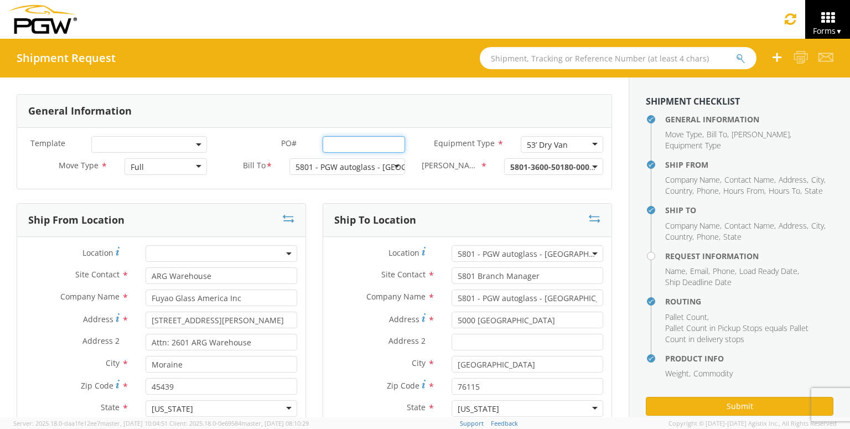
click at [365, 150] on input "PO# *" at bounding box center [363, 144] width 82 height 17
paste input "FGA251024-3 FGA251028-3 FGA251094-4"
click at [352, 143] on input "FGA251024-3 FGA251028-3 FGA251094-4" at bounding box center [363, 144] width 82 height 17
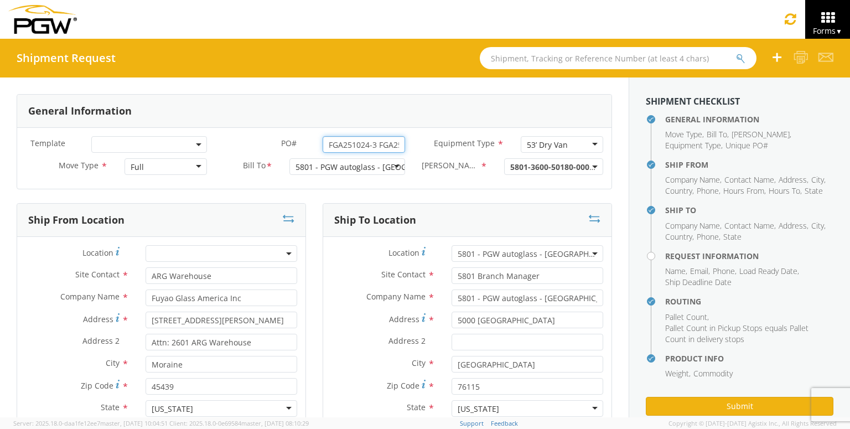
drag, startPoint x: 367, startPoint y: 145, endPoint x: 309, endPoint y: 143, distance: 57.6
click at [261, 145] on div "PO# * FGA251024-3 FGA251028-3 /FGA251094-4" at bounding box center [314, 144] width 198 height 17
click at [378, 145] on input "FGA251024-3 FGA251028-3 /FGA251094-4" at bounding box center [363, 144] width 82 height 17
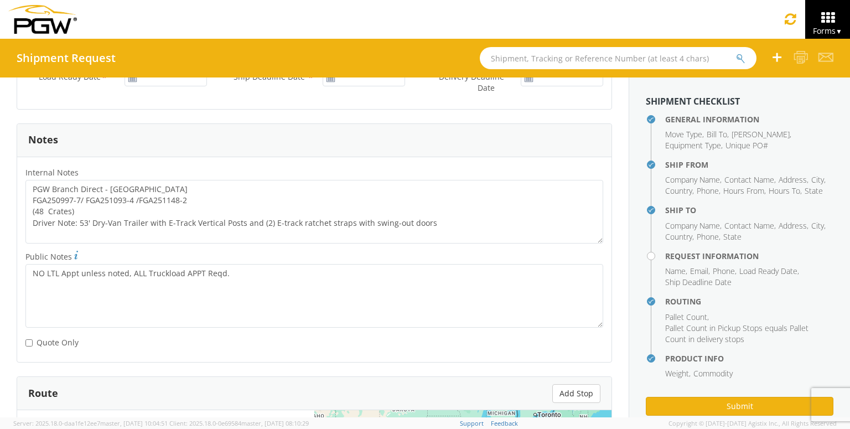
scroll to position [608, 0]
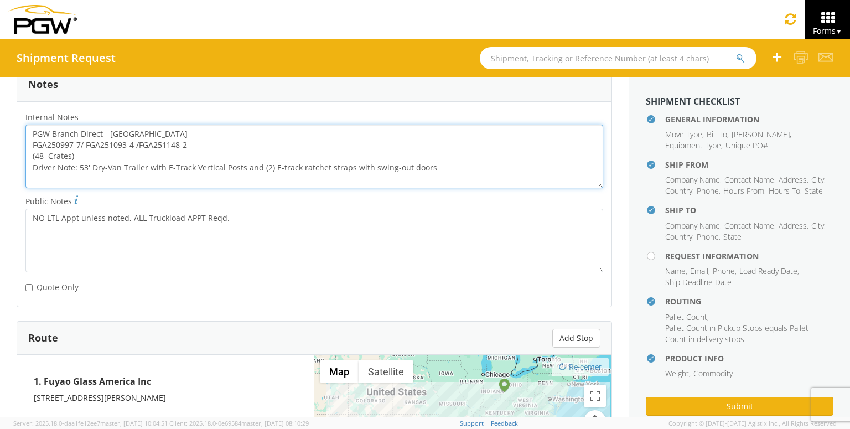
drag, startPoint x: 196, startPoint y: 145, endPoint x: 0, endPoint y: 141, distance: 195.8
click at [0, 141] on div "General Information Template * PO# * FGA251024-3 /FGA251028-3 /FGA251094-4 Equi…" at bounding box center [314, 82] width 628 height 1226
paste textarea "1024-3 /FGA251028-3 /FGA251094-4"
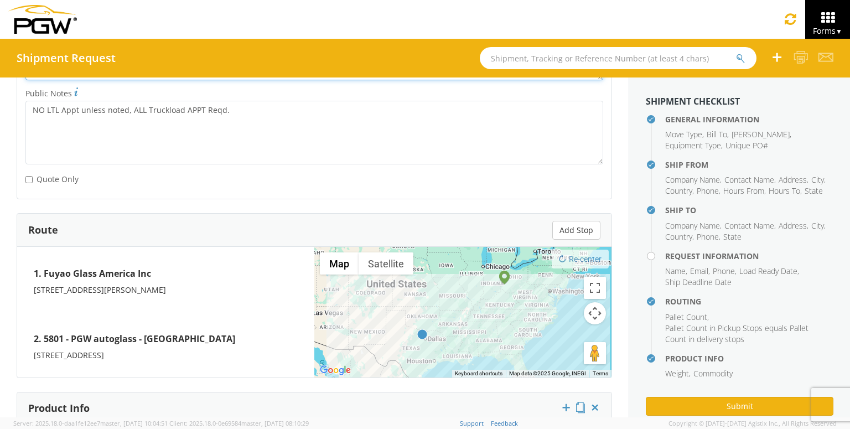
scroll to position [885, 0]
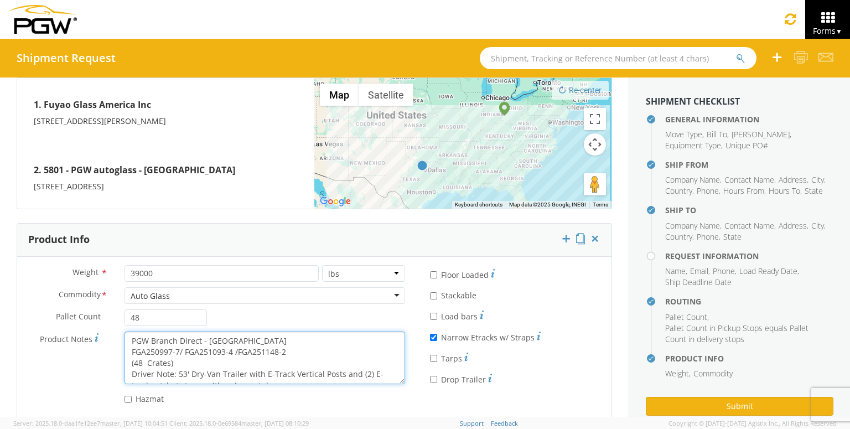
drag, startPoint x: 289, startPoint y: 350, endPoint x: 121, endPoint y: 346, distance: 168.2
click at [121, 346] on div "PGW Branch Direct - [GEOGRAPHIC_DATA] FGA250997-7/ FGA251093-4 /FGA251148-2 (48…" at bounding box center [264, 357] width 297 height 53
paste textarea "1024-3 /FGA251028-3 /FGA251094-4"
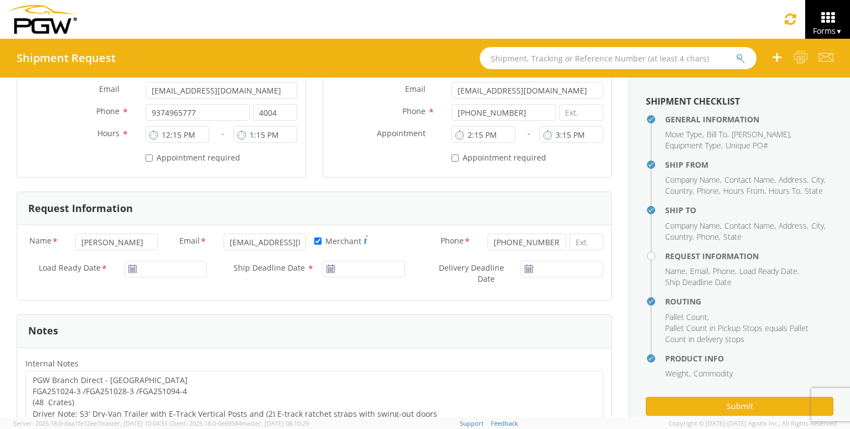
scroll to position [345, 0]
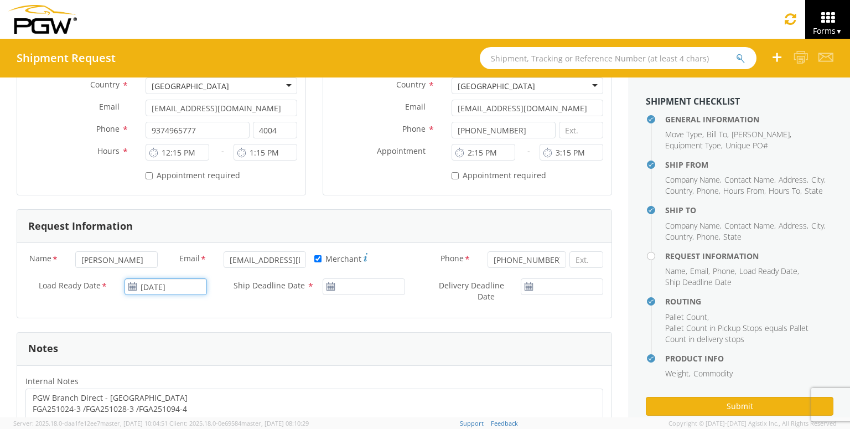
click at [158, 285] on input "[DATE]" at bounding box center [165, 286] width 82 height 17
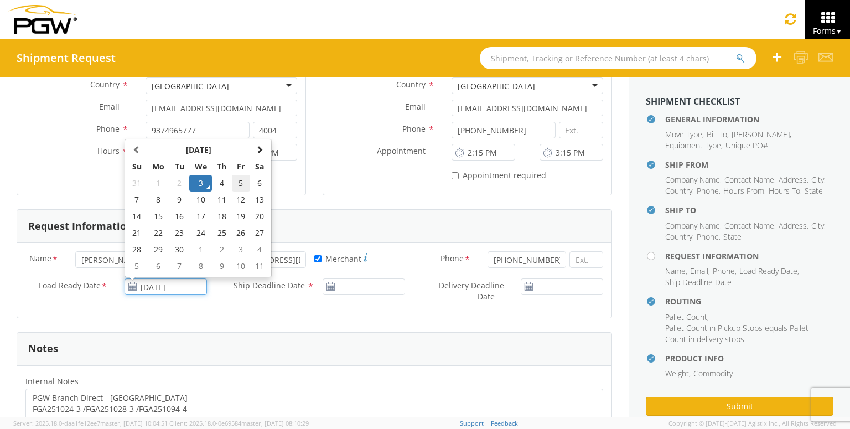
click at [238, 186] on td "5" at bounding box center [241, 183] width 19 height 17
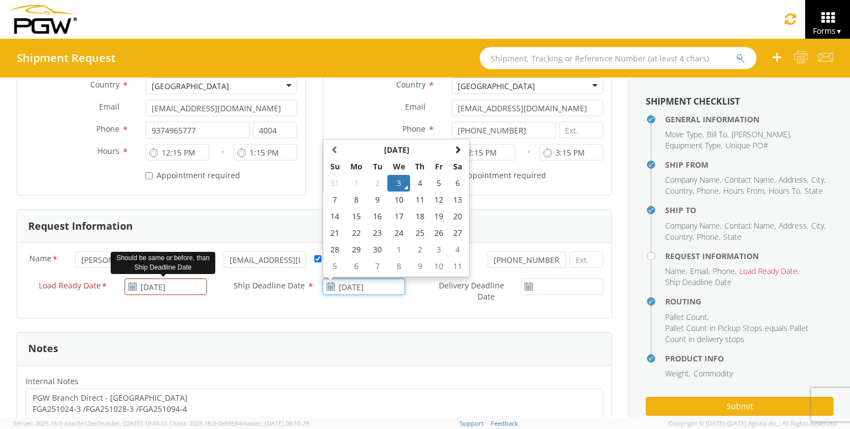
click at [387, 286] on input "[DATE]" at bounding box center [363, 286] width 82 height 17
click at [431, 182] on td "5" at bounding box center [439, 183] width 19 height 17
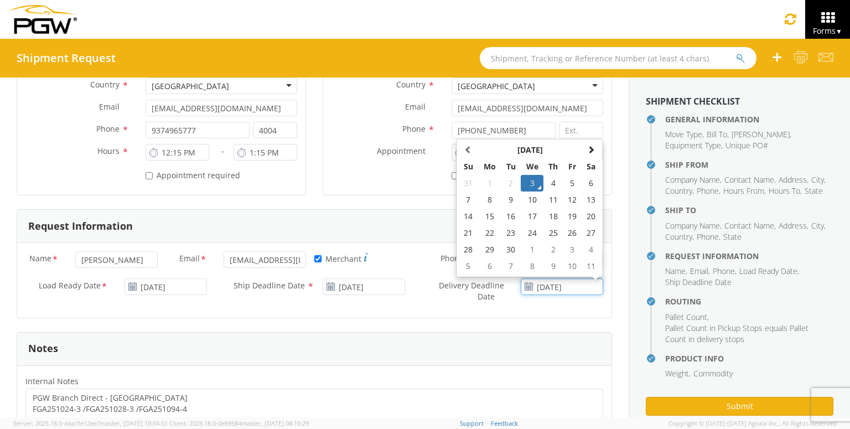
click at [559, 282] on input "[DATE]" at bounding box center [561, 286] width 82 height 17
click at [570, 183] on td "5" at bounding box center [572, 183] width 19 height 17
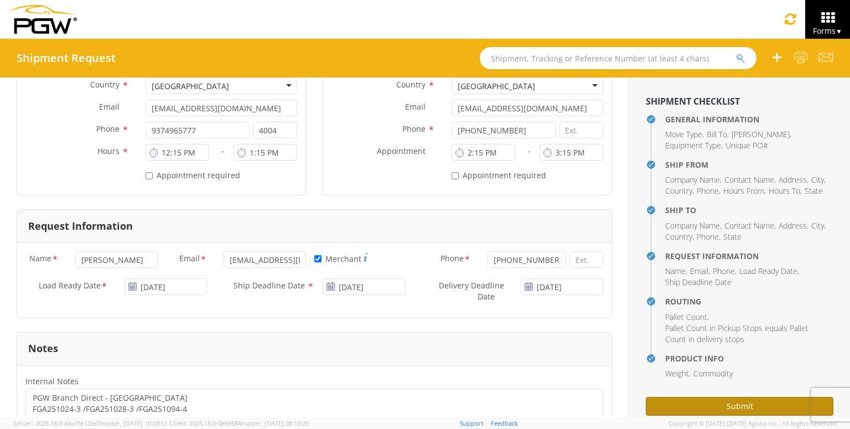
click at [664, 400] on button "Submit" at bounding box center [738, 406] width 187 height 19
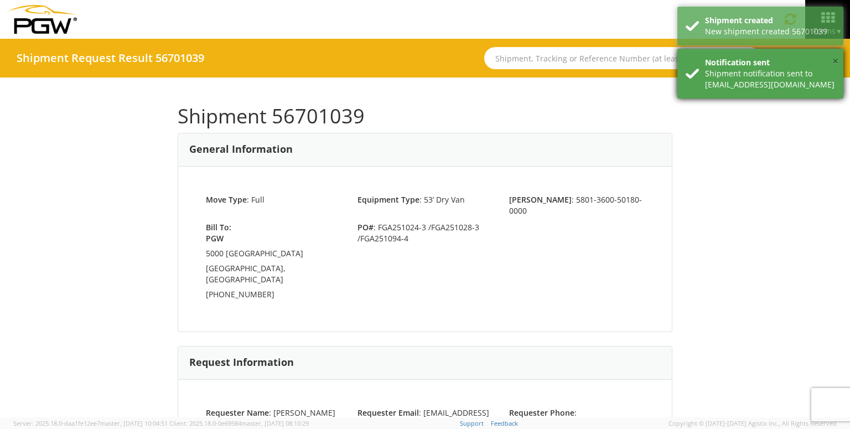
click at [835, 56] on button "×" at bounding box center [835, 62] width 6 height 16
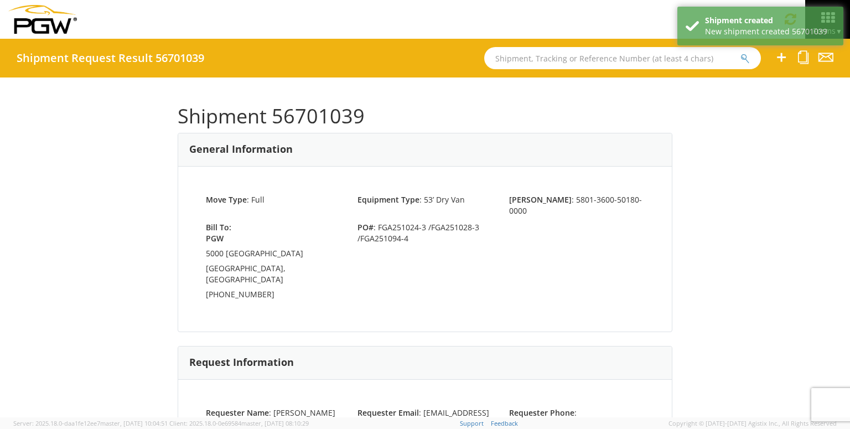
click at [697, 175] on div "Shipment 56701039 General Information Move Type : Full Equipment Type : 53’ Dry…" at bounding box center [425, 247] width 850 height 340
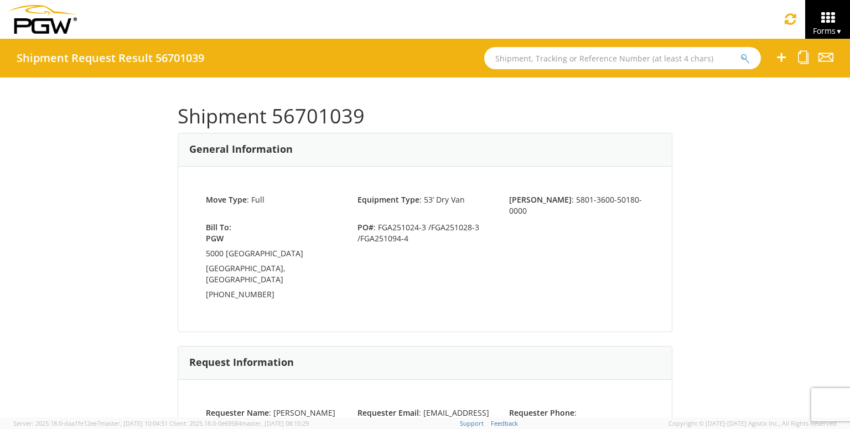
scroll to position [332, 0]
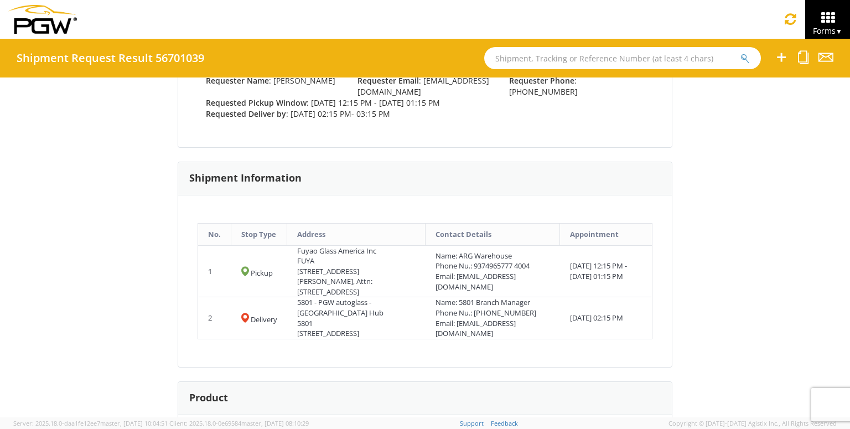
drag, startPoint x: 575, startPoint y: 252, endPoint x: 619, endPoint y: 253, distance: 44.8
click at [619, 260] on span "- [DATE] 01:15 PM" at bounding box center [598, 270] width 57 height 20
click at [480, 297] on div "Name: 5801 Branch Manager" at bounding box center [492, 302] width 114 height 11
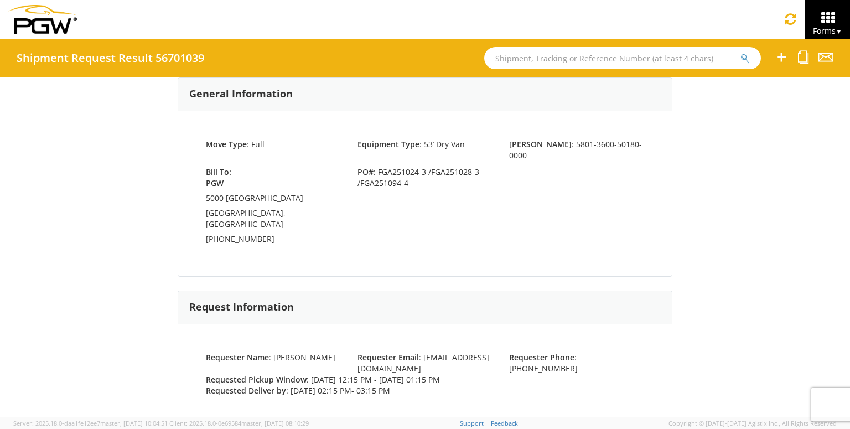
scroll to position [0, 0]
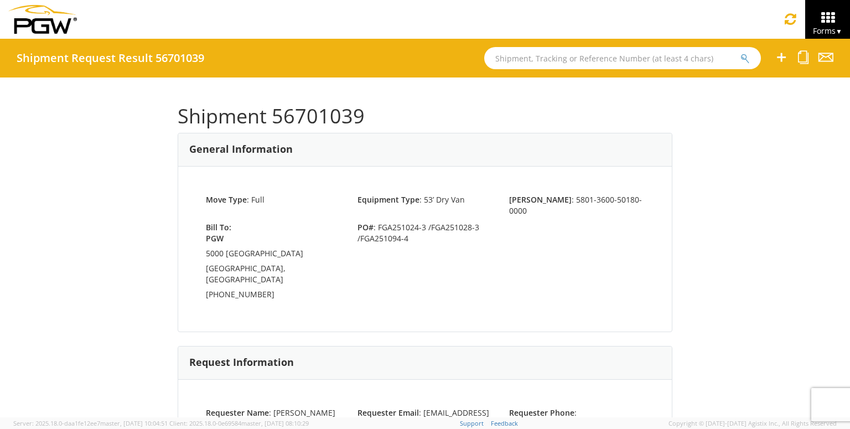
click at [336, 112] on h1 "Shipment 56701039" at bounding box center [425, 116] width 494 height 22
copy h1 "56701039"
click at [630, 50] on input "text" at bounding box center [622, 58] width 277 height 22
paste input "56594439"
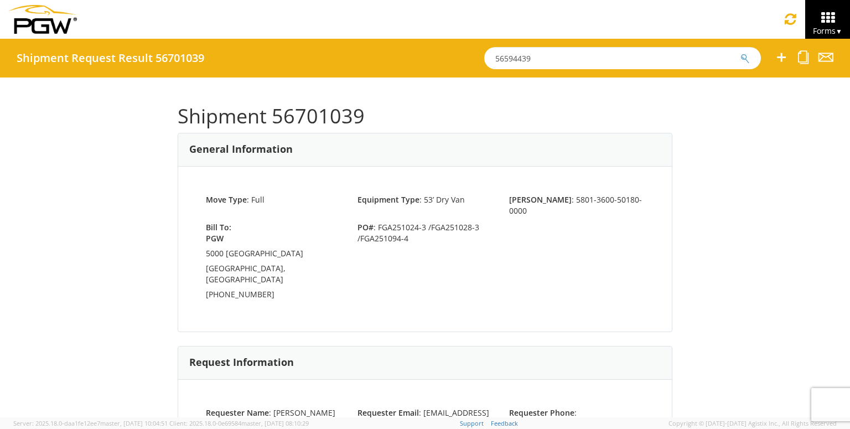
click at [740, 53] on button "submit" at bounding box center [744, 59] width 9 height 13
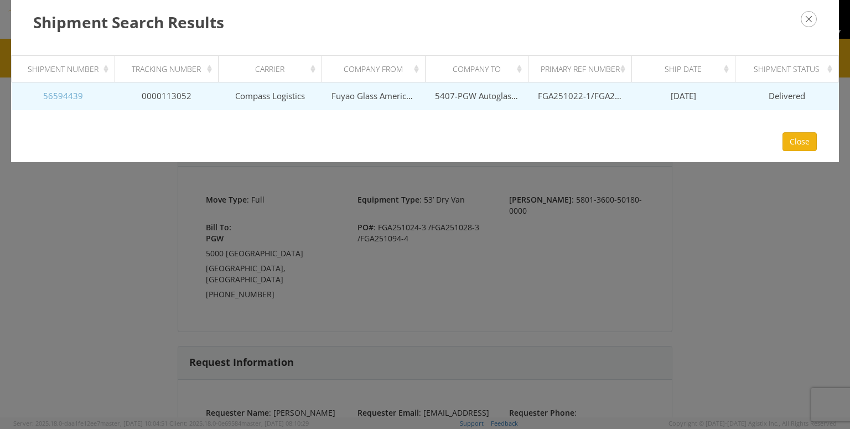
click at [63, 97] on link "56594439" at bounding box center [63, 95] width 40 height 11
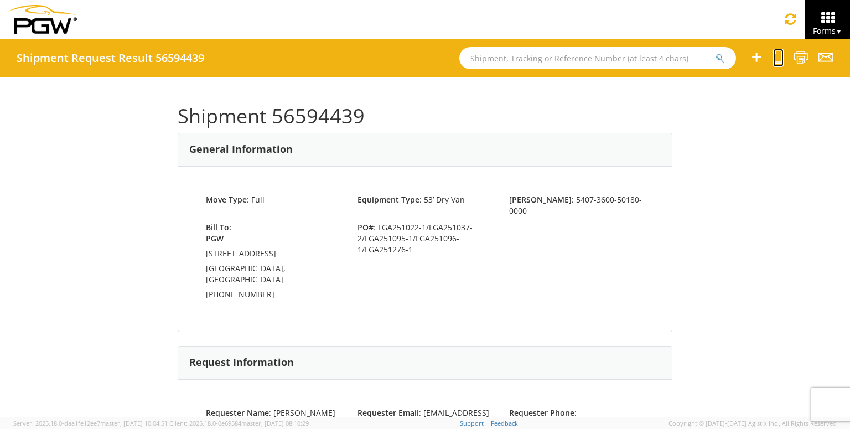
click at [776, 59] on icon at bounding box center [778, 57] width 11 height 14
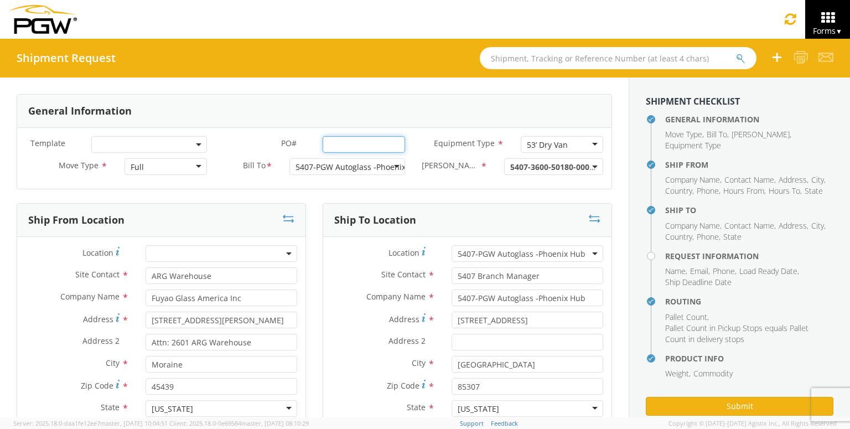
click at [354, 148] on input "PO# *" at bounding box center [363, 144] width 82 height 17
paste input "FGA251002-4 FGA251036-4"
click at [350, 144] on input "FGA251002-4 FGA251036-4" at bounding box center [363, 144] width 82 height 17
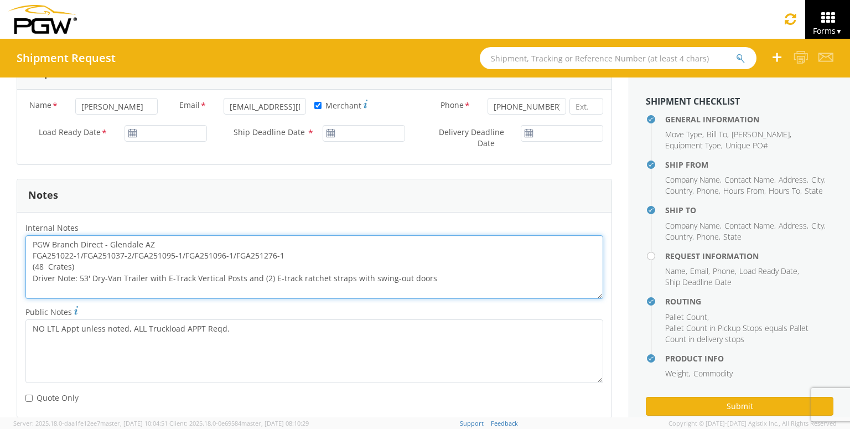
scroll to position [0, 0]
drag, startPoint x: 291, startPoint y: 252, endPoint x: 22, endPoint y: 254, distance: 269.4
click at [22, 254] on div "PGW Branch Direct - Glendale AZ FGA251022-1/FGA251037-2/FGA251095-1/FGA251096-1…" at bounding box center [314, 267] width 594 height 64
paste textarea "02-4/ FGA251036-4"
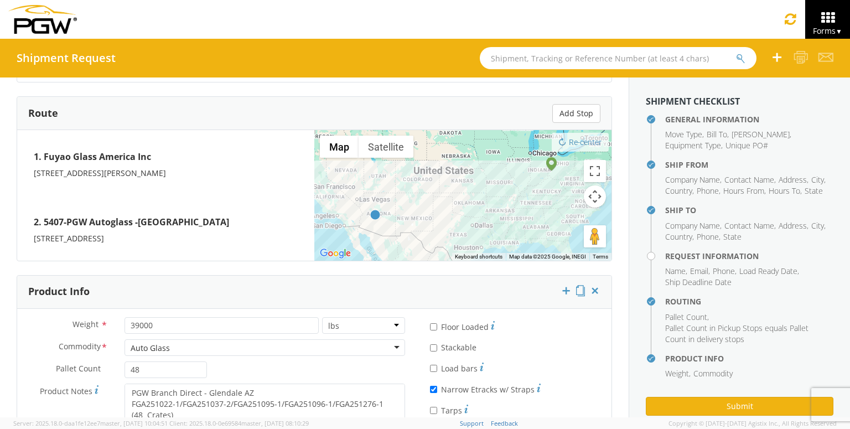
scroll to position [898, 0]
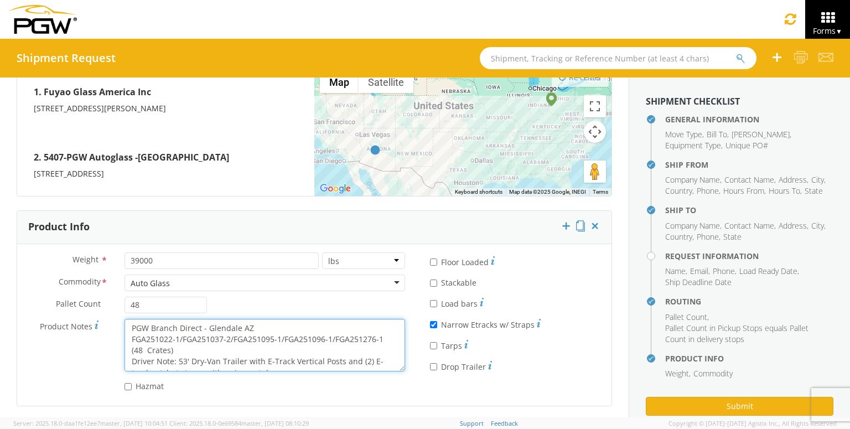
drag, startPoint x: 389, startPoint y: 336, endPoint x: 113, endPoint y: 337, distance: 276.5
click at [113, 337] on div "Product Notes * PGW Branch Direct - Glendale AZ FGA251022-1/FGA251037-2/FGA2510…" at bounding box center [215, 345] width 396 height 53
paste textarea "02-4/ FGA251036-4"
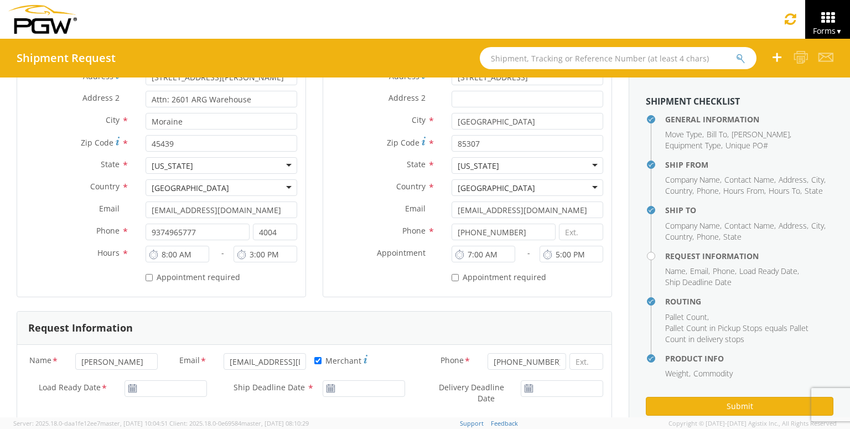
scroll to position [123, 0]
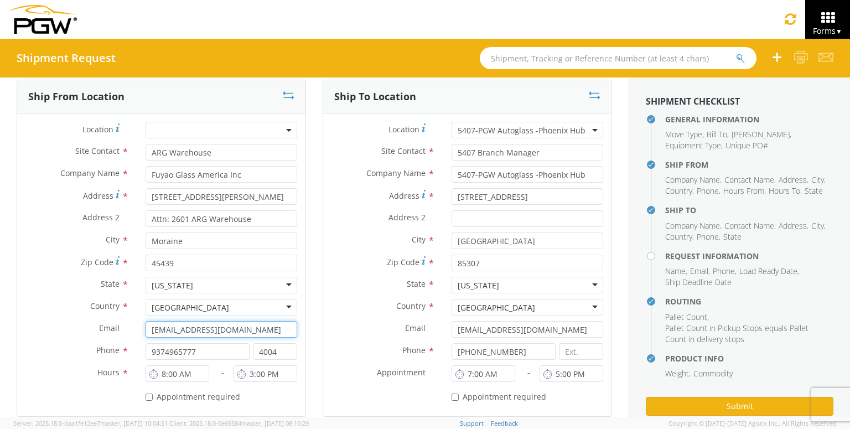
drag, startPoint x: 250, startPoint y: 329, endPoint x: 9, endPoint y: 323, distance: 241.2
click at [9, 323] on div "Ship From Location Location * Site Contact * ARG Warehouse Company Name * Fuyao…" at bounding box center [161, 255] width 306 height 351
paste input "zzhou"
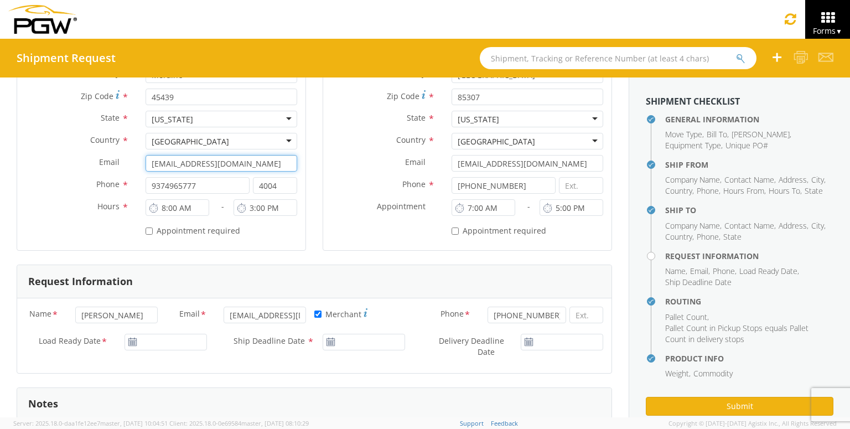
scroll to position [345, 0]
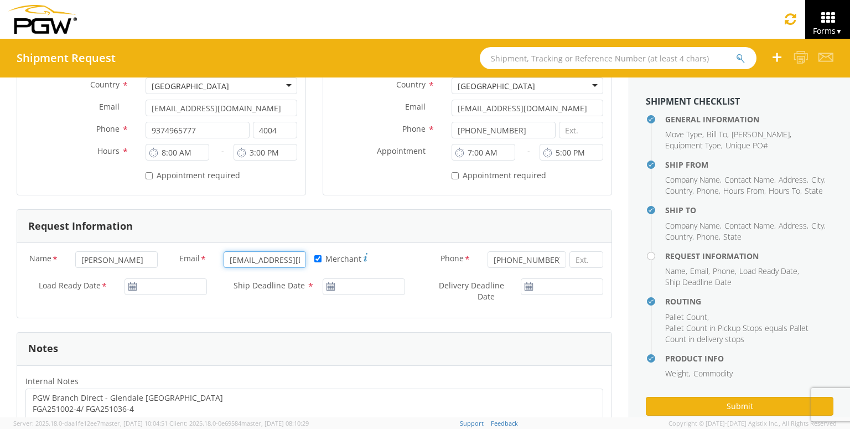
click at [259, 261] on input "[EMAIL_ADDRESS][DOMAIN_NAME]" at bounding box center [264, 259] width 82 height 17
paste input "zzhou"
drag, startPoint x: 157, startPoint y: 256, endPoint x: 143, endPoint y: 258, distance: 14.6
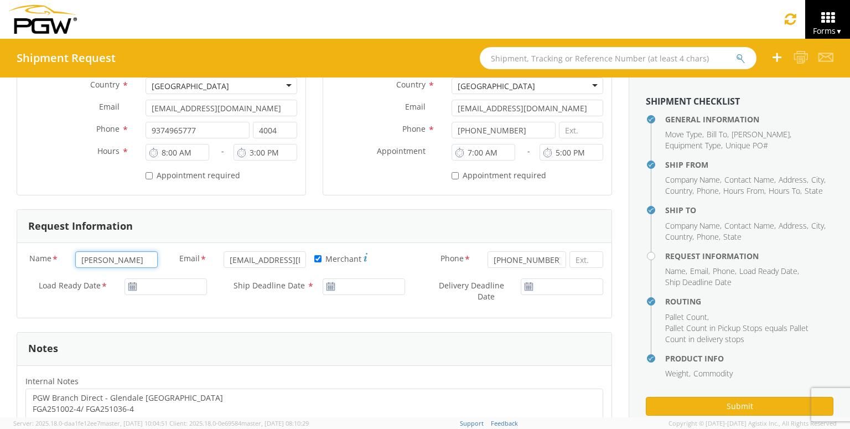
click at [157, 256] on input "[PERSON_NAME]" at bounding box center [116, 259] width 82 height 17
drag, startPoint x: 147, startPoint y: 256, endPoint x: 0, endPoint y: 233, distance: 148.9
click at [0, 232] on div "General Information Template * PO# * FGA251002-4/ FGA251036-4 Equipment Type * …" at bounding box center [314, 346] width 628 height 1226
click at [149, 287] on input "[DATE]" at bounding box center [165, 286] width 82 height 17
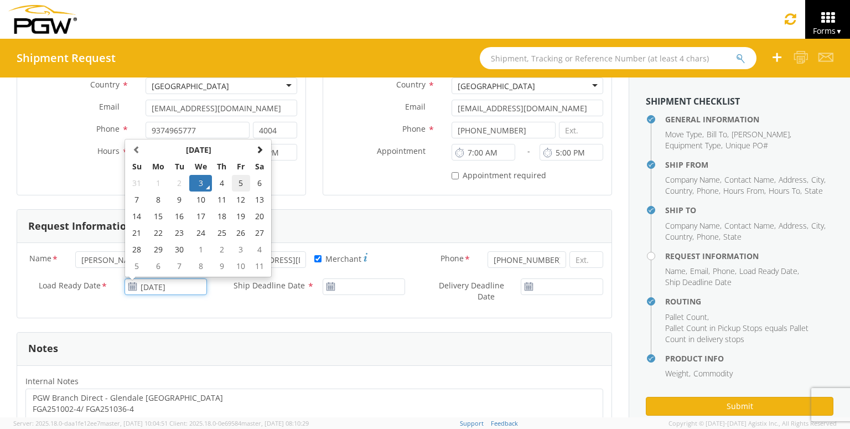
click at [246, 183] on td "5" at bounding box center [241, 183] width 19 height 17
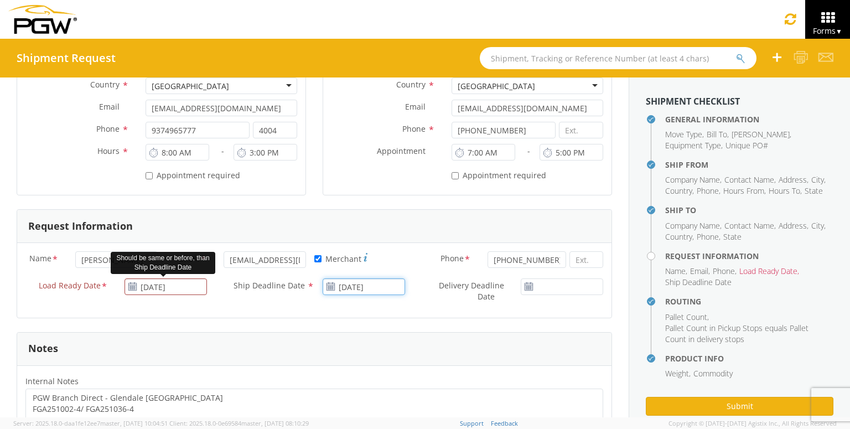
click at [357, 284] on input "[DATE]" at bounding box center [363, 286] width 82 height 17
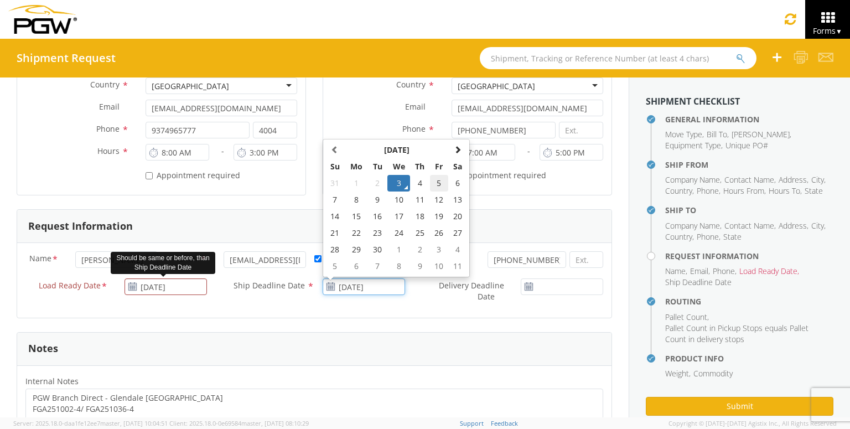
click at [439, 183] on td "5" at bounding box center [439, 183] width 19 height 17
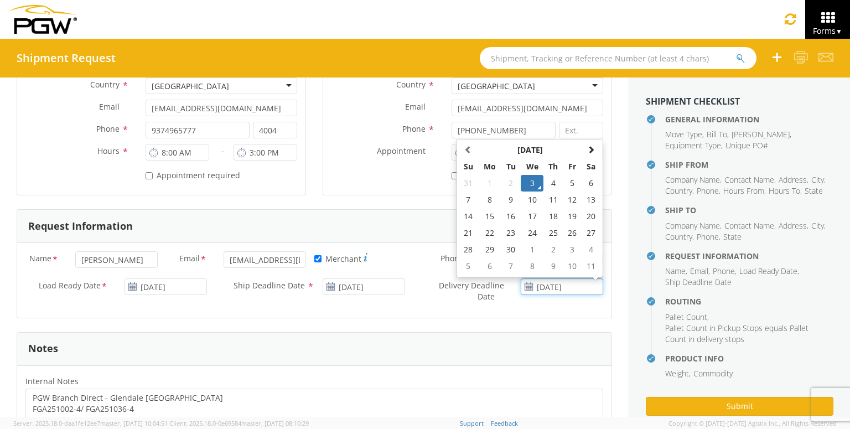
click at [545, 286] on input "[DATE]" at bounding box center [561, 286] width 82 height 17
click at [577, 178] on td "5" at bounding box center [572, 183] width 19 height 17
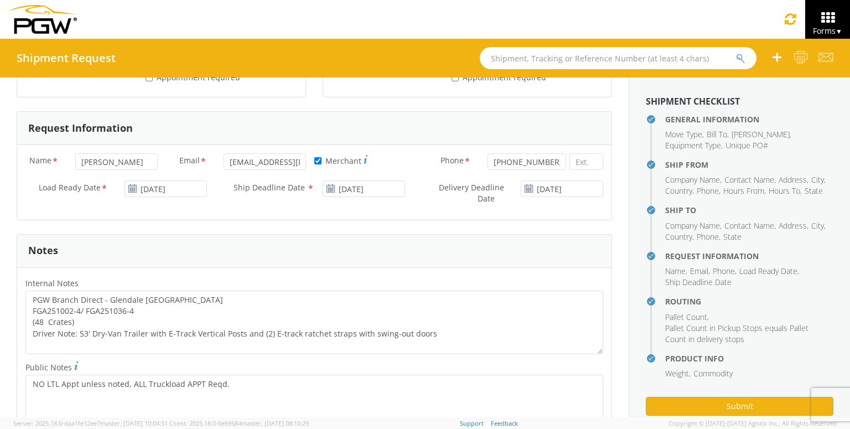
scroll to position [719, 0]
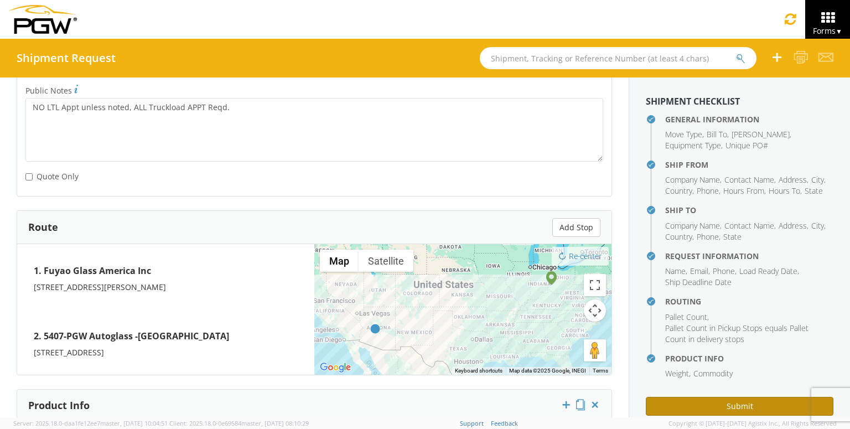
click at [700, 403] on button "Submit" at bounding box center [738, 406] width 187 height 19
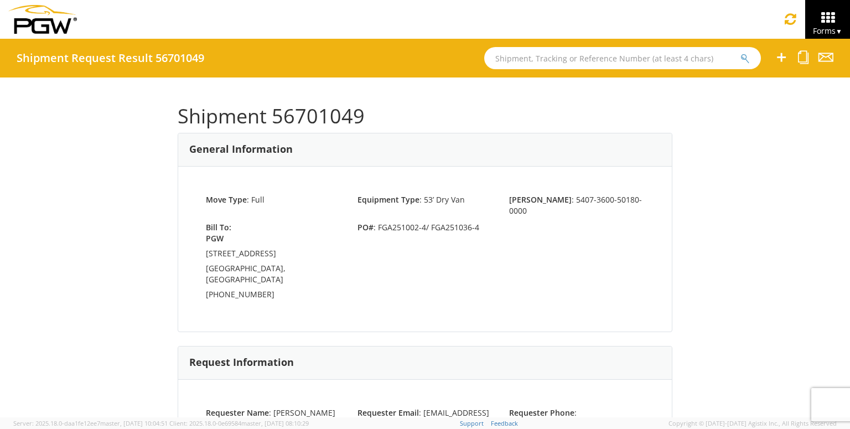
click at [305, 124] on h1 "Shipment 56701049" at bounding box center [425, 116] width 494 height 22
copy h1 "56701049"
click at [800, 55] on icon at bounding box center [803, 57] width 11 height 14
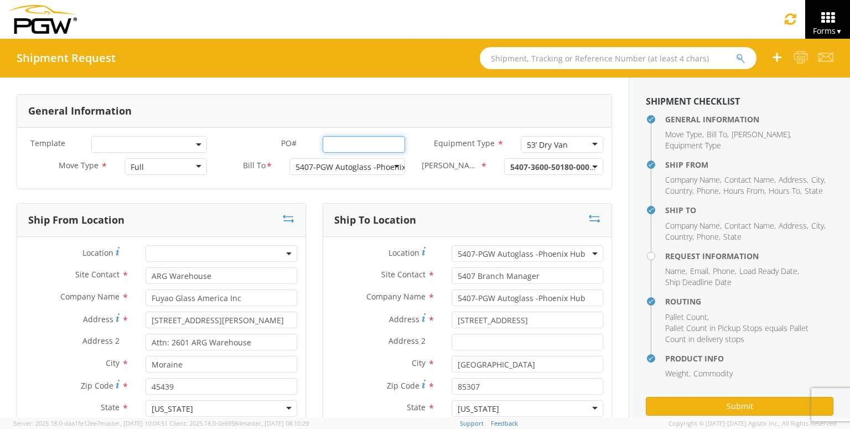
click at [373, 144] on input "PO# *" at bounding box center [363, 144] width 82 height 17
paste input "FGA251001-5 FGA251037-3 FGA251209-2"
click at [349, 143] on input "FGA251001-5 FGA251037-3 FGA251209-2" at bounding box center [363, 144] width 82 height 17
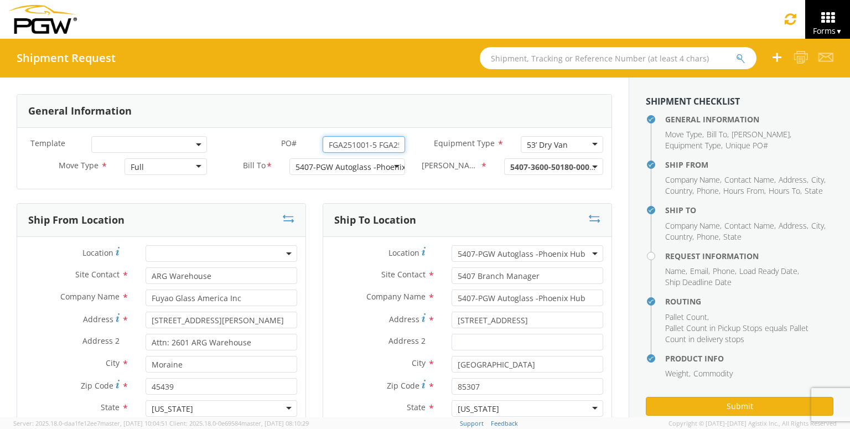
drag, startPoint x: 382, startPoint y: 142, endPoint x: 363, endPoint y: 139, distance: 19.1
click at [282, 139] on div "PO# * FGA251001-5 FGA251037-3/ FGA251209-2" at bounding box center [314, 144] width 198 height 17
click at [378, 142] on input "FGA251001-5 FGA251037-3/ FGA251209-2" at bounding box center [363, 144] width 82 height 17
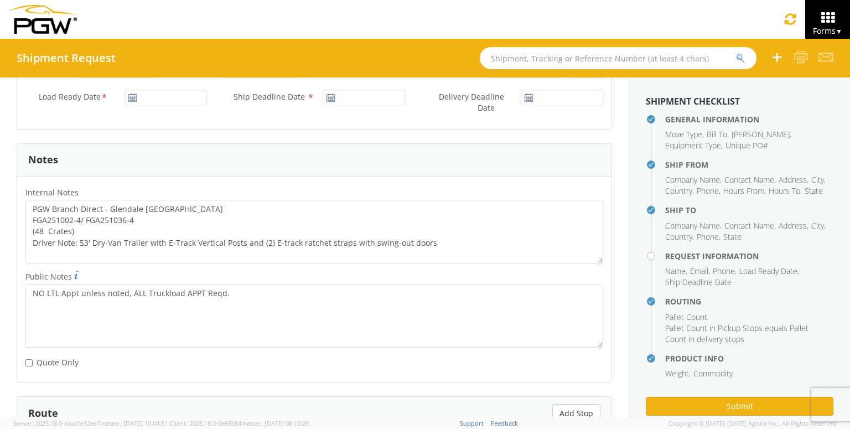
scroll to position [442, 0]
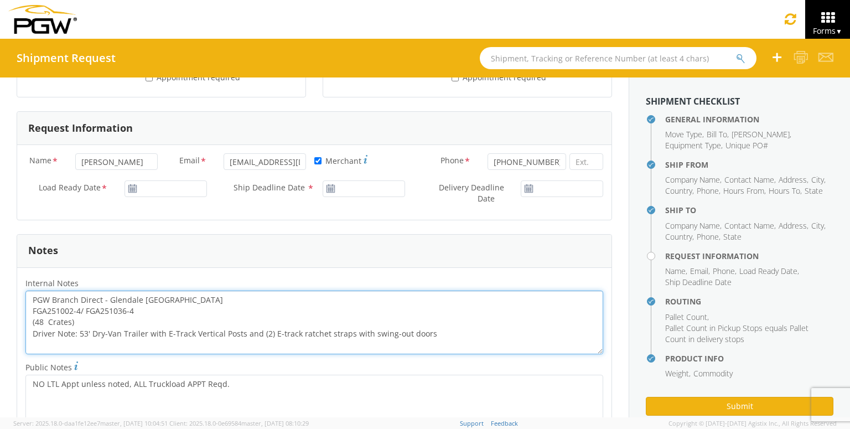
drag, startPoint x: 142, startPoint y: 311, endPoint x: 0, endPoint y: 311, distance: 142.1
click at [0, 311] on div "General Information Template * PO# * FGA251001-5 /FGA251037-3/ FGA251209-2 Equi…" at bounding box center [314, 248] width 628 height 1226
paste textarea "1-5 /FGA251037-3/ FGA251209-2"
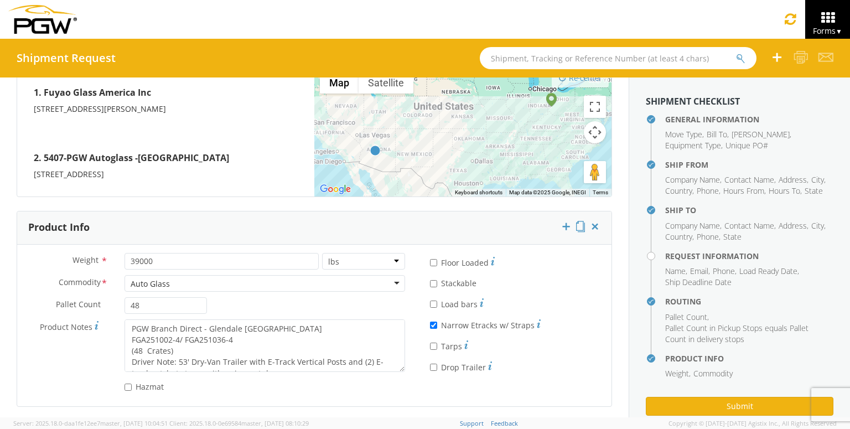
scroll to position [898, 0]
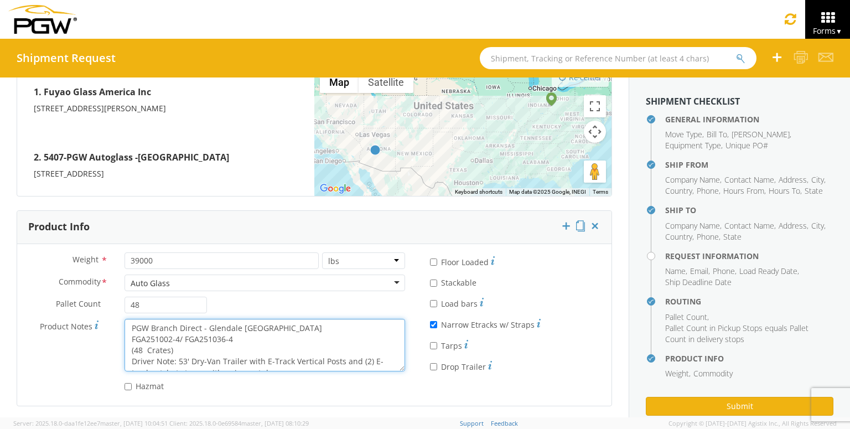
drag, startPoint x: 238, startPoint y: 340, endPoint x: 131, endPoint y: 336, distance: 106.8
click at [131, 336] on textarea "PGW Branch Direct - Glendale [GEOGRAPHIC_DATA] FGA251002-4/ FGA251036-4 (48 Cra…" at bounding box center [264, 345] width 280 height 53
paste textarea "1-5 /FGA251037-3/ FGA251209-2"
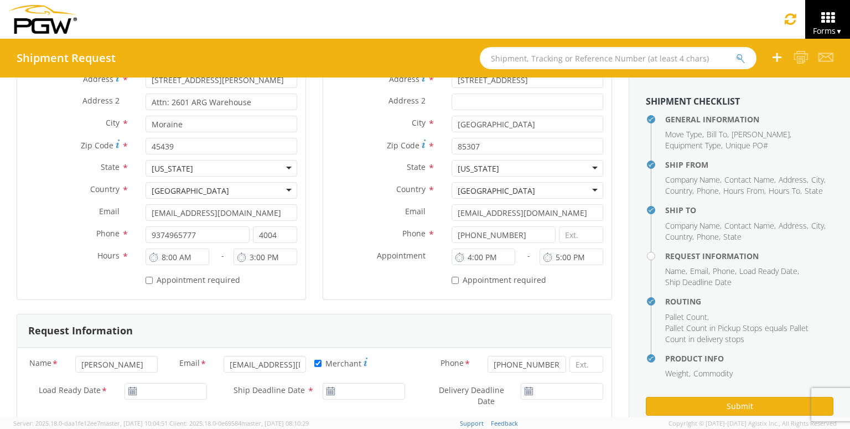
scroll to position [345, 0]
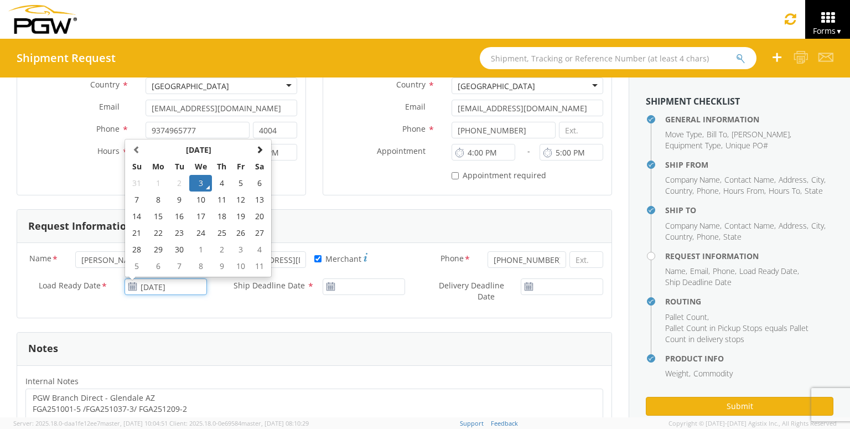
click at [158, 286] on input "[DATE]" at bounding box center [165, 286] width 82 height 17
click at [243, 182] on td "5" at bounding box center [241, 183] width 19 height 17
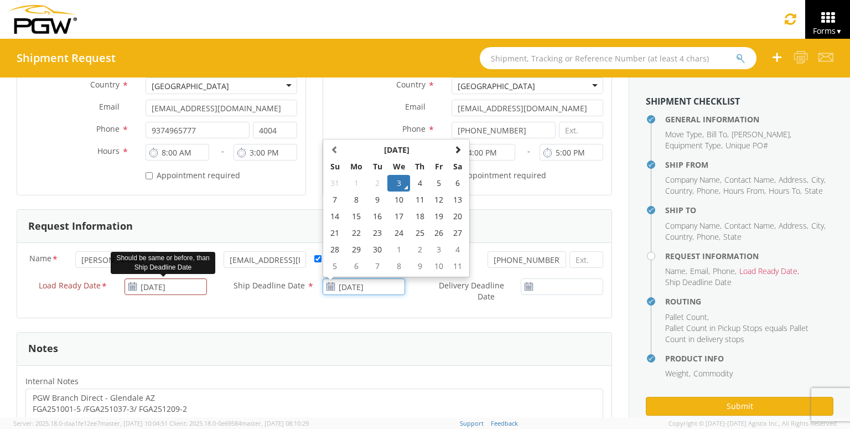
click at [368, 278] on input "[DATE]" at bounding box center [363, 286] width 82 height 17
click at [437, 183] on td "5" at bounding box center [439, 183] width 19 height 17
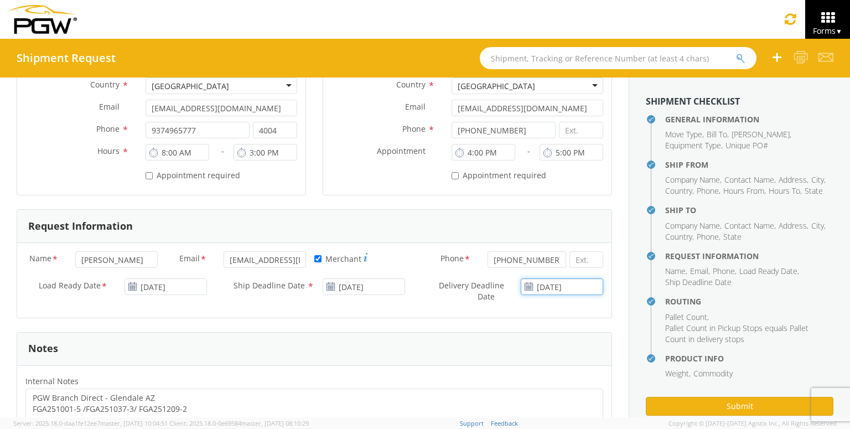
click at [544, 285] on input "[DATE]" at bounding box center [561, 286] width 82 height 17
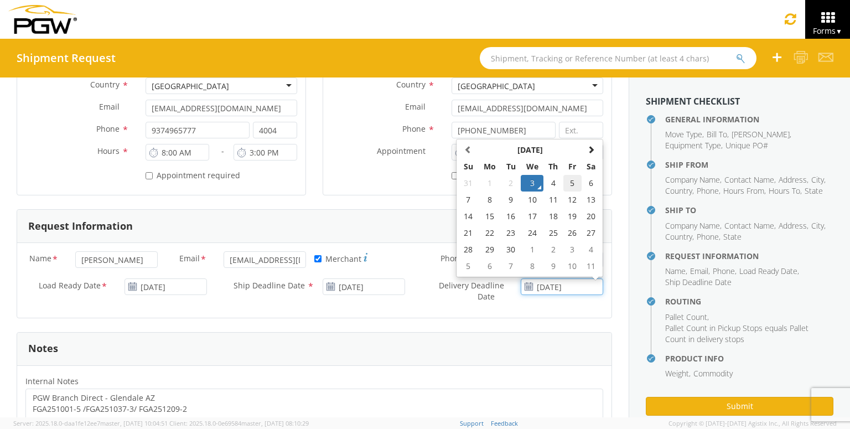
click at [570, 179] on td "5" at bounding box center [572, 183] width 19 height 17
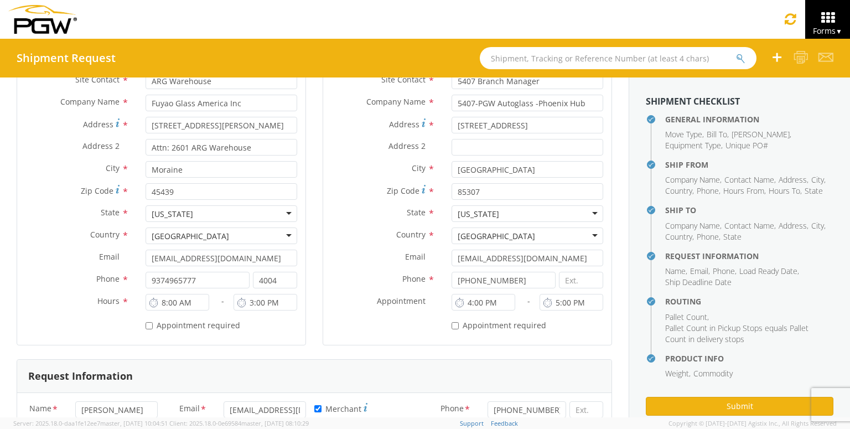
scroll to position [123, 0]
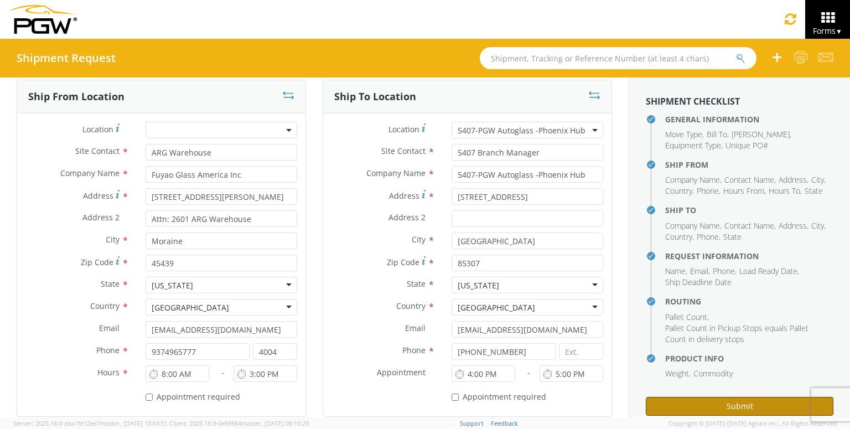
click at [685, 402] on button "Submit" at bounding box center [738, 406] width 187 height 19
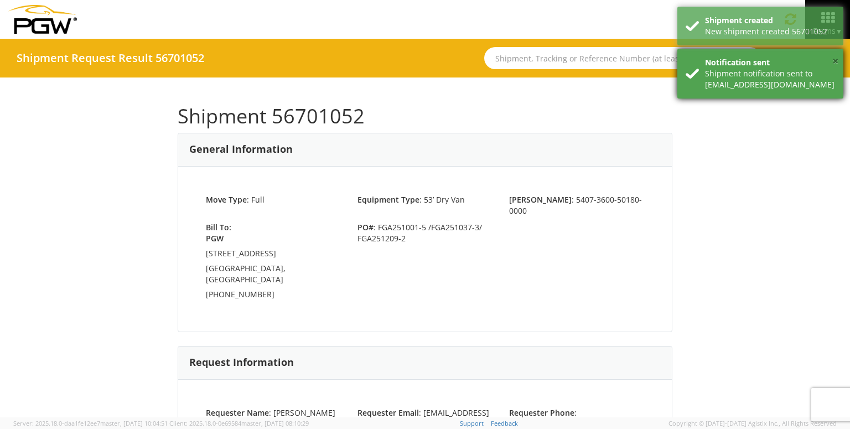
click at [832, 64] on button "×" at bounding box center [835, 62] width 6 height 16
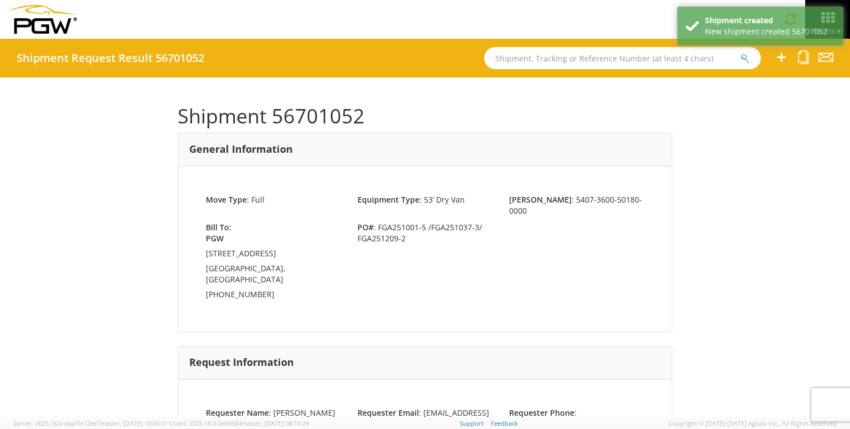
click at [611, 176] on div "Move Type : Full Equipment Type : 53’ Dry Van [PERSON_NAME] : 5407-3600-50180-0…" at bounding box center [424, 248] width 493 height 165
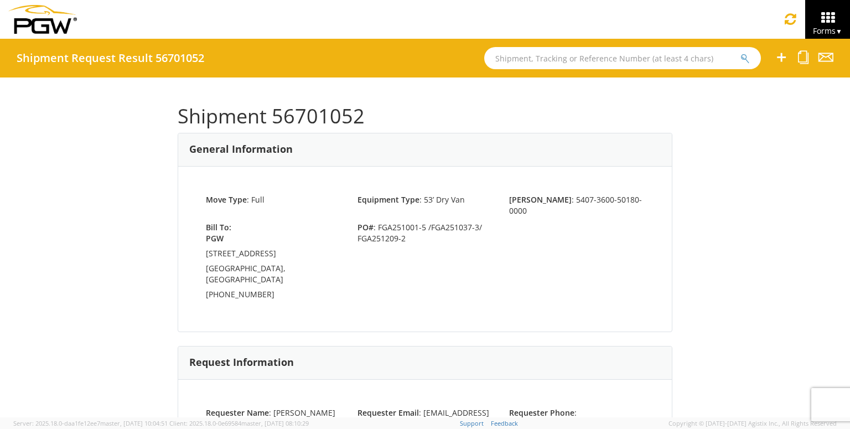
click at [316, 126] on h1 "Shipment 56701052" at bounding box center [425, 116] width 494 height 22
copy h1 "56701052"
click at [800, 58] on icon at bounding box center [803, 57] width 11 height 14
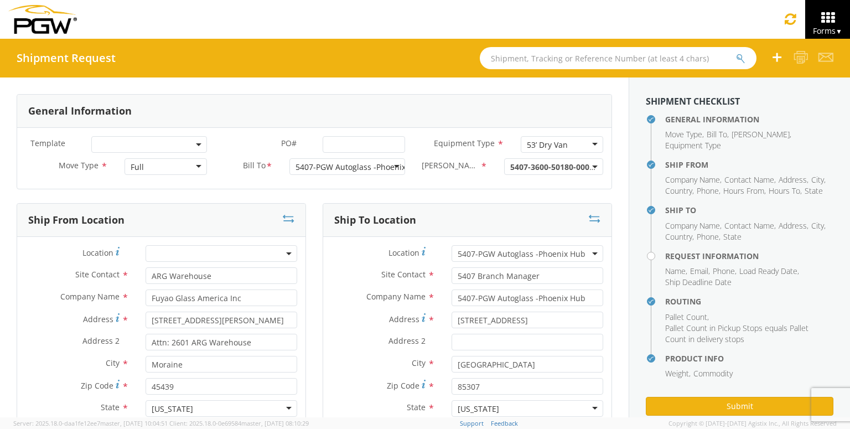
click at [369, 113] on div "General Information" at bounding box center [314, 111] width 594 height 33
click at [352, 149] on input "PO# *" at bounding box center [363, 144] width 82 height 17
paste input "FGA250875-5 FGA251022-2 FGA251095-4"
click at [350, 141] on input "FGA250875-5 FGA251022-2 FGA251095-4" at bounding box center [363, 144] width 82 height 17
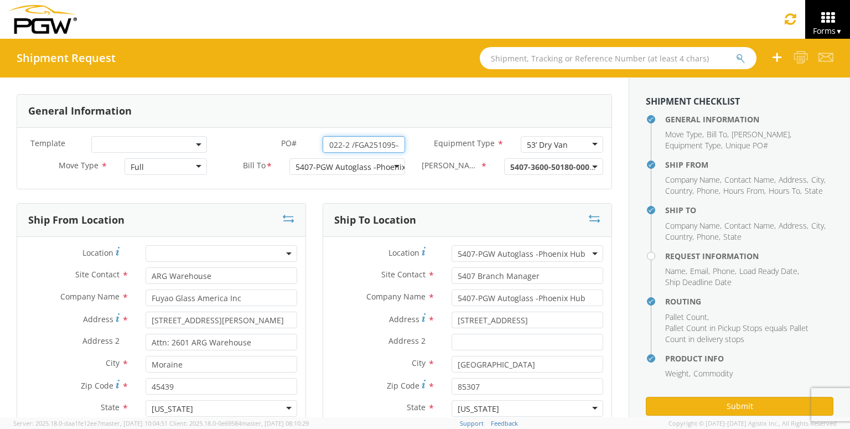
scroll to position [0, 0]
drag, startPoint x: 372, startPoint y: 143, endPoint x: 340, endPoint y: 145, distance: 32.2
click at [268, 148] on div "PO# * FGA250875-5 FGA251022-2 /FGA251095-4" at bounding box center [314, 144] width 198 height 17
click at [378, 143] on input "FGA250875-5 FGA251022-2 /FGA251095-4" at bounding box center [363, 144] width 82 height 17
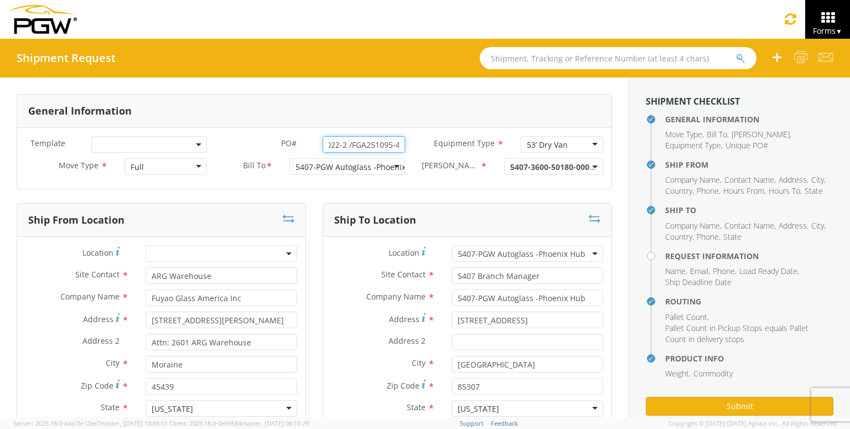
drag, startPoint x: 327, startPoint y: 144, endPoint x: 458, endPoint y: 145, distance: 130.5
click at [458, 145] on div "Template * PO# * FGA250875-5 /FGA251022-2 /FGA251095-4 Equipment Type * 53’ Dry…" at bounding box center [314, 147] width 594 height 22
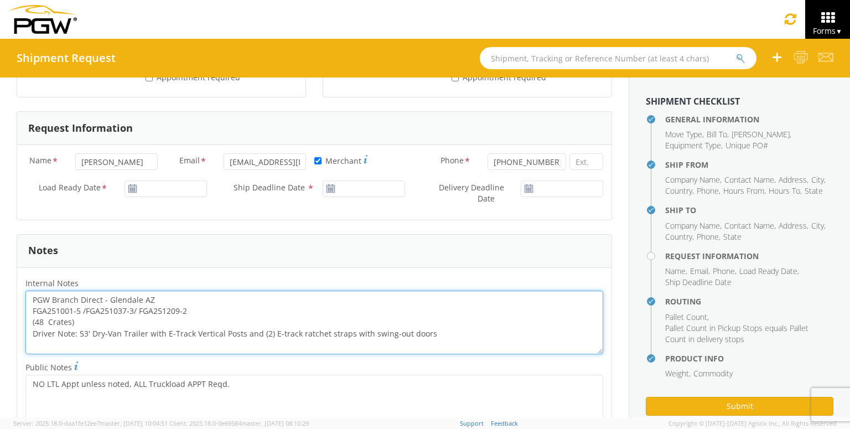
scroll to position [0, 0]
drag, startPoint x: 192, startPoint y: 310, endPoint x: 28, endPoint y: 314, distance: 164.3
click at [28, 314] on textarea "PGW Branch Direct - Glendale AZ FGA251001-5 /FGA251037-3/ FGA251209-2 (48 Crate…" at bounding box center [313, 322] width 577 height 64
paste textarea "0875-5 /FGA251022-2 /FGA251095-4"
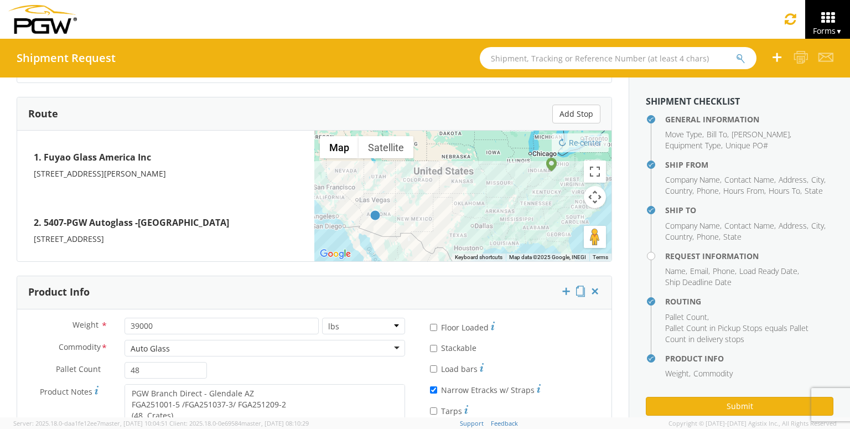
scroll to position [898, 0]
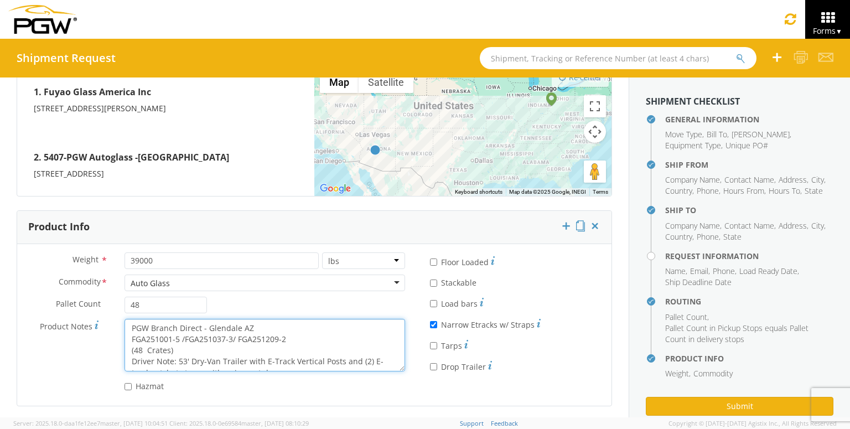
drag, startPoint x: 298, startPoint y: 336, endPoint x: 124, endPoint y: 340, distance: 173.7
click at [124, 340] on div "PGW Branch Direct - Glendale AZ FGA251001-5 /FGA251037-3/ FGA251209-2 (48 Crate…" at bounding box center [264, 345] width 297 height 53
paste textarea "0875-5 /FGA251022-2 /FGA251095-4"
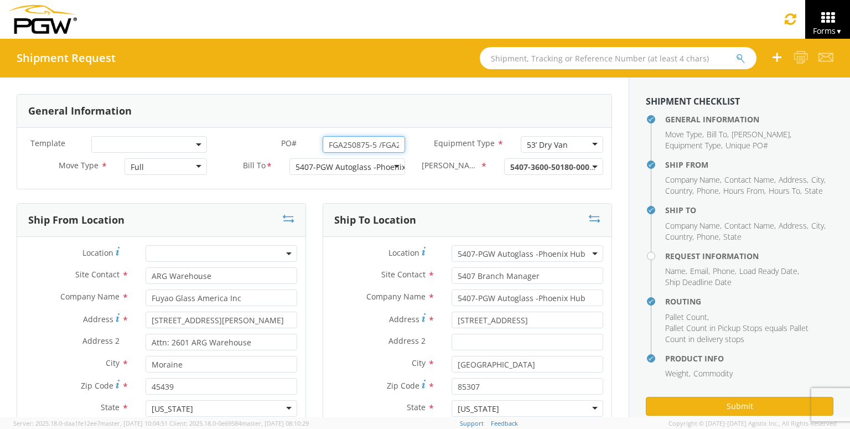
scroll to position [0, 83]
drag, startPoint x: 377, startPoint y: 143, endPoint x: 492, endPoint y: 145, distance: 115.6
click at [492, 145] on div "Template * PO# * FGA250875-5 /FGA251022-2 /FGA251095-4 Equipment Type * 53’ Dry…" at bounding box center [314, 147] width 594 height 22
click at [365, 143] on input "FGA250875-5 /FGA251022-2 /FGA251095-4" at bounding box center [363, 144] width 82 height 17
drag, startPoint x: 378, startPoint y: 146, endPoint x: 428, endPoint y: 167, distance: 54.5
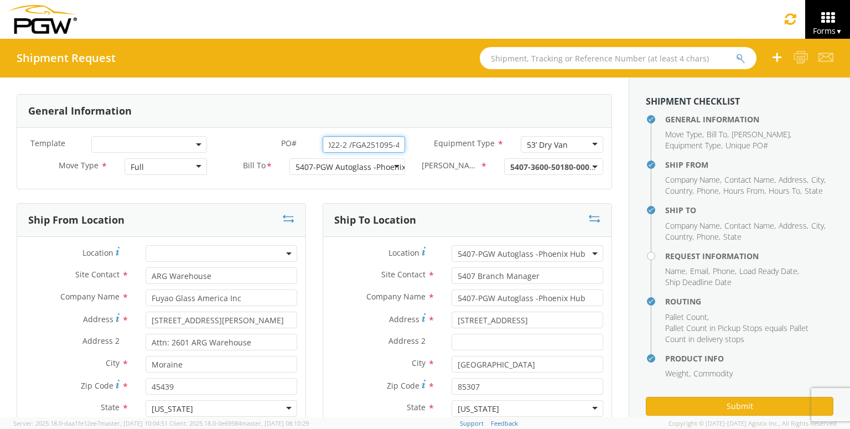
click at [450, 147] on div "Template * PO# * FGA250875-5 /FGA251022-2 /FGA251095-4 Equipment Type * 53’ Dry…" at bounding box center [314, 147] width 594 height 22
click at [432, 170] on label "[PERSON_NAME] *" at bounding box center [454, 165] width 82 height 14
click at [359, 144] on input "FGA250875-5 /FGA251022-2 /FGA251095-4" at bounding box center [363, 144] width 82 height 17
drag, startPoint x: 334, startPoint y: 140, endPoint x: 345, endPoint y: 139, distance: 10.6
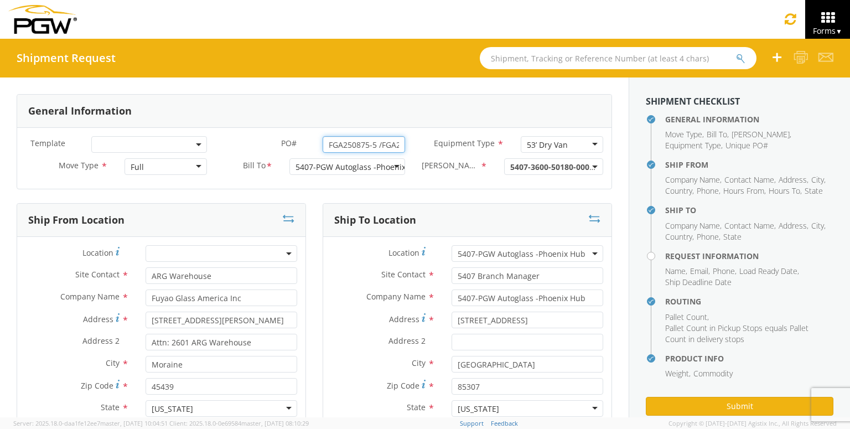
click at [301, 145] on div "PO# * FGA250875-5 /FGA251022-2 /FGA251095-4" at bounding box center [314, 144] width 198 height 17
drag, startPoint x: 364, startPoint y: 141, endPoint x: 443, endPoint y: 141, distance: 79.1
click at [443, 141] on div "Template * PO# * FGA250875-5 /FGA251022-2 /FGA251095-4 Equipment Type * 53’ Dry…" at bounding box center [314, 147] width 594 height 22
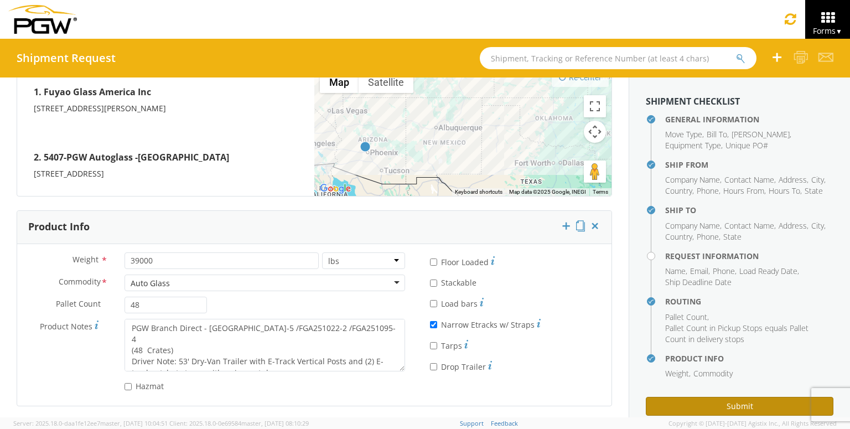
scroll to position [0, 0]
click at [689, 411] on button "Submit" at bounding box center [738, 406] width 187 height 19
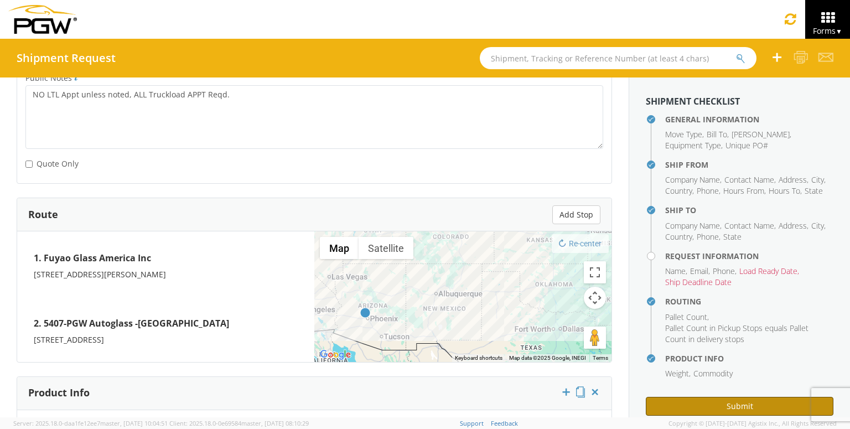
scroll to position [898, 0]
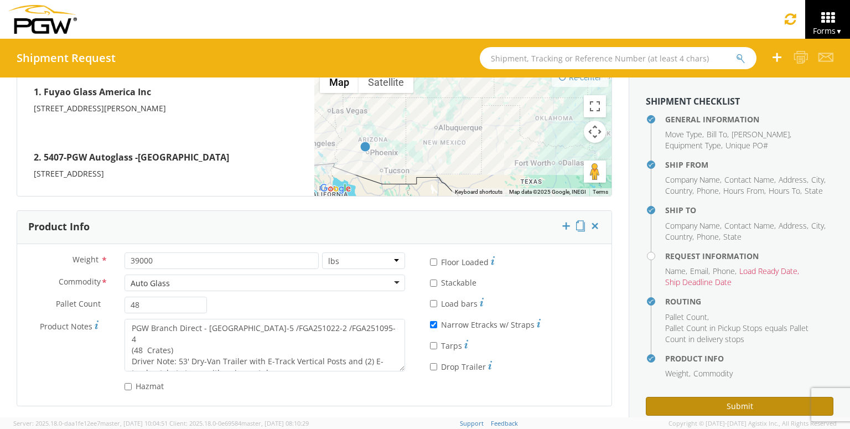
click at [683, 407] on button "Submit" at bounding box center [738, 406] width 187 height 19
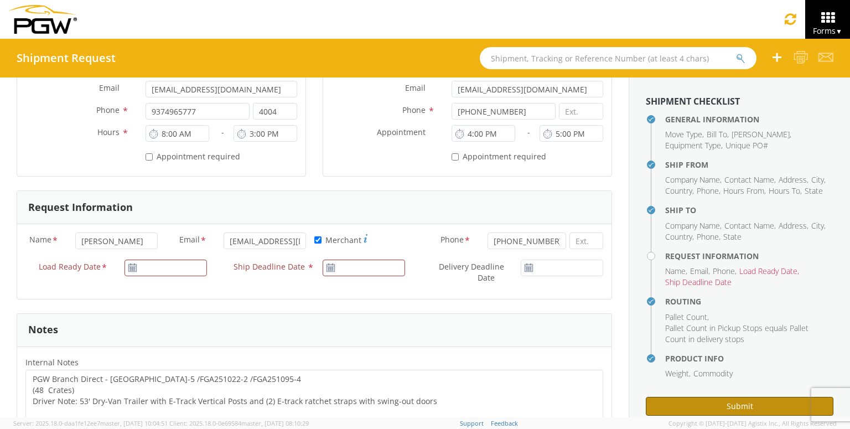
scroll to position [345, 0]
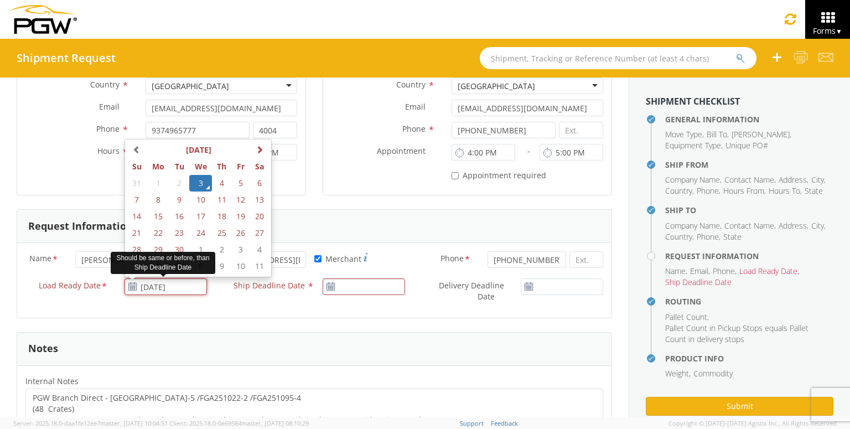
click at [165, 286] on input "[DATE]" at bounding box center [165, 286] width 82 height 17
click at [235, 184] on td "5" at bounding box center [241, 183] width 19 height 17
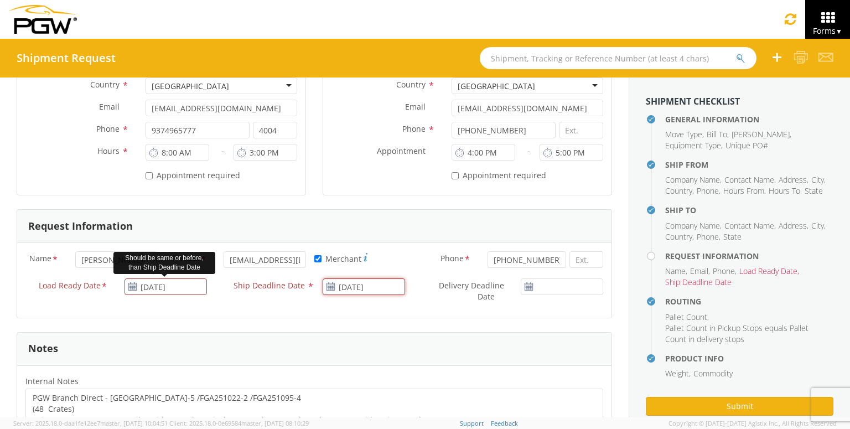
click at [368, 293] on input "[DATE]" at bounding box center [363, 286] width 82 height 17
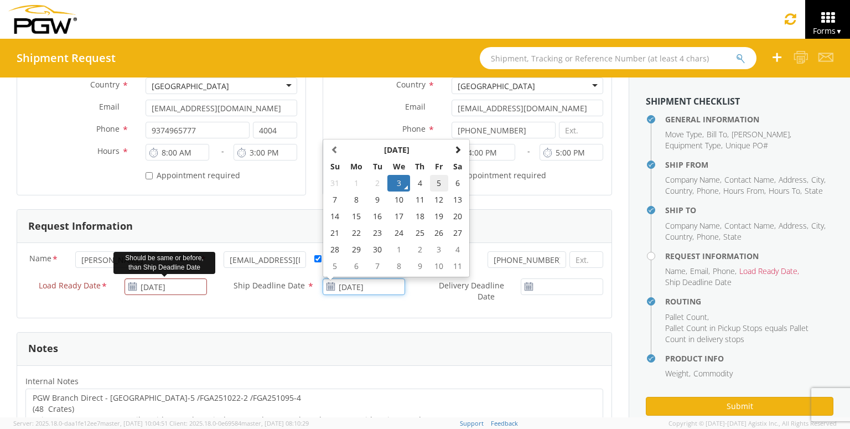
click at [437, 178] on td "5" at bounding box center [439, 183] width 19 height 17
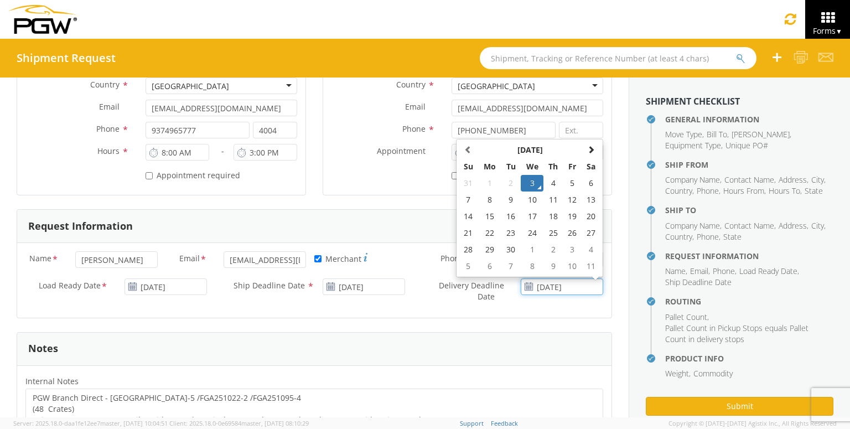
click at [553, 280] on input "[DATE]" at bounding box center [561, 286] width 82 height 17
click at [569, 181] on td "5" at bounding box center [572, 183] width 19 height 17
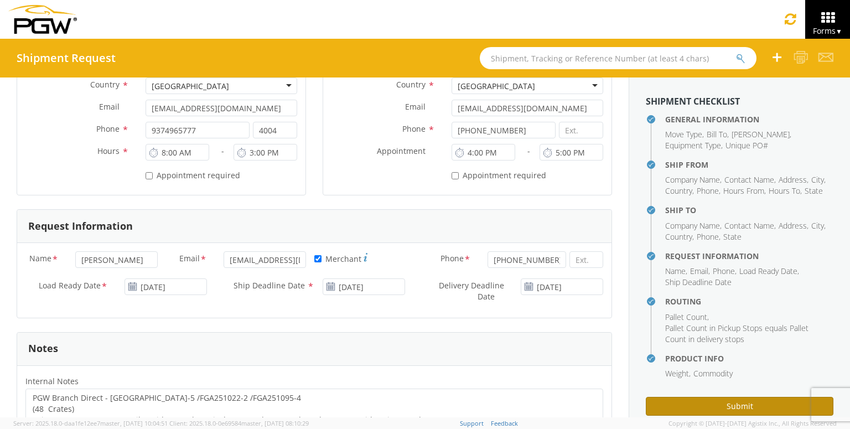
click at [691, 400] on button "Submit" at bounding box center [738, 406] width 187 height 19
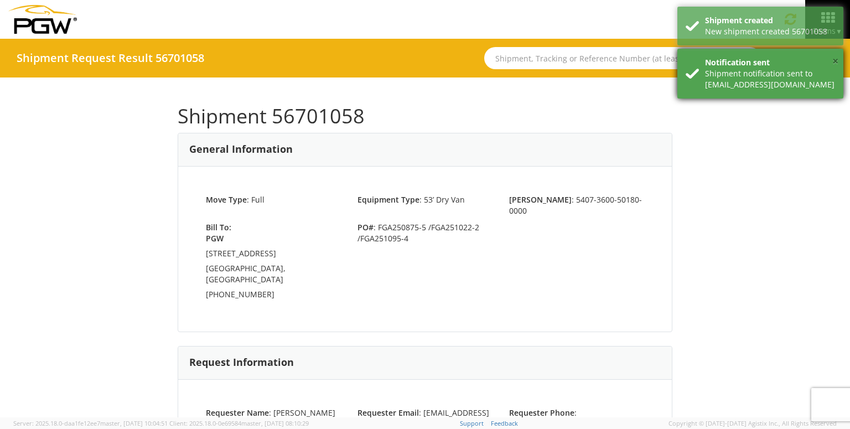
click at [833, 60] on button "×" at bounding box center [835, 62] width 6 height 16
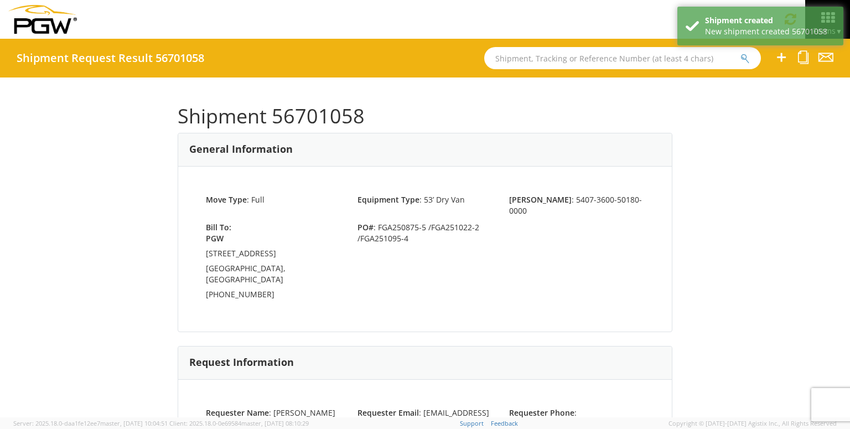
click at [723, 181] on div "Shipment 56701058 General Information Move Type : Full Equipment Type : 53’ Dry…" at bounding box center [425, 247] width 850 height 340
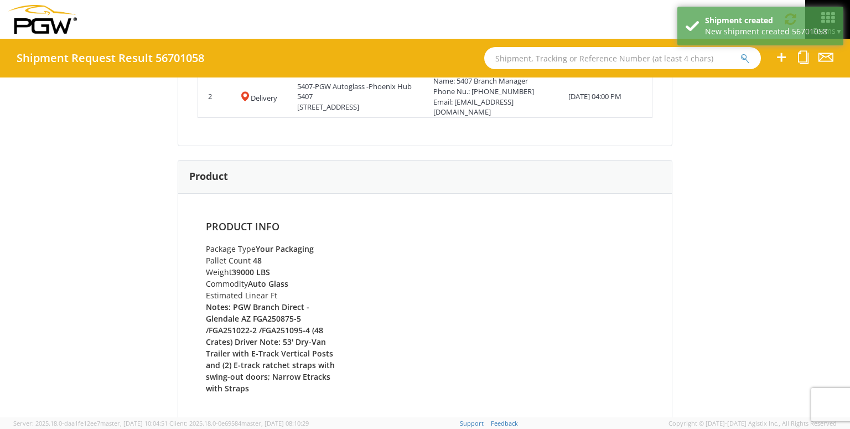
scroll to position [785, 0]
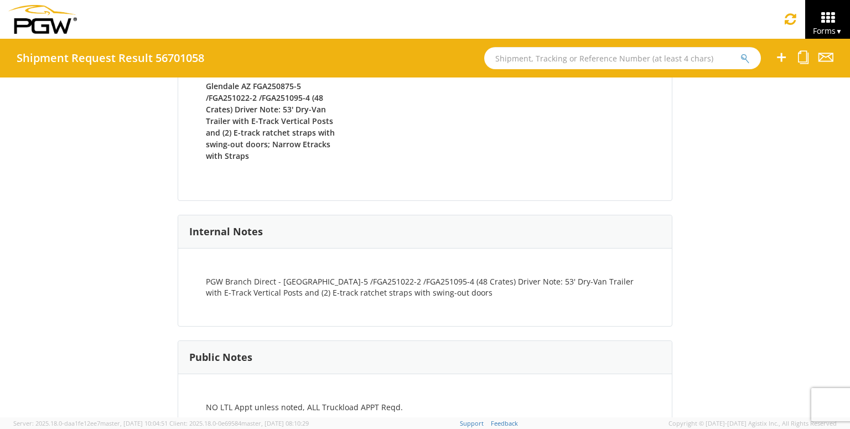
click at [570, 60] on input "text" at bounding box center [622, 58] width 277 height 22
paste input "56594425"
click at [740, 53] on button "submit" at bounding box center [744, 59] width 9 height 13
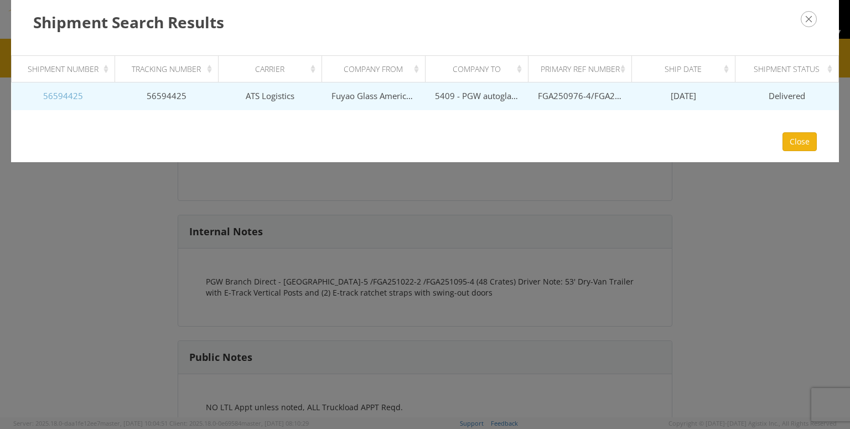
click at [50, 95] on link "56594425" at bounding box center [63, 95] width 40 height 11
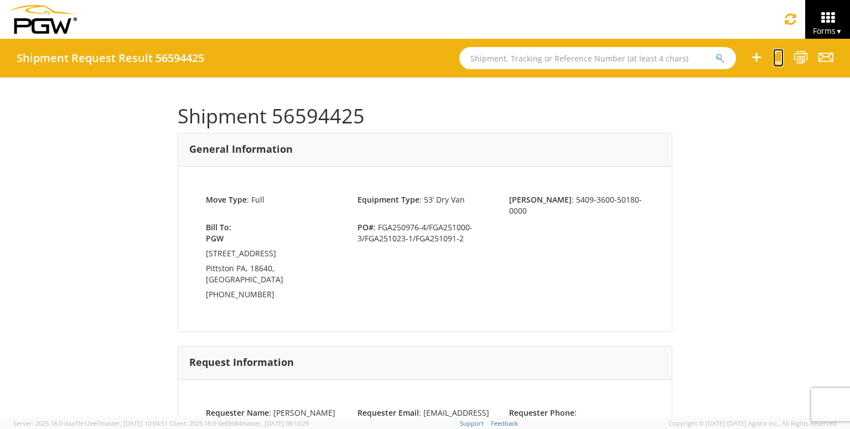
click at [777, 53] on icon at bounding box center [778, 57] width 11 height 14
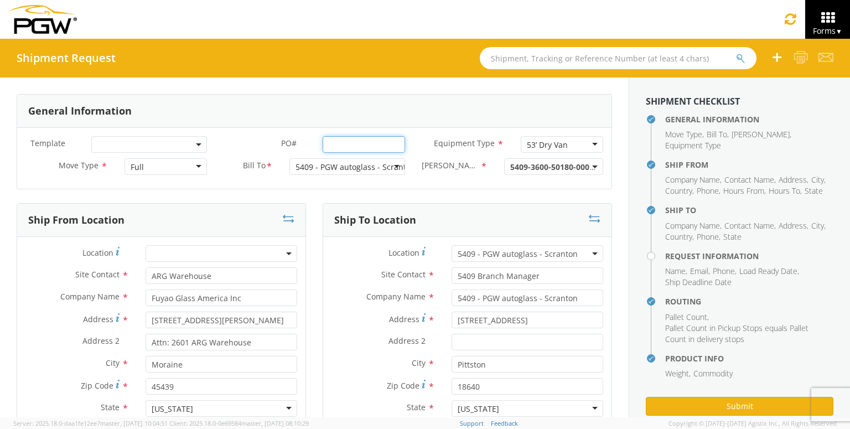
click at [334, 139] on input "PO# *" at bounding box center [363, 144] width 82 height 17
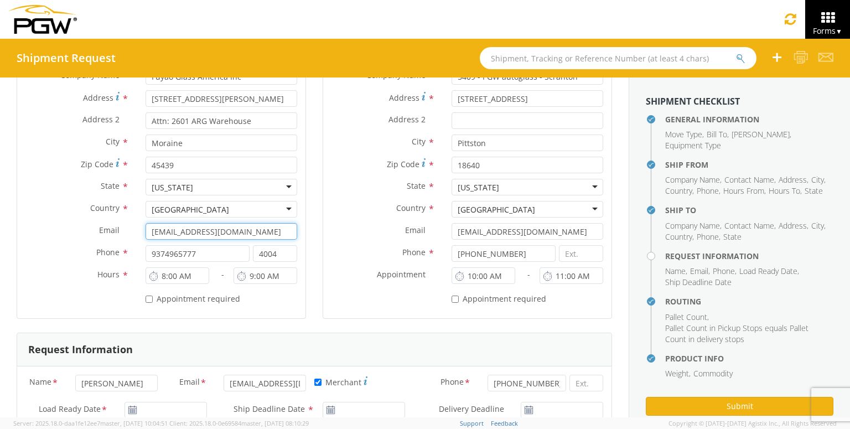
drag, startPoint x: 175, startPoint y: 223, endPoint x: 11, endPoint y: 207, distance: 165.0
click at [11, 207] on div "Ship From Location Location * Site Contact * ARG Warehouse Company Name * Fuyao…" at bounding box center [161, 157] width 306 height 351
paste input "zzhou"
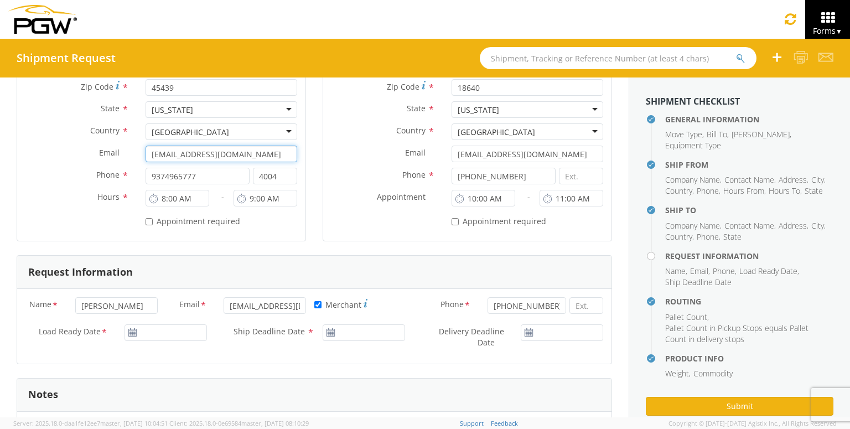
scroll to position [387, 0]
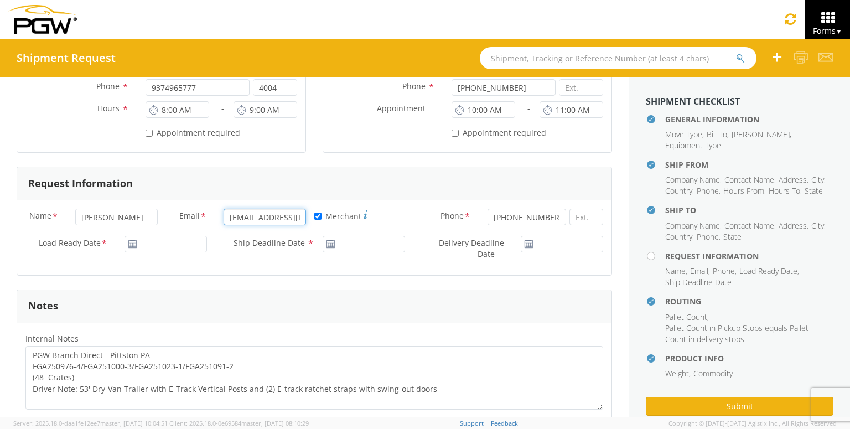
click at [282, 218] on input "[EMAIL_ADDRESS][DOMAIN_NAME]" at bounding box center [264, 217] width 82 height 17
paste input "zzhou"
click at [138, 216] on input "[PERSON_NAME]" at bounding box center [116, 217] width 82 height 17
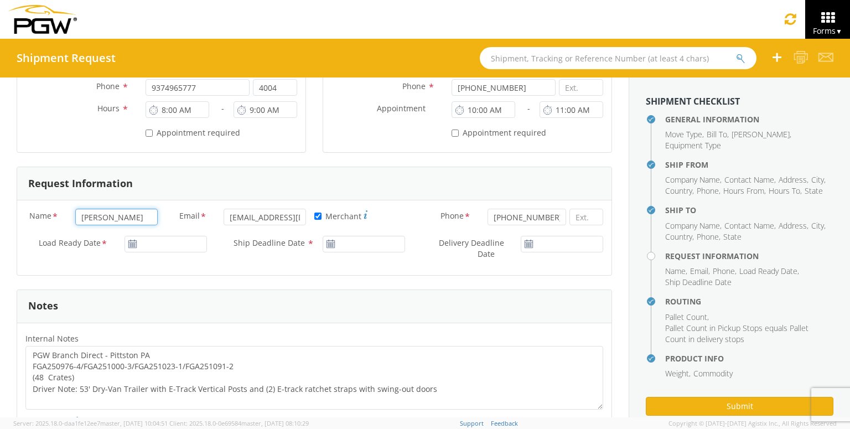
drag, startPoint x: 145, startPoint y: 217, endPoint x: 0, endPoint y: 217, distance: 144.9
click at [0, 217] on div "General Information Template * PO# * Equipment Type * 53’ Dry Van 53’ Dry Van 2…" at bounding box center [314, 303] width 628 height 1226
click at [148, 240] on input "[DATE]" at bounding box center [165, 244] width 82 height 17
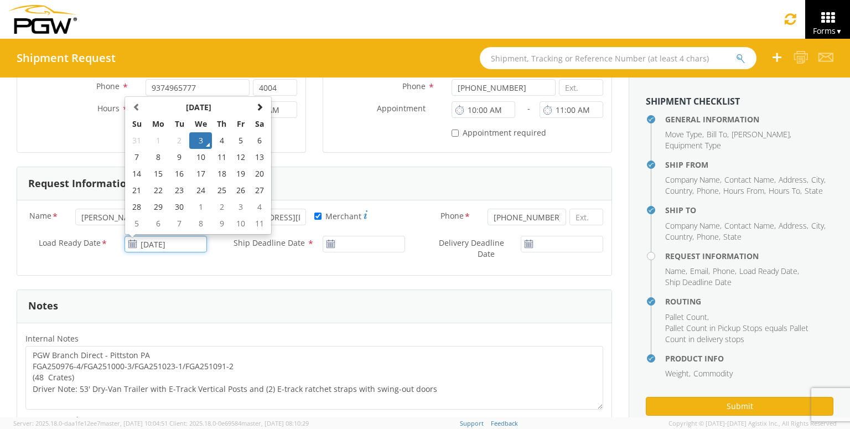
click at [245, 139] on td "5" at bounding box center [241, 140] width 19 height 17
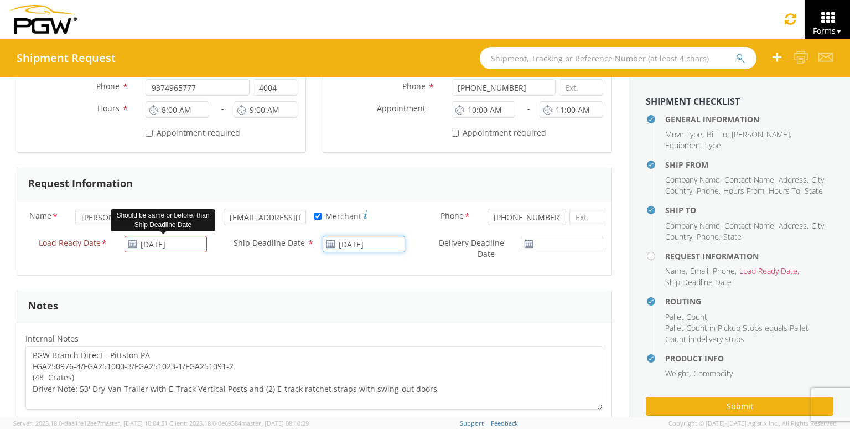
click at [368, 241] on input "[DATE]" at bounding box center [363, 244] width 82 height 17
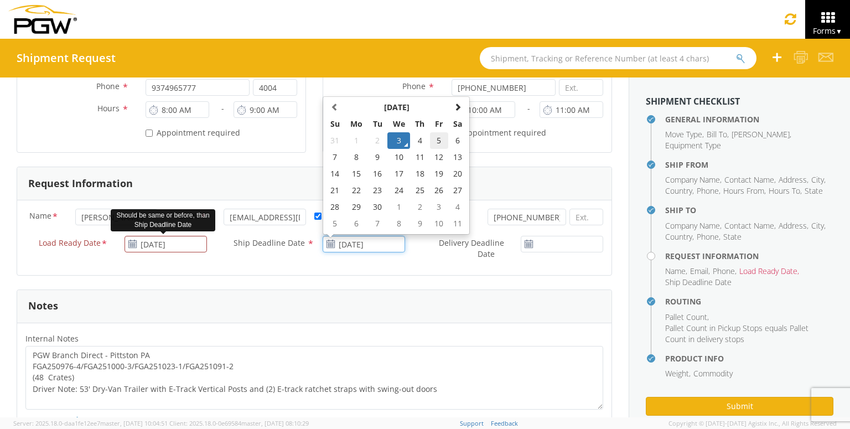
click at [442, 139] on td "5" at bounding box center [439, 140] width 19 height 17
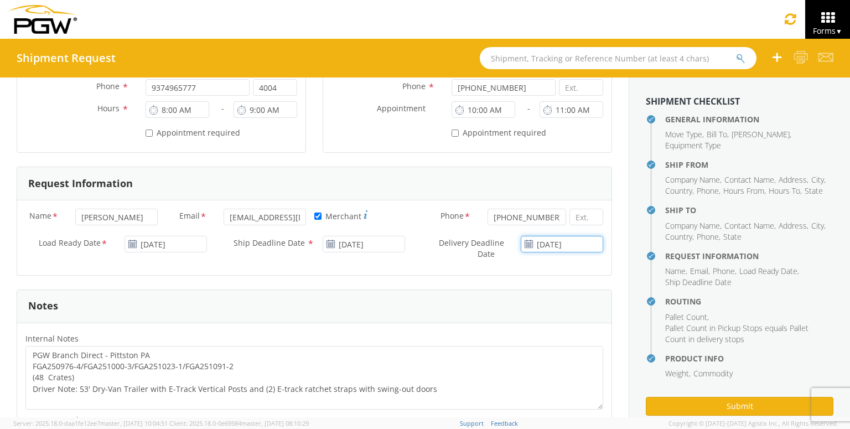
click at [544, 244] on input "[DATE]" at bounding box center [561, 244] width 82 height 17
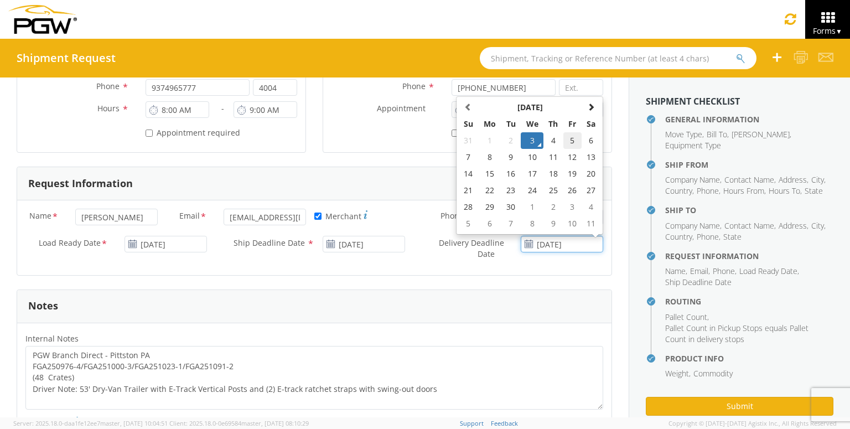
click at [571, 145] on td "5" at bounding box center [572, 140] width 19 height 17
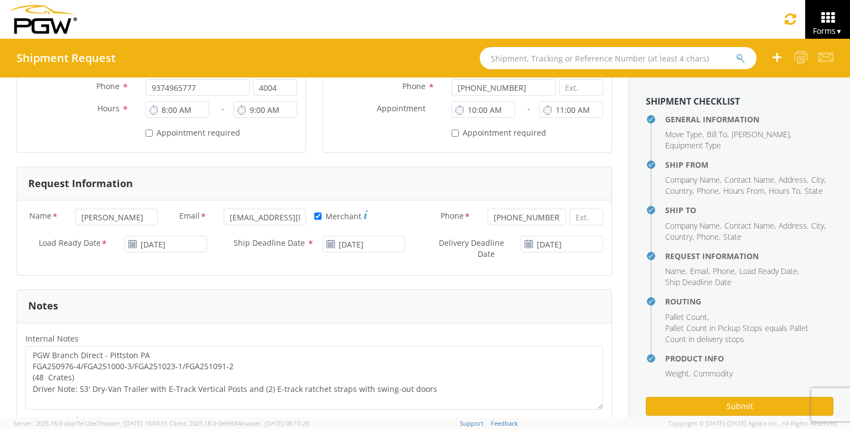
click at [442, 280] on form "General Information Template * PO# * Equipment Type * 53’ Dry Van 53’ Dry Van 2…" at bounding box center [314, 312] width 595 height 1210
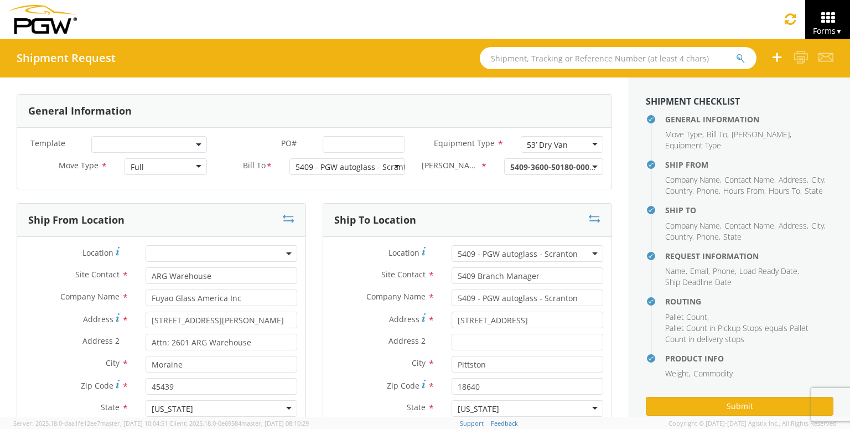
click at [387, 120] on div "General Information" at bounding box center [314, 111] width 594 height 33
click at [350, 139] on input "PO# *" at bounding box center [363, 144] width 82 height 17
paste input "FGA251023-2 FGA251091-3"
click at [349, 141] on input "FGA251023-2 FGA251091-3" at bounding box center [363, 144] width 82 height 17
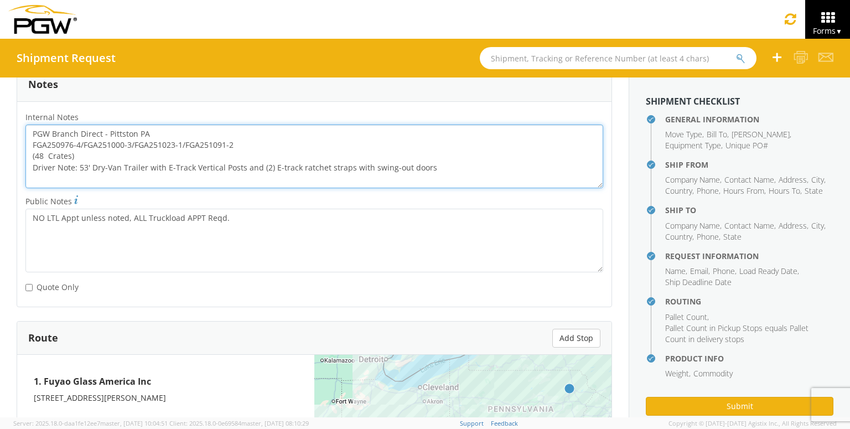
scroll to position [0, 0]
drag, startPoint x: 244, startPoint y: 142, endPoint x: 2, endPoint y: 143, distance: 242.8
click at [2, 143] on div "General Information Template * PO# * FGA251023-2/ FGA251091-3 Equipment Type * …" at bounding box center [314, 82] width 628 height 1226
paste textarea "1023-2/ FGA251091-3"
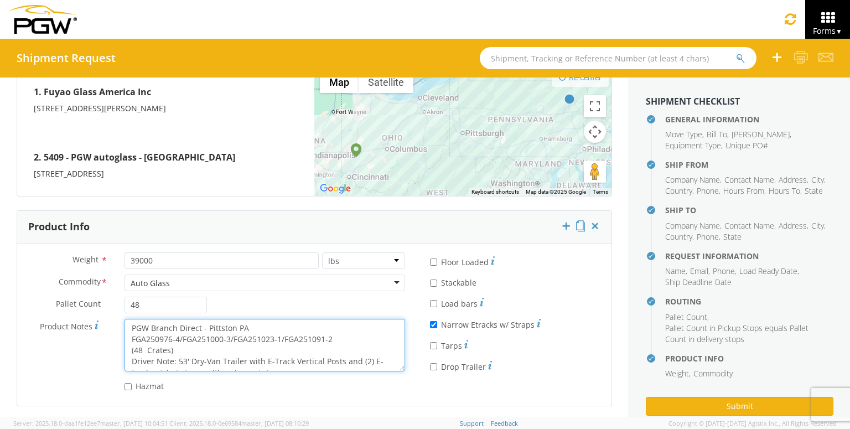
drag, startPoint x: 364, startPoint y: 338, endPoint x: 94, endPoint y: 339, distance: 270.5
click at [94, 339] on div "Product Notes * PGW Branch Direct - Pittston PA FGA250976-4/FGA251000-3/FGA2510…" at bounding box center [215, 345] width 396 height 53
paste textarea "1023-2/ FGA251091-3"
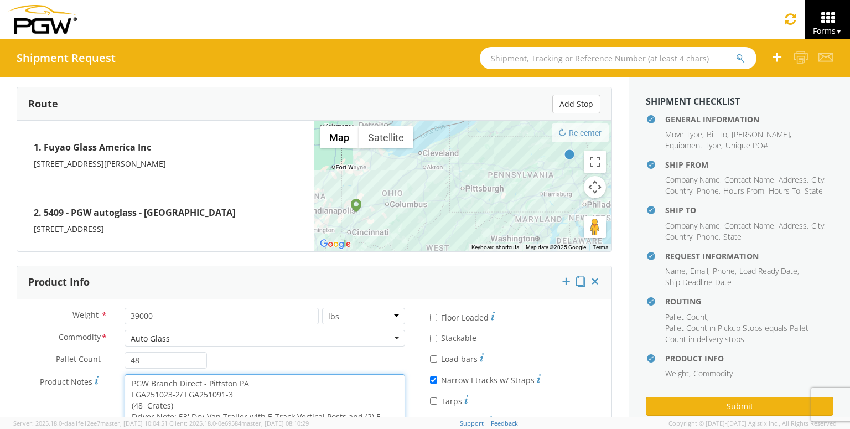
scroll to position [898, 0]
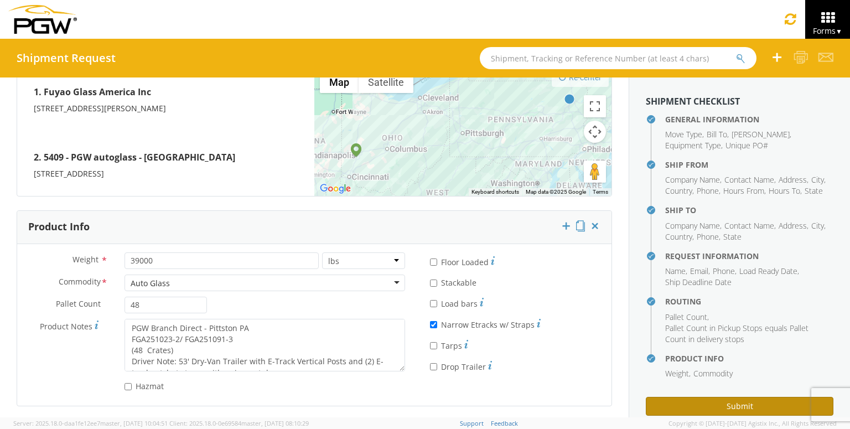
click at [753, 400] on button "Submit" at bounding box center [738, 406] width 187 height 19
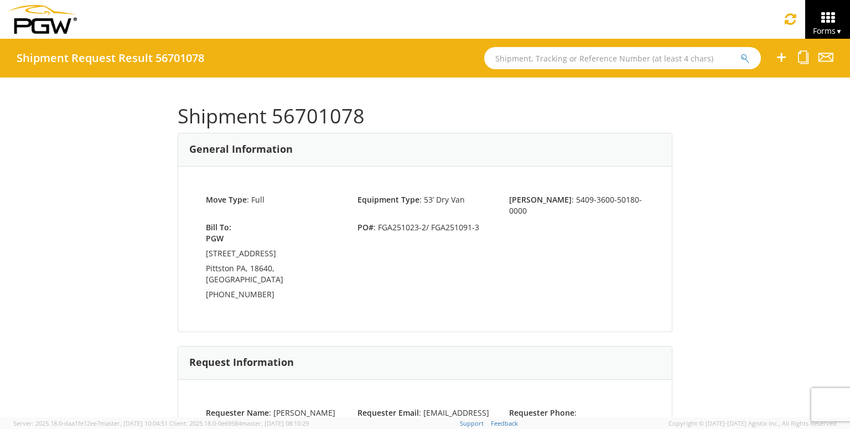
click at [316, 117] on h1 "Shipment 56701078" at bounding box center [425, 116] width 494 height 22
copy h1 "56701078"
click at [799, 56] on icon at bounding box center [803, 57] width 11 height 14
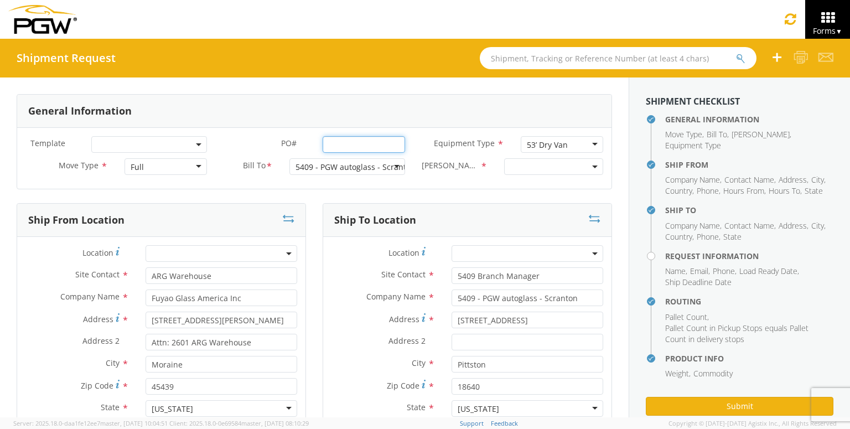
click at [359, 145] on input "PO# *" at bounding box center [363, 144] width 82 height 17
paste input "FGA251000-4 FGA251029-4"
click at [351, 139] on input "FGA251000-4 FGA251029-4" at bounding box center [363, 144] width 82 height 17
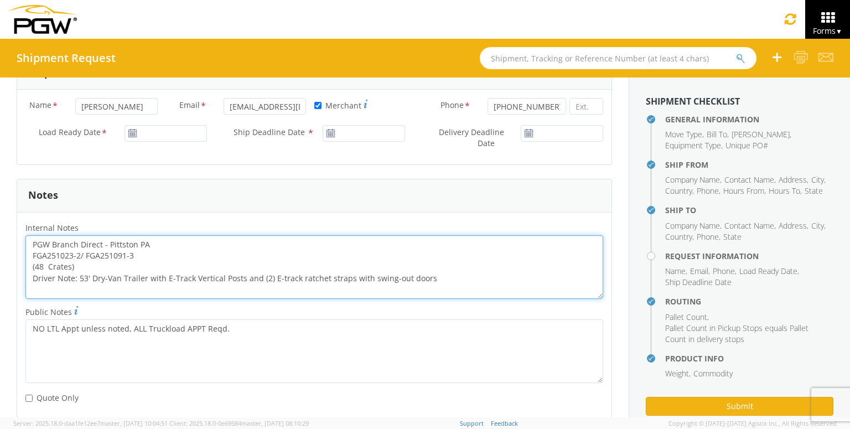
scroll to position [0, 0]
drag, startPoint x: 119, startPoint y: 256, endPoint x: 0, endPoint y: 256, distance: 119.5
click at [0, 256] on div "General Information Template * PO# * FGA251000-4 /FGA251029-4 Equipment Type * …" at bounding box center [314, 193] width 628 height 1226
paste textarea "00-4 /FGA251029-4"
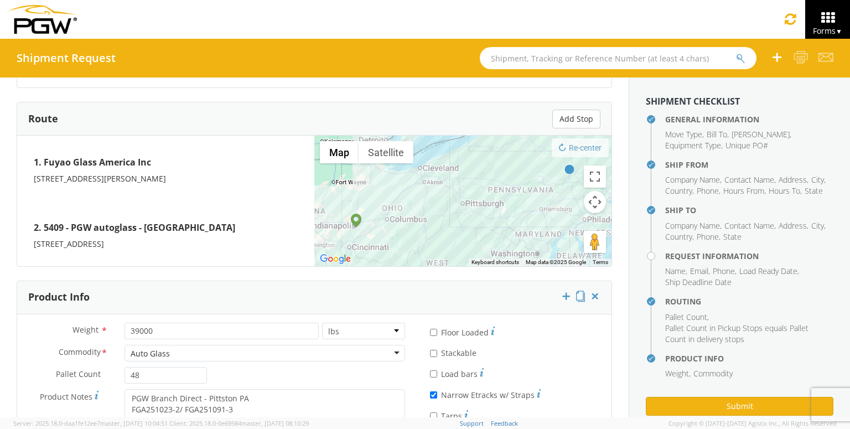
scroll to position [898, 0]
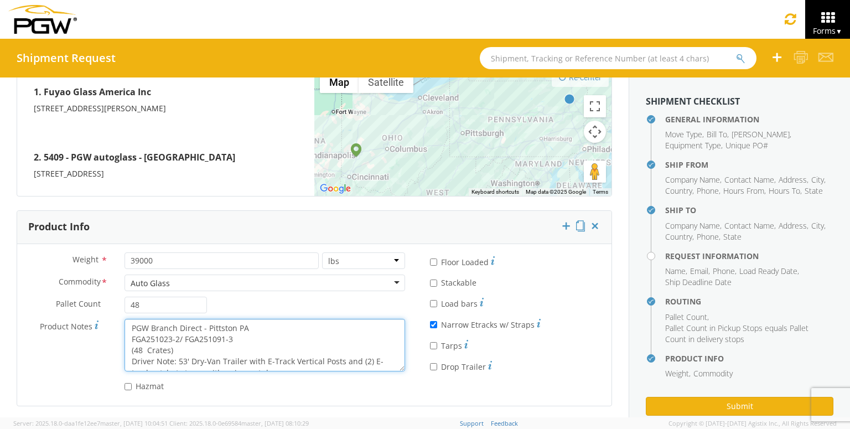
drag, startPoint x: 243, startPoint y: 338, endPoint x: 106, endPoint y: 334, distance: 137.2
click at [106, 334] on div "Product Notes * PGW Branch Direct - Pittston PA FGA251023-2/ FGA251091-3 (48 Cr…" at bounding box center [215, 345] width 396 height 53
paste textarea "00-4 /FGA251029-4"
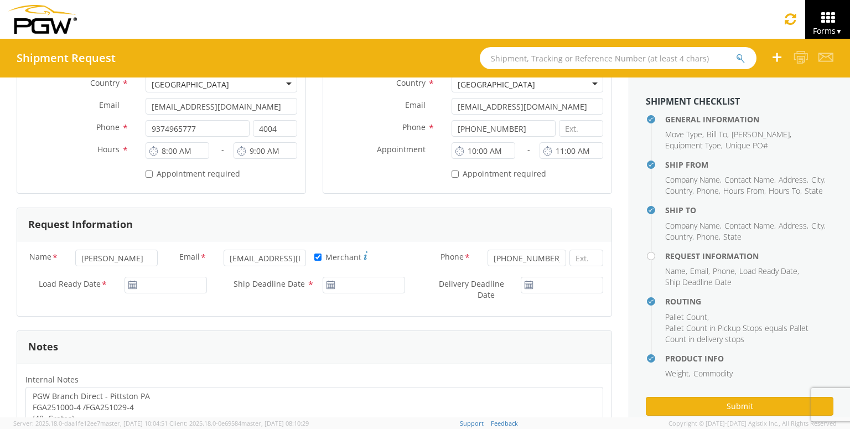
scroll to position [345, 0]
click at [142, 285] on input "[DATE]" at bounding box center [165, 286] width 82 height 17
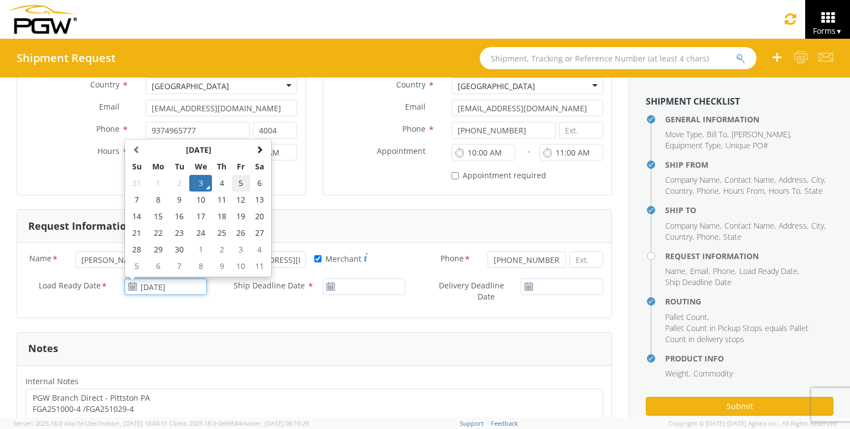
click at [244, 181] on td "5" at bounding box center [241, 183] width 19 height 17
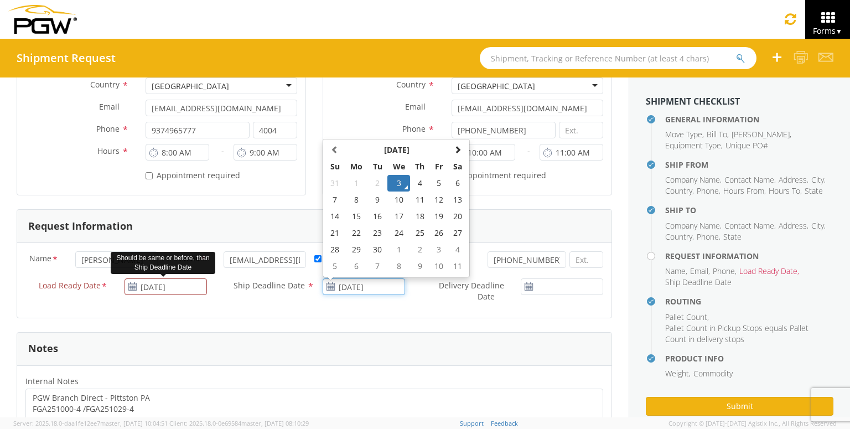
click at [361, 289] on input "[DATE]" at bounding box center [363, 286] width 82 height 17
click at [440, 187] on td "5" at bounding box center [439, 183] width 19 height 17
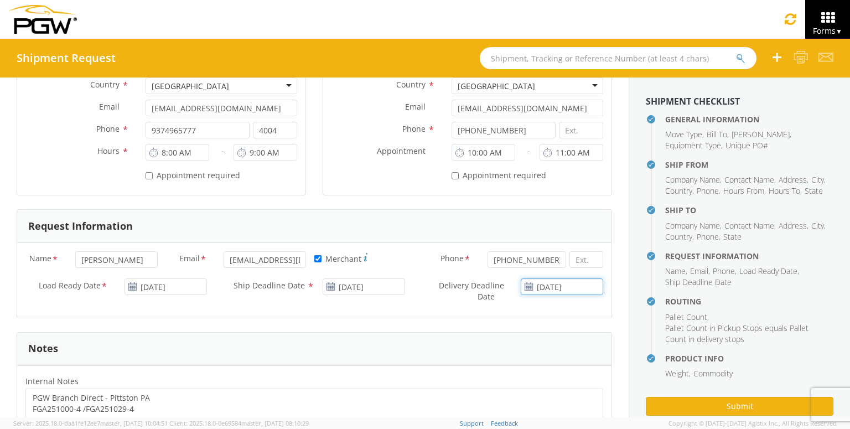
click at [574, 289] on input "[DATE]" at bounding box center [561, 286] width 82 height 17
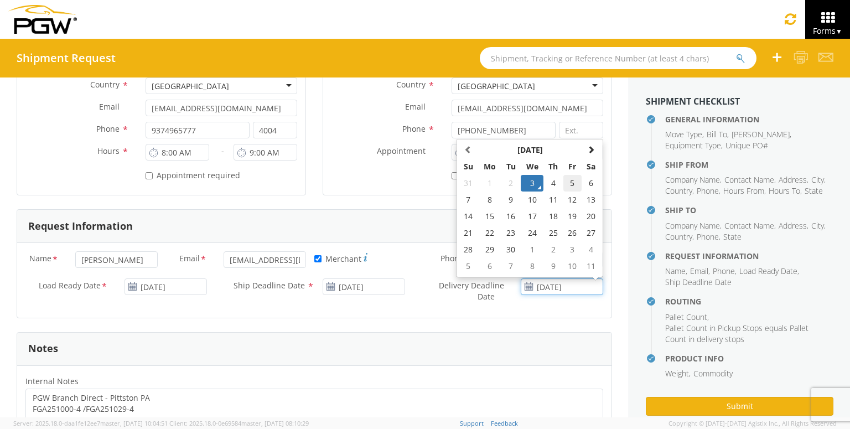
click at [574, 183] on td "5" at bounding box center [572, 183] width 19 height 17
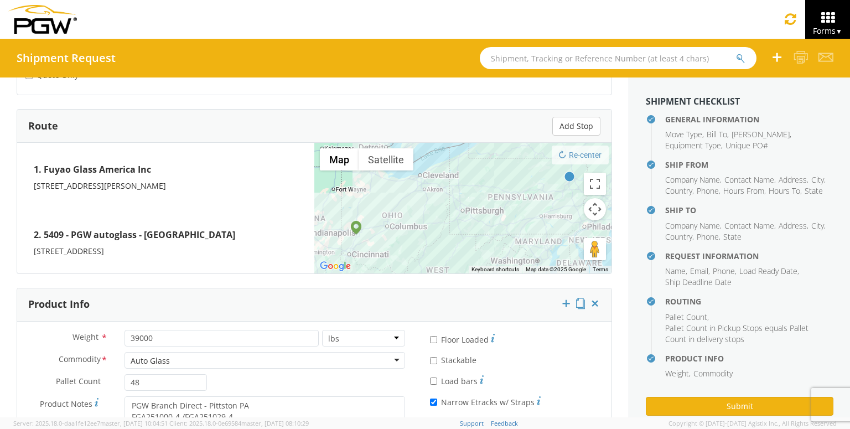
scroll to position [898, 0]
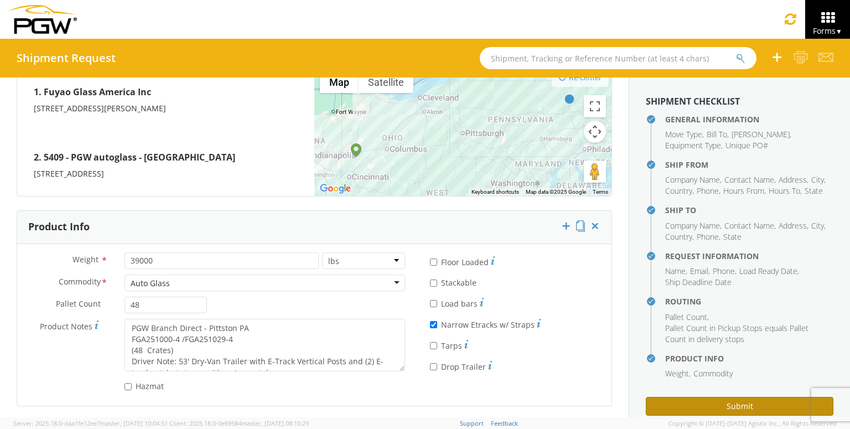
click at [720, 400] on button "Submit" at bounding box center [738, 406] width 187 height 19
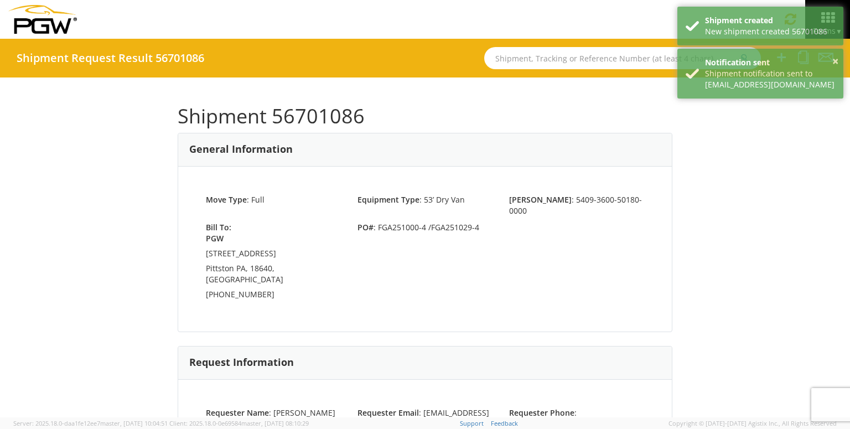
click at [699, 218] on div "Shipment 56701086 General Information Move Type : Full Equipment Type : 53’ Dry…" at bounding box center [425, 247] width 850 height 340
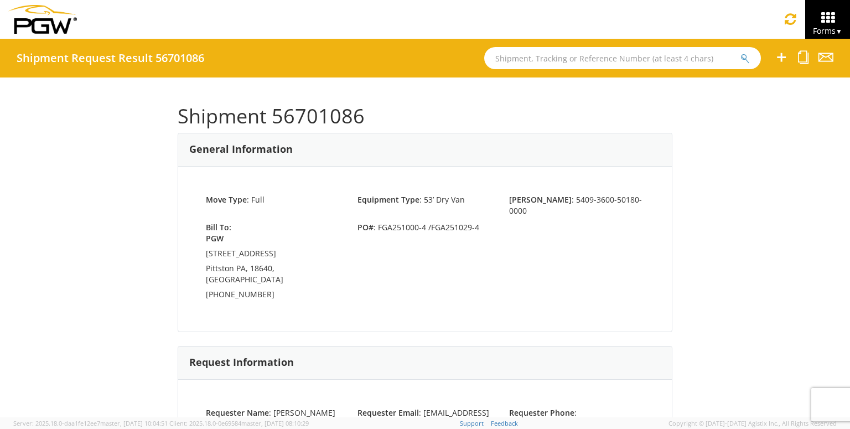
click at [294, 123] on h1 "Shipment 56701086" at bounding box center [425, 116] width 494 height 22
copy h1 "56701086"
click at [799, 56] on icon at bounding box center [803, 57] width 11 height 14
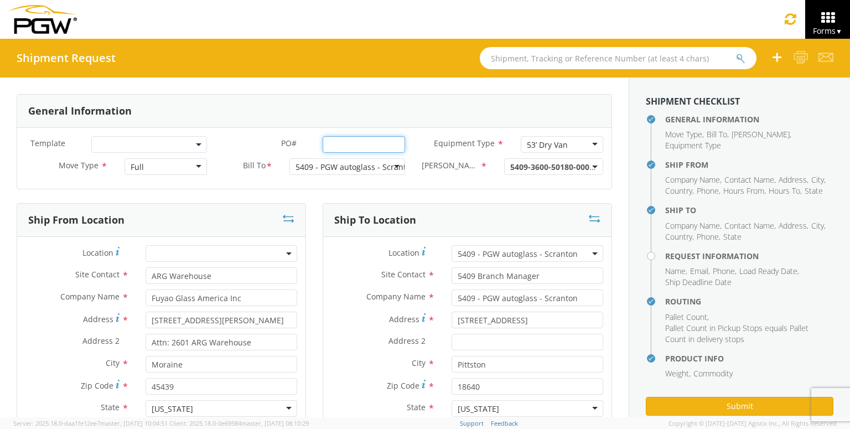
click at [358, 151] on input "PO# *" at bounding box center [363, 144] width 82 height 17
paste input "56701086"
click at [536, 49] on input "text" at bounding box center [618, 58] width 277 height 22
click at [340, 141] on input "PO# *" at bounding box center [363, 144] width 82 height 17
paste input "FGA251205-2 FGA251206-1"
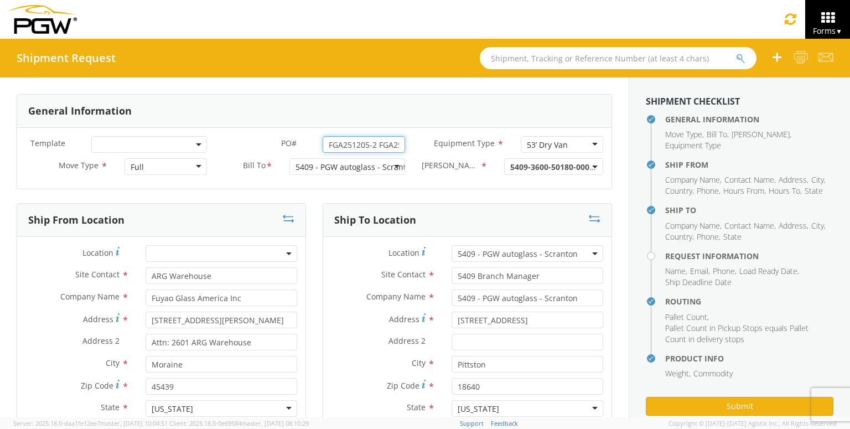
scroll to position [0, 27]
click at [350, 145] on input "FGA251205-2 FGA251206-1" at bounding box center [363, 144] width 82 height 17
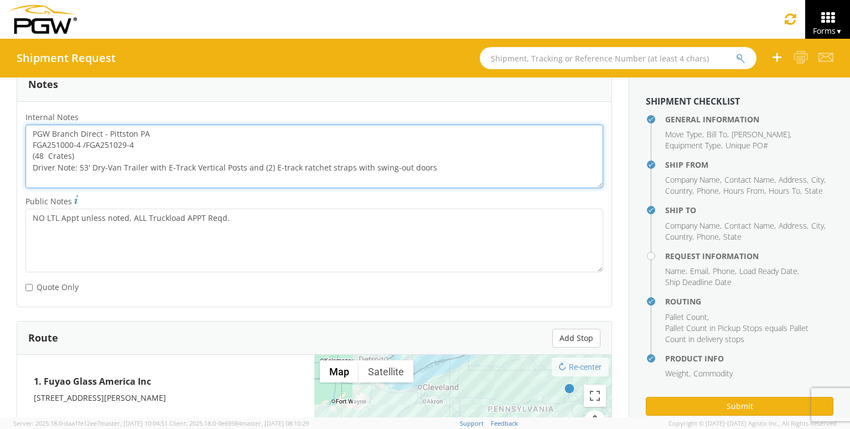
scroll to position [0, 0]
drag, startPoint x: 143, startPoint y: 147, endPoint x: 20, endPoint y: 141, distance: 122.9
click at [20, 141] on div "PGW Branch Direct - Pittston PA FGA251000-4 /FGA251029-4 (48 Crates) Driver Not…" at bounding box center [314, 156] width 594 height 64
paste textarea "205-2/ FGA251206-1"
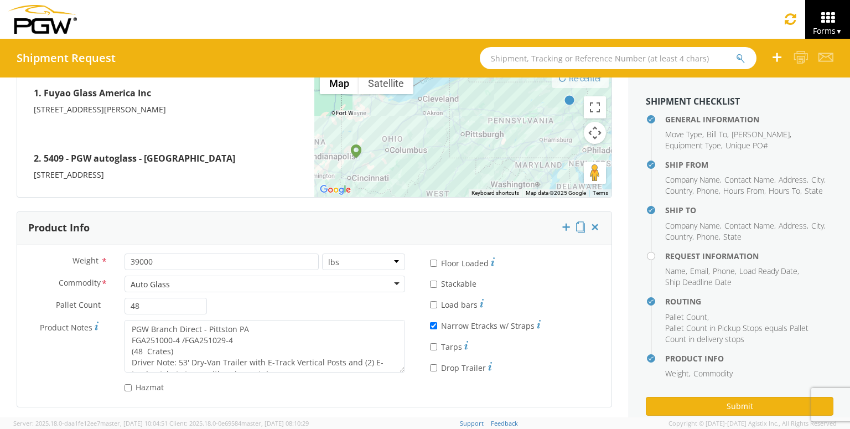
scroll to position [898, 0]
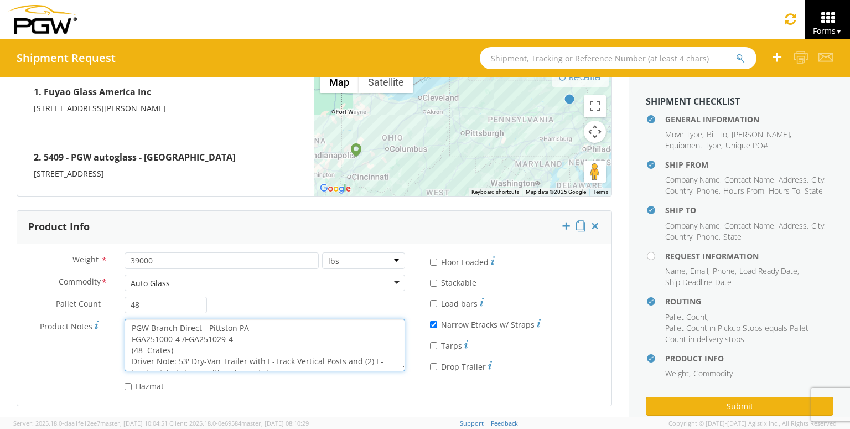
drag, startPoint x: 246, startPoint y: 338, endPoint x: 119, endPoint y: 335, distance: 126.7
click at [119, 335] on div "PGW Branch Direct - Pittston PA FGA251000-4 /FGA251029-4 (48 Crates) Driver Not…" at bounding box center [264, 345] width 297 height 53
paste textarea "205-2/ FGA251206-1"
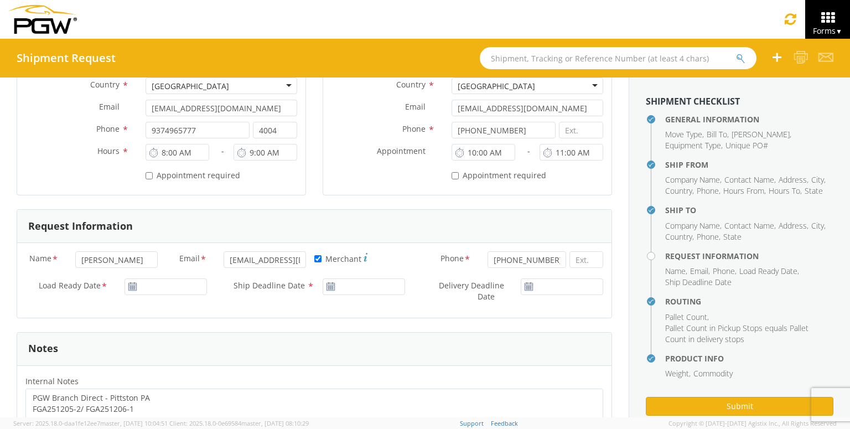
scroll to position [234, 0]
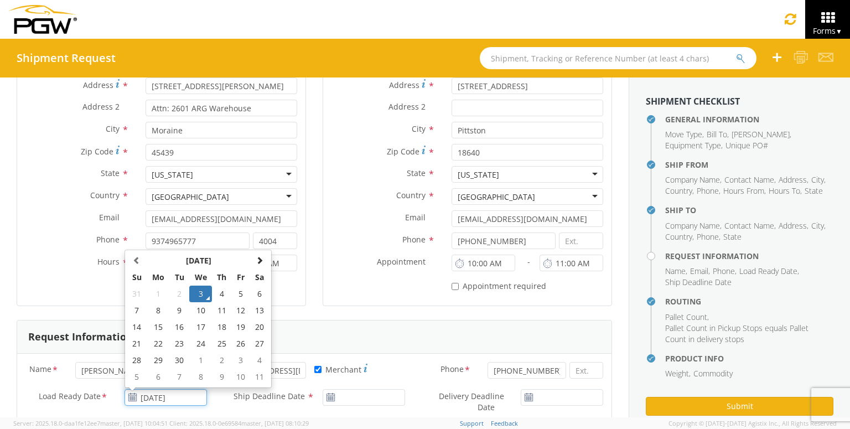
click at [157, 399] on input "[DATE]" at bounding box center [165, 397] width 82 height 17
click at [237, 293] on td "5" at bounding box center [241, 293] width 19 height 17
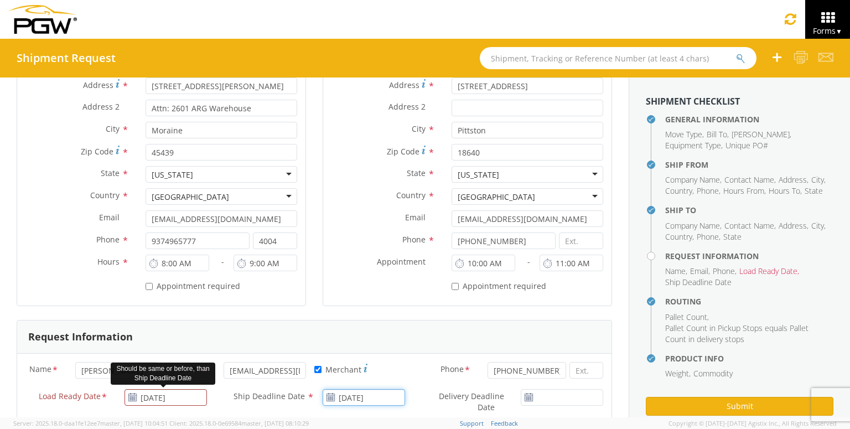
click at [346, 394] on input "[DATE]" at bounding box center [363, 397] width 82 height 17
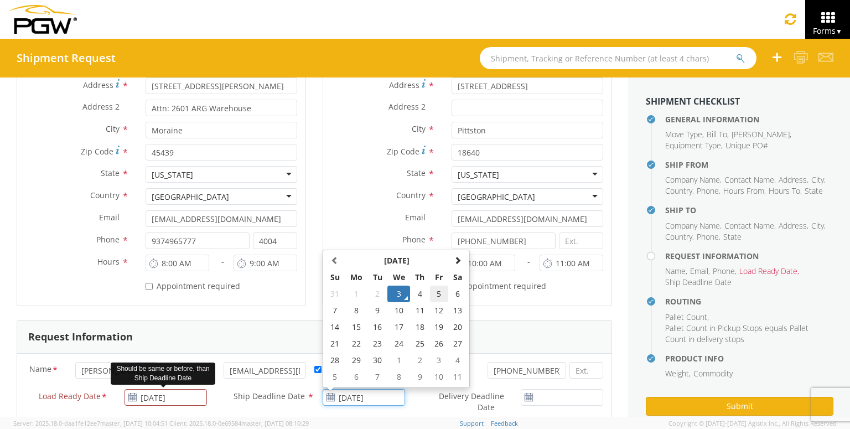
click at [434, 289] on td "5" at bounding box center [439, 293] width 19 height 17
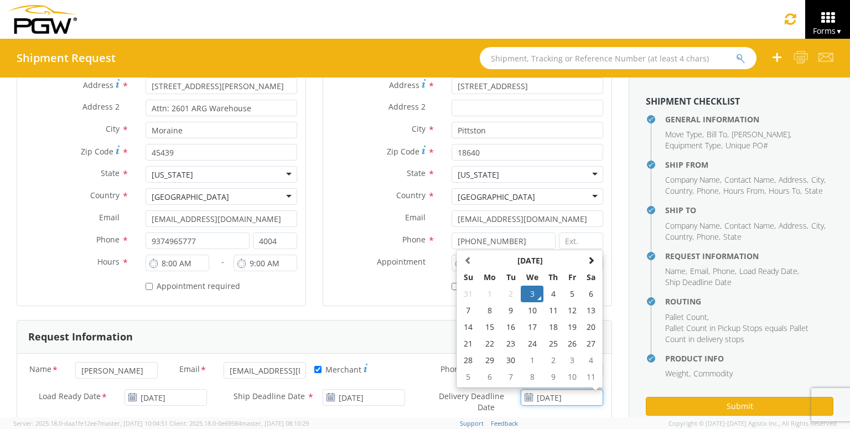
click at [570, 400] on input "[DATE]" at bounding box center [561, 397] width 82 height 17
click at [571, 299] on td "5" at bounding box center [572, 293] width 19 height 17
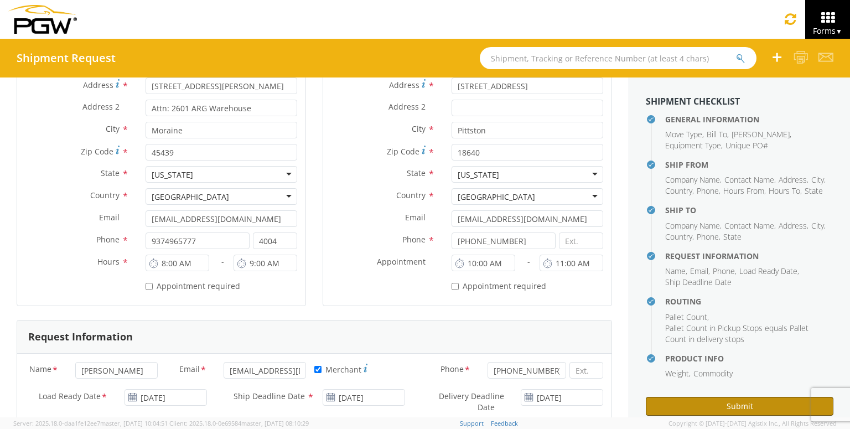
click at [728, 410] on button "Submit" at bounding box center [738, 406] width 187 height 19
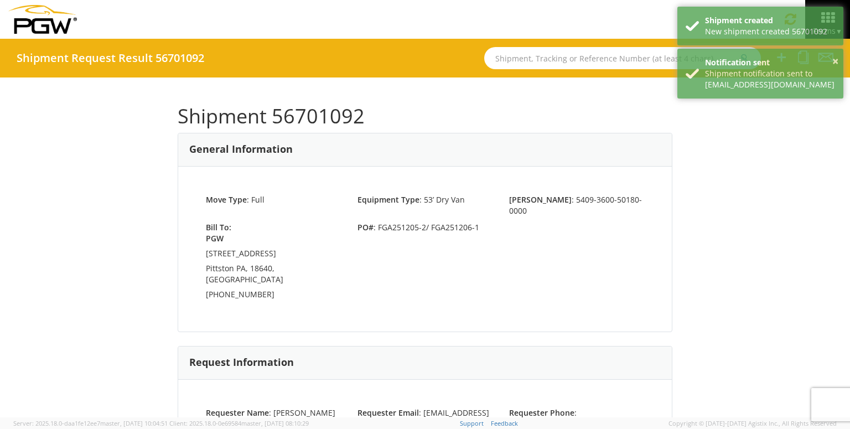
drag, startPoint x: 590, startPoint y: 97, endPoint x: 580, endPoint y: 103, distance: 11.2
click at [590, 98] on div "Shipment 56701092 General Information Move Type : Full Equipment Type : 53’ Dry…" at bounding box center [425, 247] width 494 height 306
click at [316, 123] on h1 "Shipment 56701092" at bounding box center [425, 116] width 494 height 22
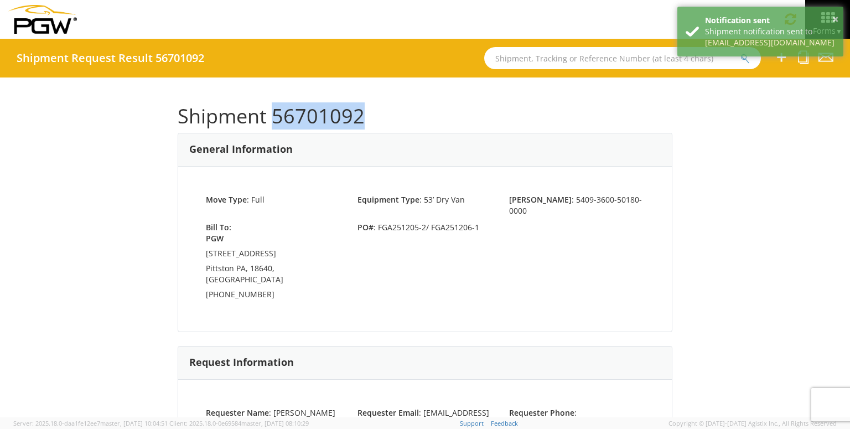
click at [316, 123] on h1 "Shipment 56701092" at bounding box center [425, 116] width 494 height 22
copy h1 "56701092"
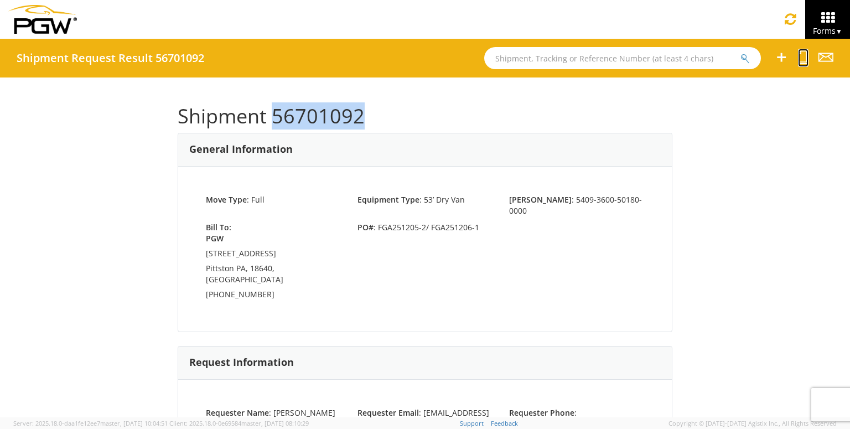
click at [799, 52] on icon at bounding box center [803, 57] width 11 height 14
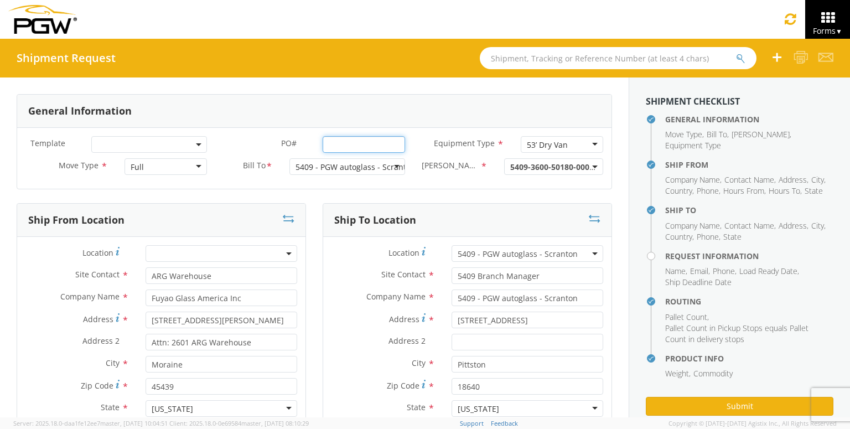
click at [337, 148] on input "PO# *" at bounding box center [363, 144] width 82 height 17
paste input "FGA250999-4 FGA251092-2 FGA251146-2"
click at [352, 145] on input "FGA250999-4 FGA251092-2 FGA251146-2" at bounding box center [363, 144] width 82 height 17
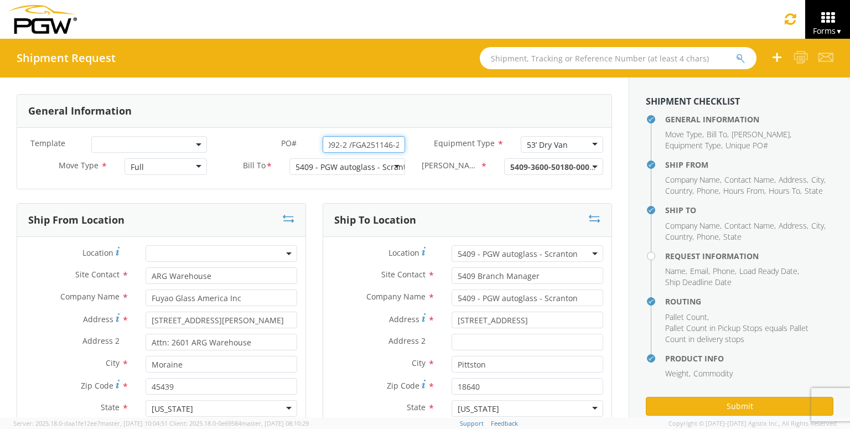
drag, startPoint x: 363, startPoint y: 145, endPoint x: 418, endPoint y: 146, distance: 55.3
click at [418, 146] on div "Template * PO# * FGA250999-4 FGA251092-2 /FGA251146-2 Equipment Type * 53’ Dry …" at bounding box center [314, 147] width 594 height 22
click at [374, 144] on input "FGA250999-4 FGA251092-2 /FGA251146-2" at bounding box center [363, 144] width 82 height 17
drag, startPoint x: 374, startPoint y: 145, endPoint x: 247, endPoint y: 144, distance: 126.7
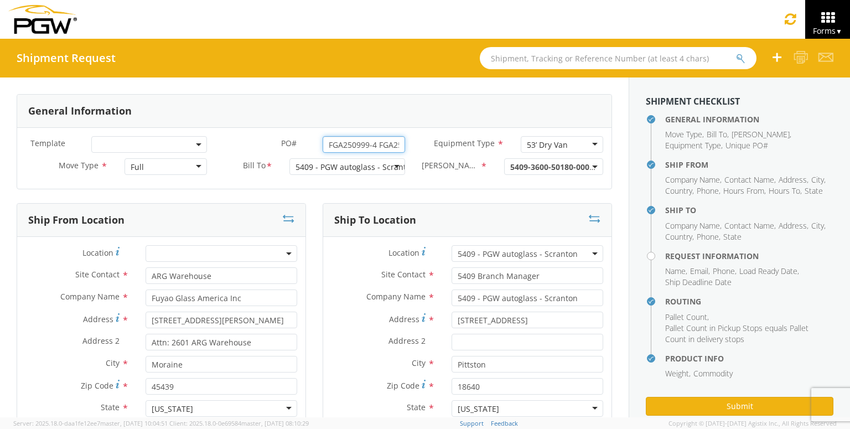
click at [239, 145] on div "PO# * FGA250999-4 FGA251092-2 /FGA251146-2" at bounding box center [314, 144] width 198 height 17
click at [376, 147] on input "FGA250999-4 FGA251092-2 /FGA251146-2" at bounding box center [363, 144] width 82 height 17
drag, startPoint x: 341, startPoint y: 147, endPoint x: 466, endPoint y: 151, distance: 125.6
click at [466, 151] on div "Template * PO# * FGA250999-4/ FGA251092-2 /FGA251146-2 Equipment Type * 53’ Dry…" at bounding box center [314, 147] width 594 height 22
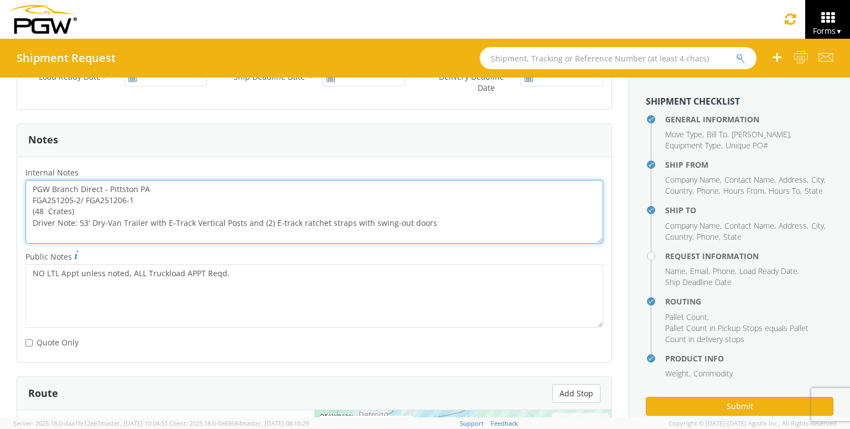
scroll to position [0, 0]
drag, startPoint x: 143, startPoint y: 197, endPoint x: 15, endPoint y: 199, distance: 128.3
click at [15, 199] on div "General Information Template * PO# * FGA250999-4/ FGA251092-2 /FGA251146-2 Equi…" at bounding box center [314, 137] width 628 height 1226
paste textarea "0999-4/ FGA251092-2 /FGA251146-2"
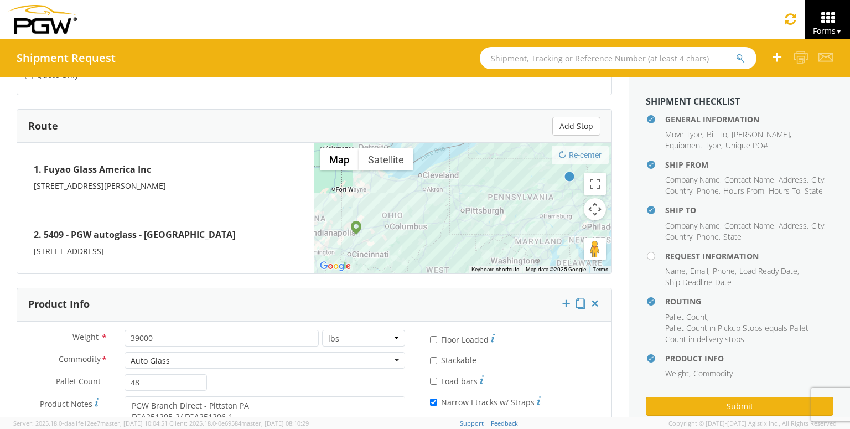
scroll to position [898, 0]
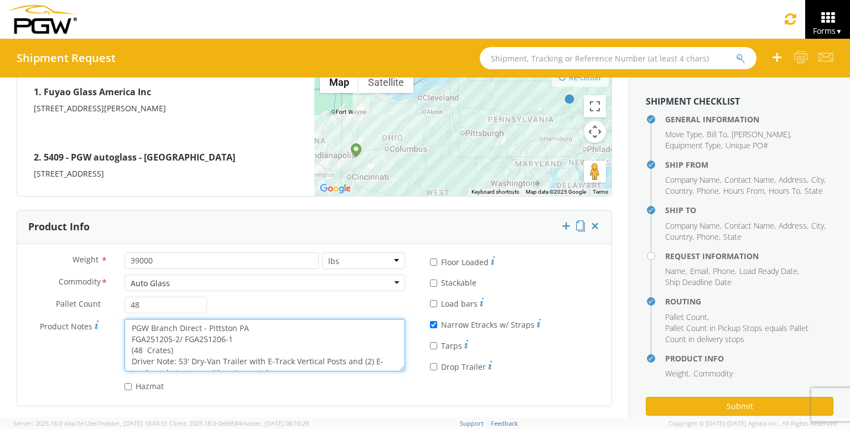
drag, startPoint x: 242, startPoint y: 341, endPoint x: 113, endPoint y: 332, distance: 128.6
click at [113, 332] on div "Product Notes * PGW Branch Direct - Pittston PA FGA251205-2/ FGA251206-1 (48 Cr…" at bounding box center [215, 345] width 396 height 53
paste textarea "0999-4/ FGA251092-2 /FGA251146-2"
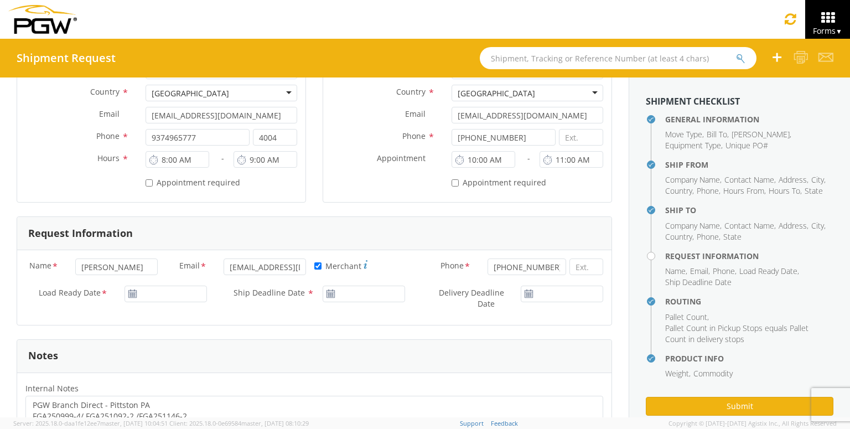
scroll to position [289, 0]
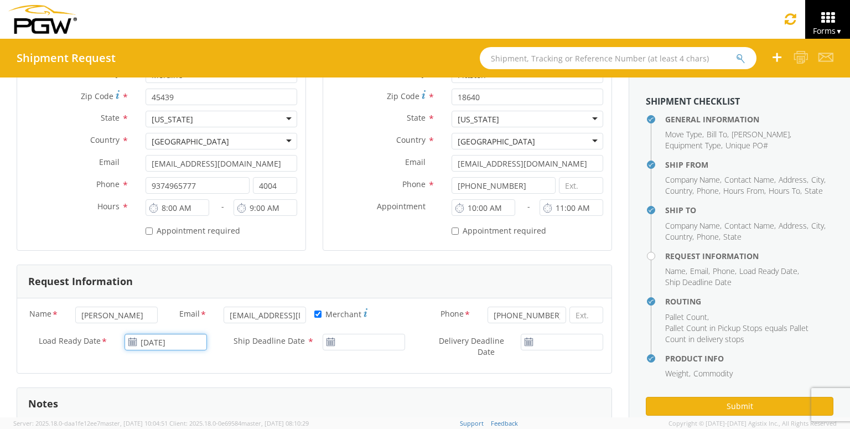
click at [175, 337] on input "[DATE]" at bounding box center [165, 341] width 82 height 17
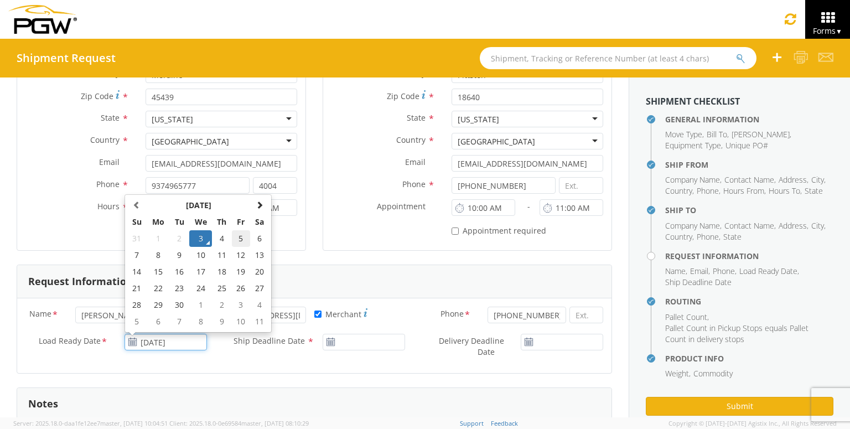
click at [237, 236] on td "5" at bounding box center [241, 238] width 19 height 17
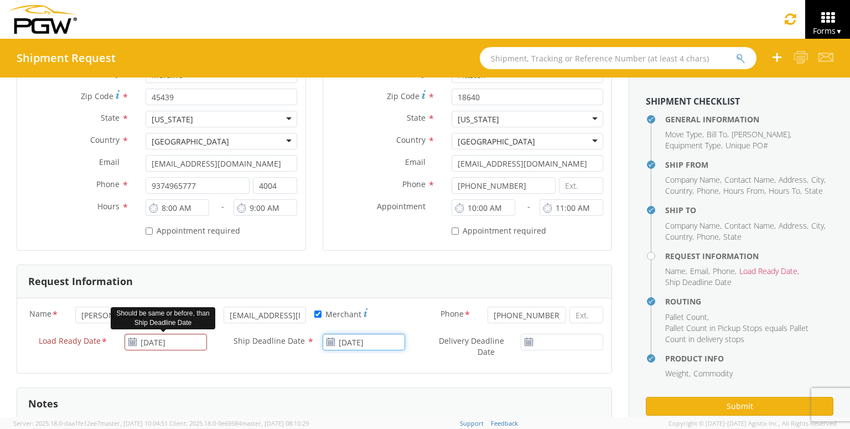
drag, startPoint x: 354, startPoint y: 341, endPoint x: 357, endPoint y: 336, distance: 6.2
click at [355, 341] on input "[DATE]" at bounding box center [363, 341] width 82 height 17
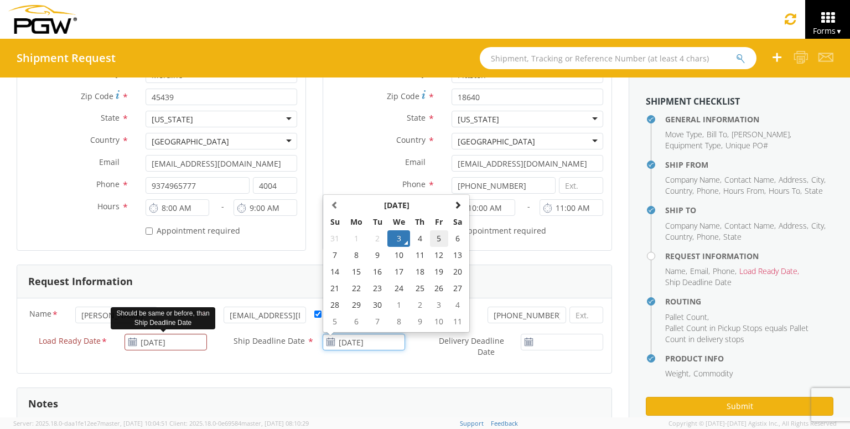
click at [431, 233] on td "5" at bounding box center [439, 238] width 19 height 17
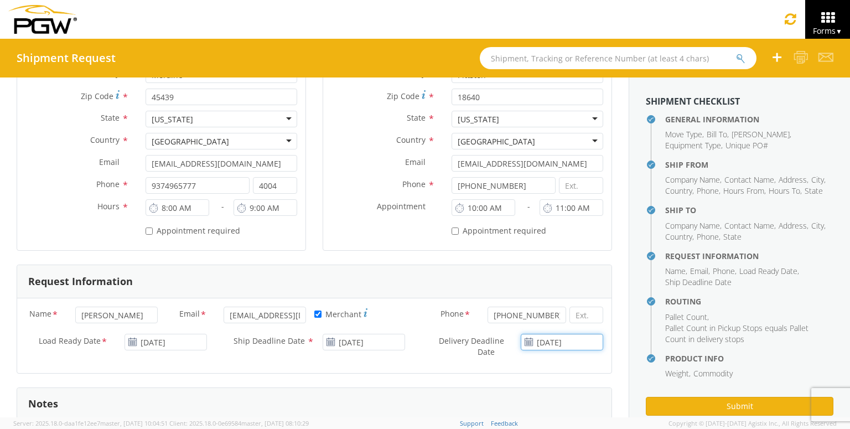
click at [551, 336] on input "[DATE]" at bounding box center [561, 341] width 82 height 17
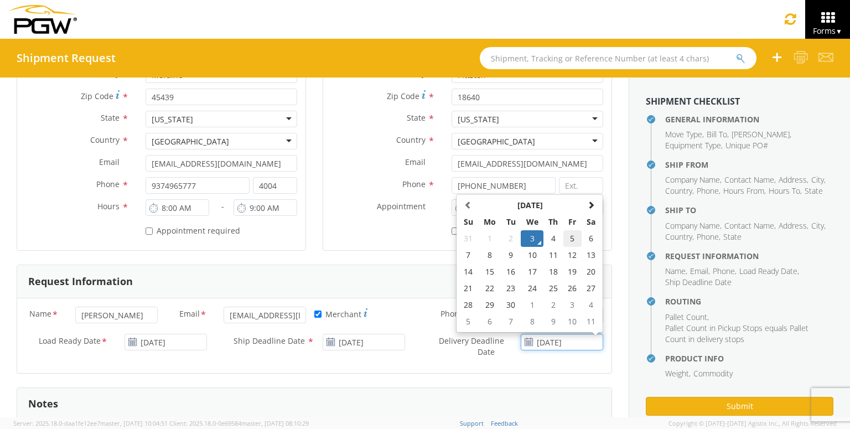
click at [573, 240] on td "5" at bounding box center [572, 238] width 19 height 17
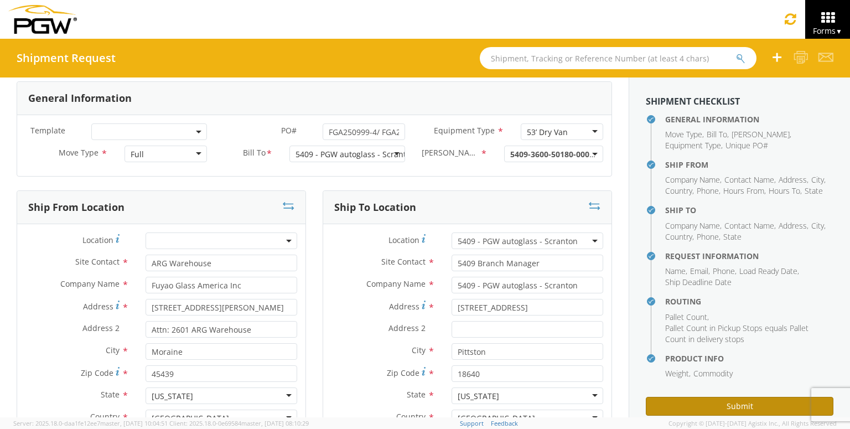
scroll to position [0, 0]
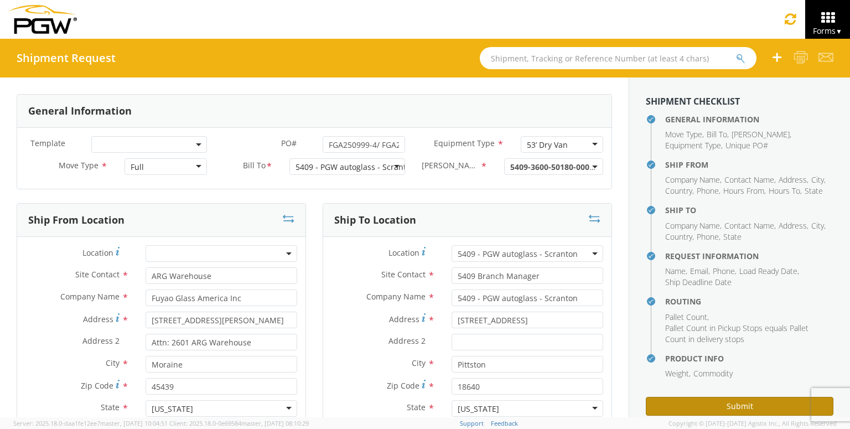
click at [697, 403] on button "Submit" at bounding box center [738, 406] width 187 height 19
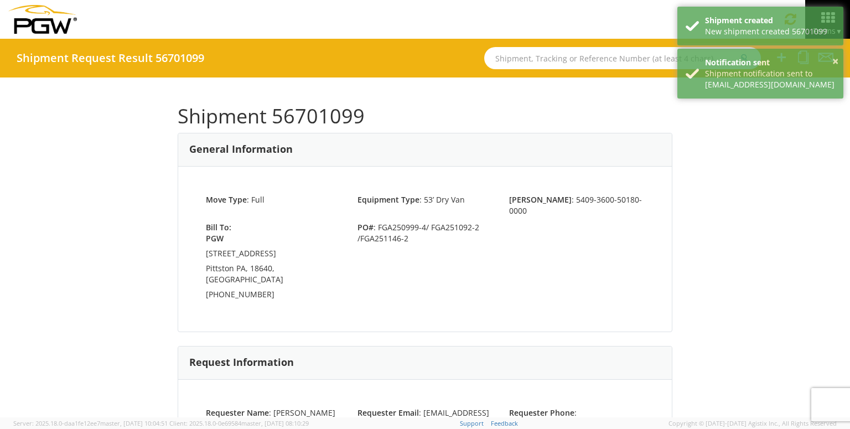
click at [330, 120] on h1 "Shipment 56701099" at bounding box center [425, 116] width 494 height 22
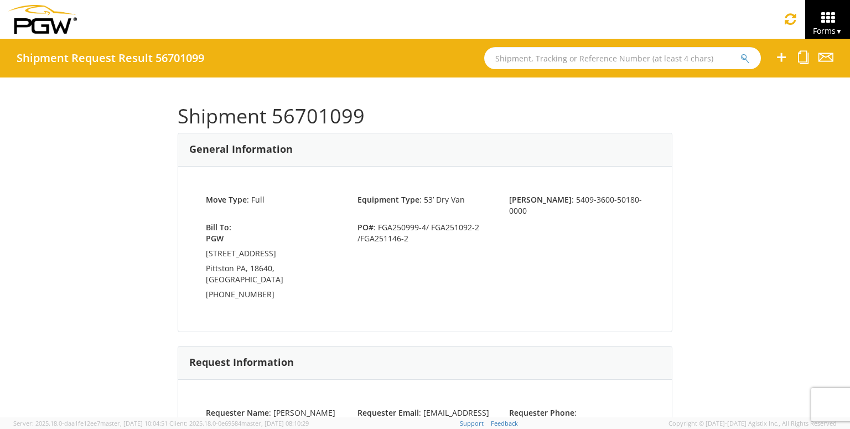
click at [640, 58] on input "text" at bounding box center [622, 58] width 277 height 22
paste input "56700967"
click at [740, 53] on button "submit" at bounding box center [744, 59] width 9 height 13
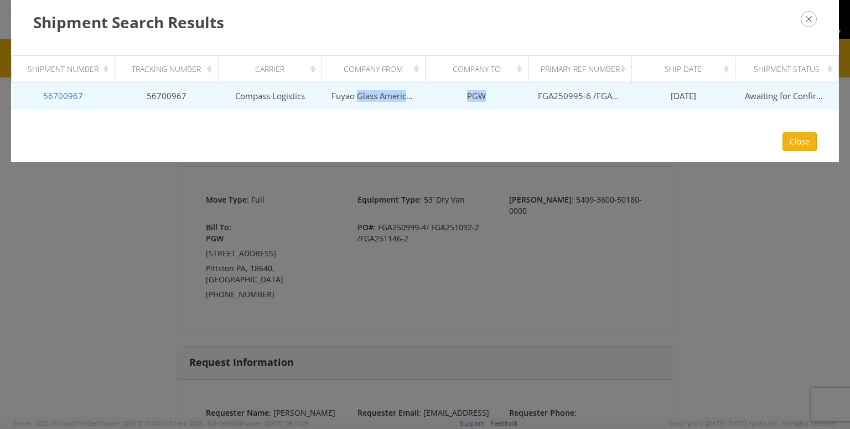
drag, startPoint x: 357, startPoint y: 96, endPoint x: 504, endPoint y: 84, distance: 147.7
click at [504, 84] on tr "56700967 56700967 Compass Logistics Fuyao Glass America Inc PGW FGA250995-6 /FG…" at bounding box center [425, 96] width 827 height 28
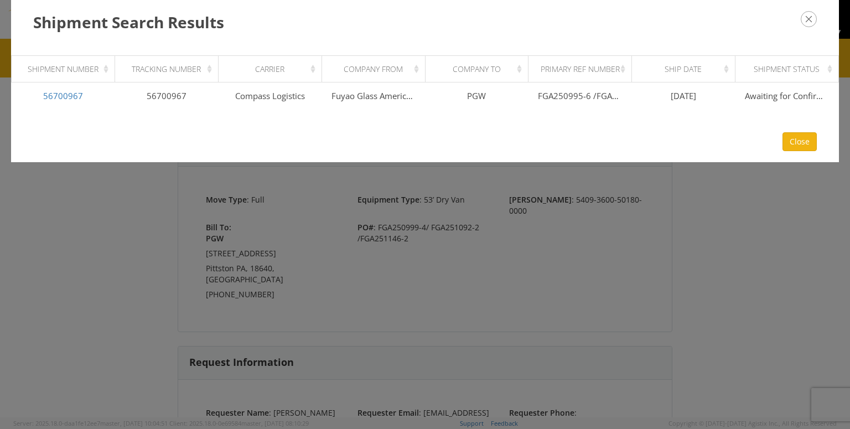
click at [520, 68] on div "Company To" at bounding box center [480, 69] width 90 height 11
drag, startPoint x: 425, startPoint y: 60, endPoint x: 434, endPoint y: 61, distance: 9.5
click at [434, 61] on th "Company To" at bounding box center [476, 69] width 103 height 27
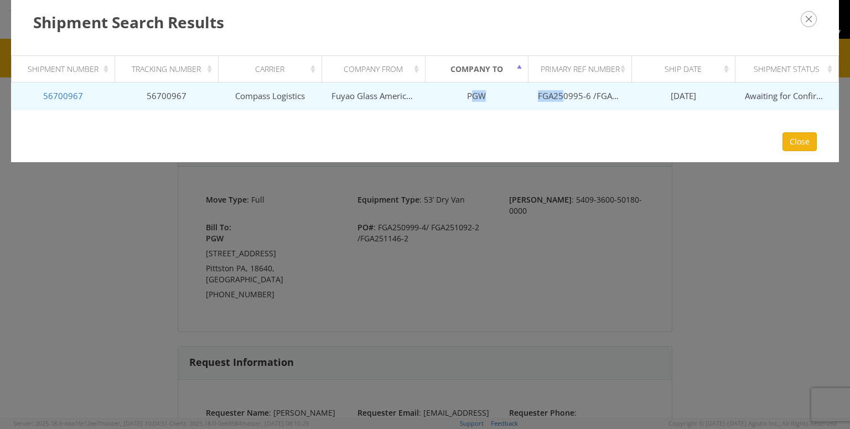
drag, startPoint x: 470, startPoint y: 95, endPoint x: 551, endPoint y: 93, distance: 80.8
click at [551, 93] on tr "56700967 56700967 Compass Logistics Fuyao Glass America Inc PGW FGA250995-6 /FG…" at bounding box center [425, 96] width 827 height 28
click at [480, 95] on td "PGW" at bounding box center [476, 96] width 103 height 28
click at [472, 97] on td "PGW" at bounding box center [476, 96] width 103 height 28
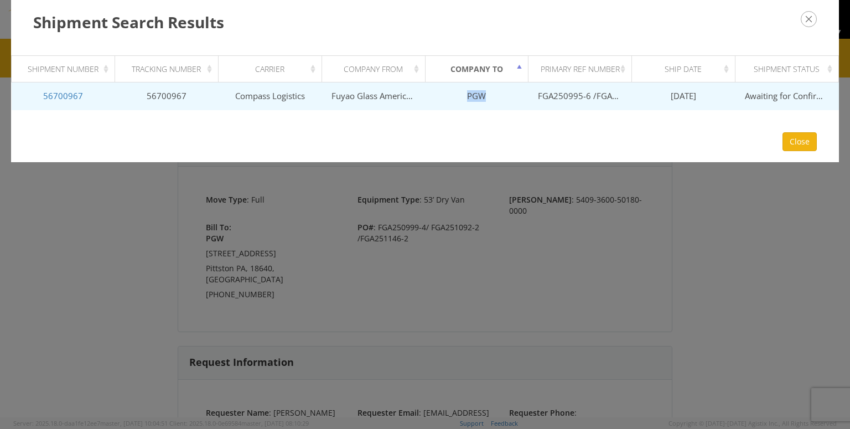
click at [482, 100] on td "PGW" at bounding box center [476, 96] width 103 height 28
click at [553, 96] on td "FGA250995-6 /FGA250996-4 /FGA251021-4" at bounding box center [579, 96] width 103 height 28
click at [477, 93] on td "PGW" at bounding box center [476, 96] width 103 height 28
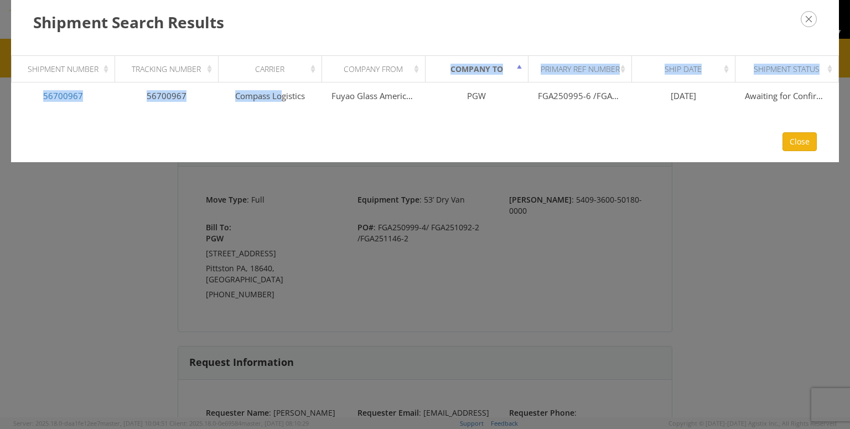
drag, startPoint x: 282, startPoint y: 95, endPoint x: 436, endPoint y: 81, distance: 155.5
click at [436, 81] on table "Shipment Number Tracking Number Carrier Company From Company To Primary Ref Num…" at bounding box center [424, 82] width 827 height 55
click at [603, 79] on th "Primary Ref Number" at bounding box center [579, 69] width 103 height 27
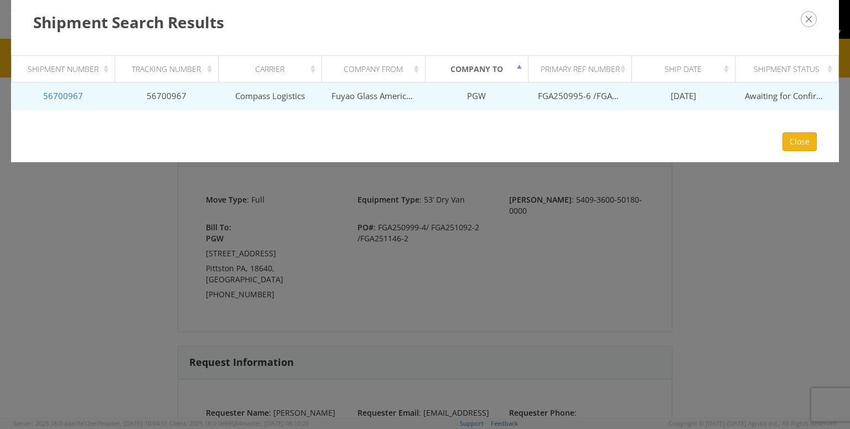
click at [393, 100] on td "Fuyao Glass America Inc" at bounding box center [372, 96] width 103 height 28
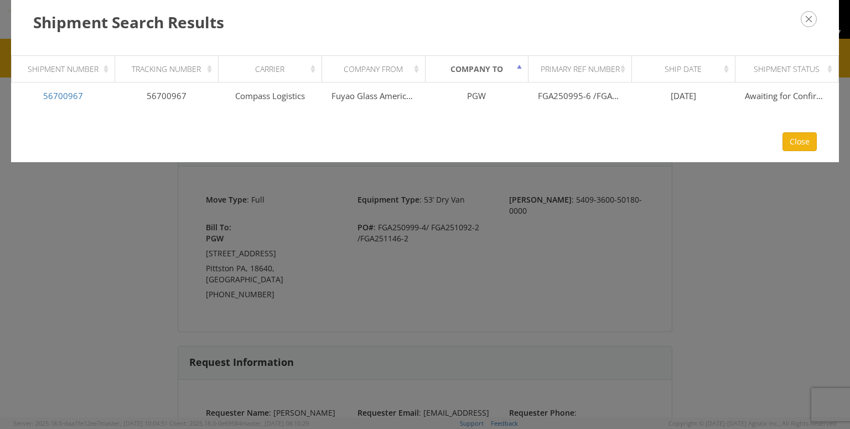
click at [413, 70] on div "Company From" at bounding box center [376, 69] width 90 height 11
click at [413, 68] on div "Company From" at bounding box center [376, 69] width 90 height 11
click at [475, 70] on div "Company To" at bounding box center [480, 69] width 90 height 11
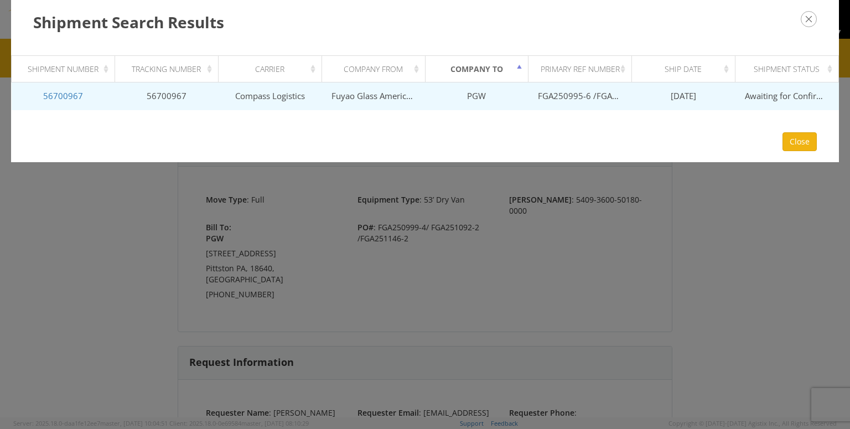
click at [484, 92] on td "PGW" at bounding box center [476, 96] width 103 height 28
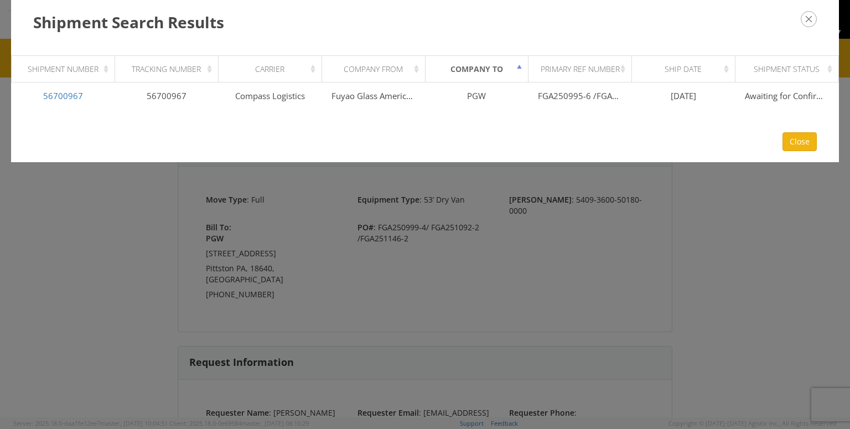
click at [523, 225] on div "Shipment Search Results Loading, please wait Shipment Number Tracking Number Ca…" at bounding box center [425, 214] width 850 height 429
click at [807, 24] on icon "button" at bounding box center [808, 19] width 16 height 16
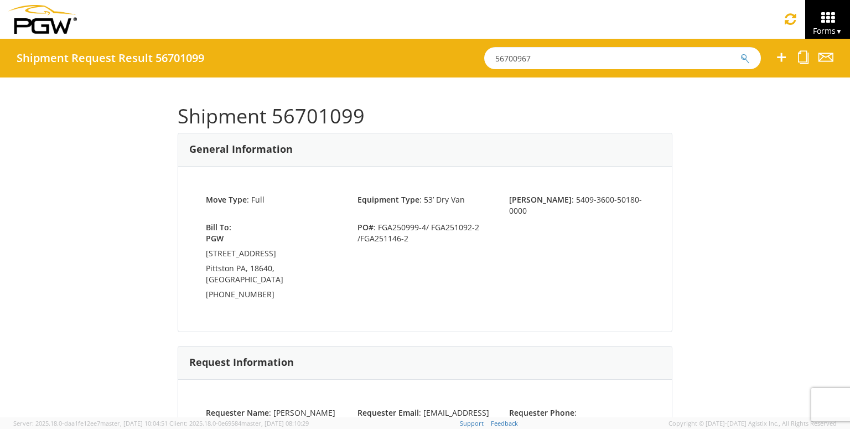
click at [664, 57] on input "56700967" at bounding box center [622, 58] width 277 height 22
drag, startPoint x: 664, startPoint y: 57, endPoint x: 222, endPoint y: 59, distance: 441.4
click at [233, 59] on div "Shipment Request Result 56701099 56700967" at bounding box center [425, 58] width 850 height 39
paste input "648951"
click at [740, 53] on button "submit" at bounding box center [744, 59] width 9 height 13
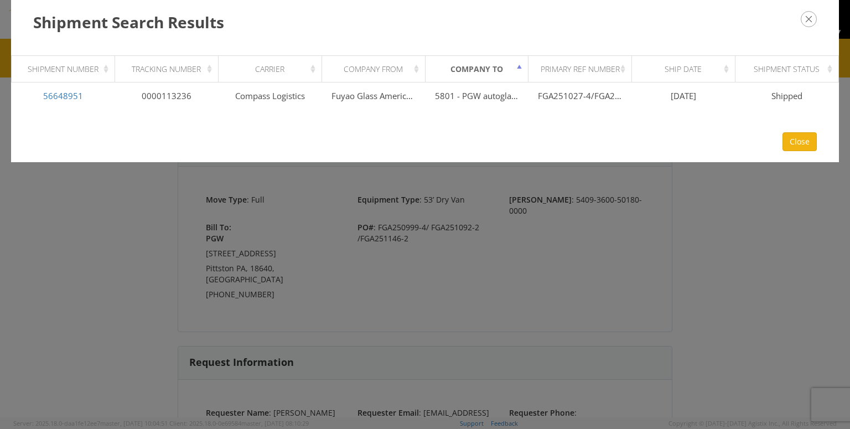
click at [448, 311] on div "Shipment Search Results Loading, please wait Shipment Number Tracking Number Ca…" at bounding box center [425, 214] width 850 height 429
click at [314, 269] on div "Shipment Search Results Loading, please wait Shipment Number Tracking Number Ca…" at bounding box center [425, 214] width 850 height 429
click at [810, 20] on icon "button" at bounding box center [808, 19] width 16 height 16
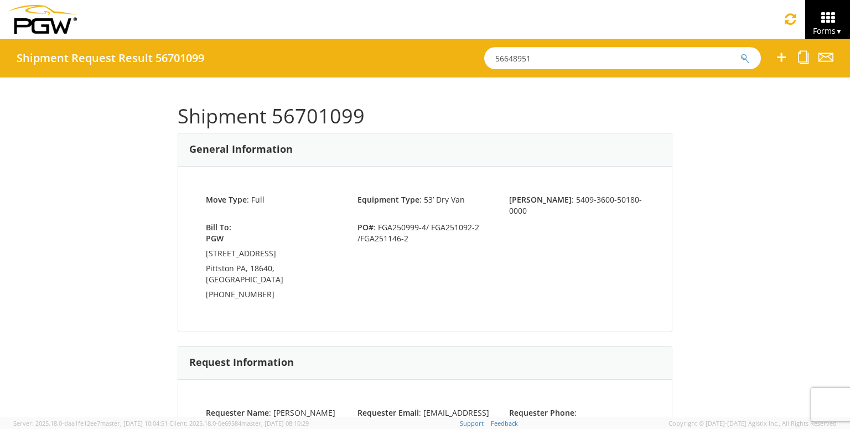
drag, startPoint x: 654, startPoint y: 59, endPoint x: 283, endPoint y: 53, distance: 370.6
click at [285, 54] on div "Shipment Request Result 56701099 56648951" at bounding box center [425, 58] width 850 height 39
paste input "701006"
click at [740, 53] on button "submit" at bounding box center [744, 59] width 9 height 13
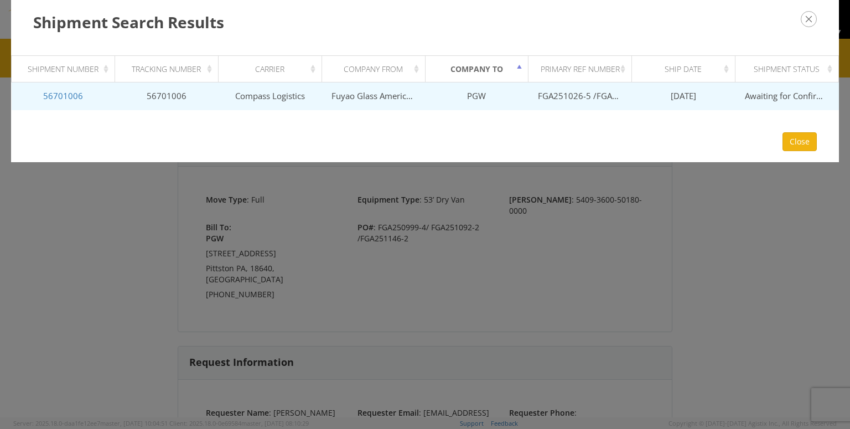
click at [677, 93] on span "[DATE]" at bounding box center [682, 95] width 25 height 11
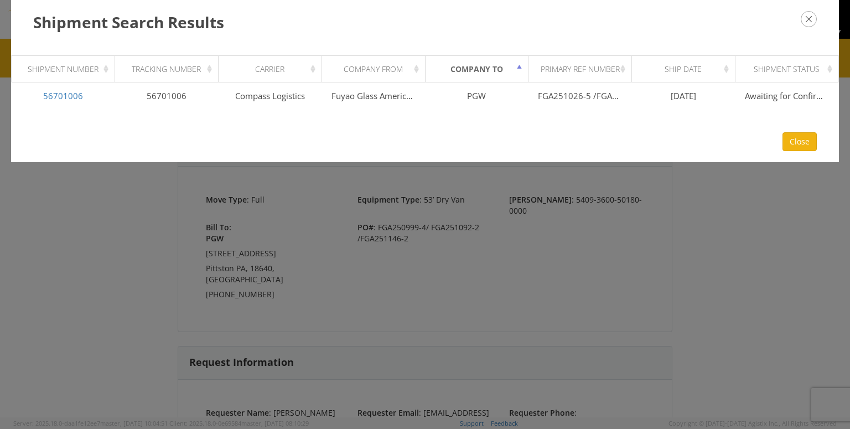
click at [821, 72] on div "Shipment Status" at bounding box center [790, 69] width 90 height 11
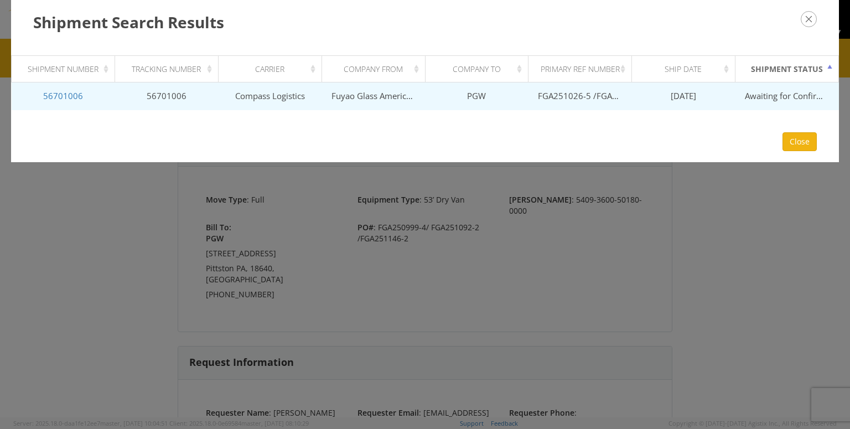
click at [705, 87] on td "[DATE]" at bounding box center [683, 96] width 103 height 28
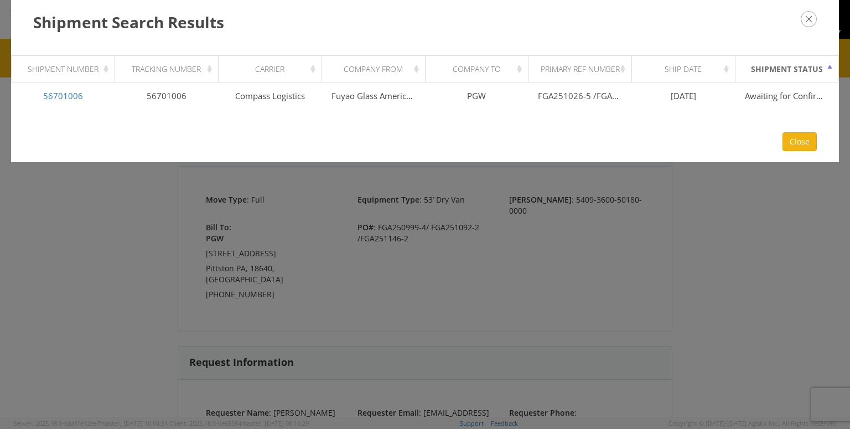
click at [419, 299] on div "Shipment Search Results Loading, please wait Shipment Number Tracking Number Ca…" at bounding box center [425, 214] width 850 height 429
